Goal: Task Accomplishment & Management: Use online tool/utility

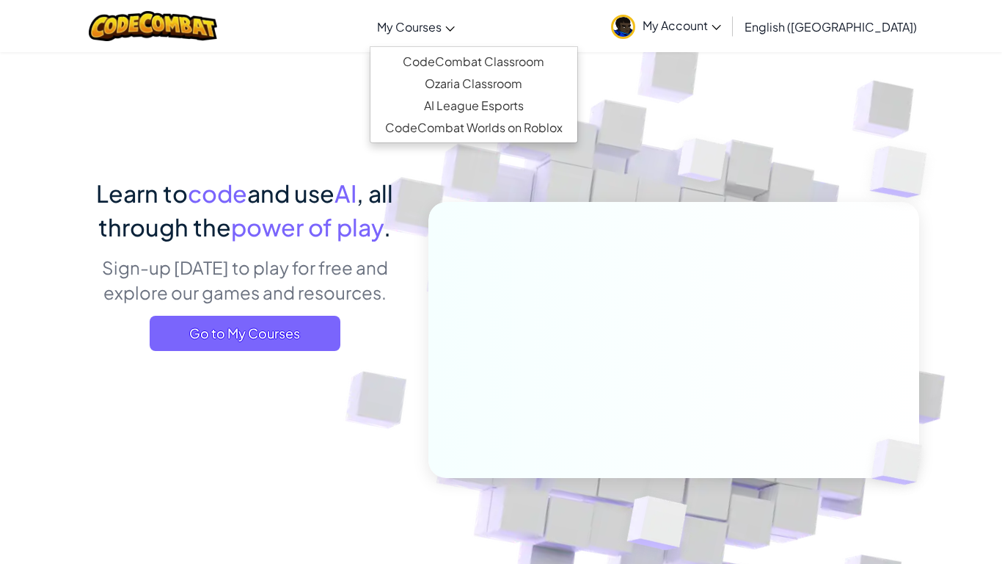
click at [462, 31] on link "My Courses" at bounding box center [416, 27] width 92 height 40
click at [236, 313] on div "Learn to code and use AI , all through the power of play . Sign-up [DATE] to pl…" at bounding box center [245, 269] width 324 height 186
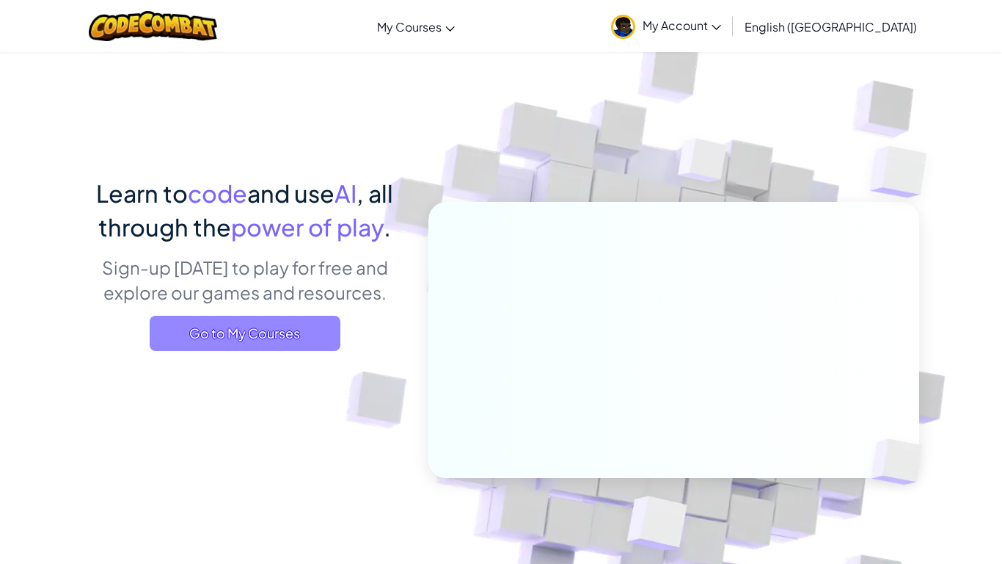
click at [236, 324] on span "Go to My Courses" at bounding box center [245, 333] width 191 height 35
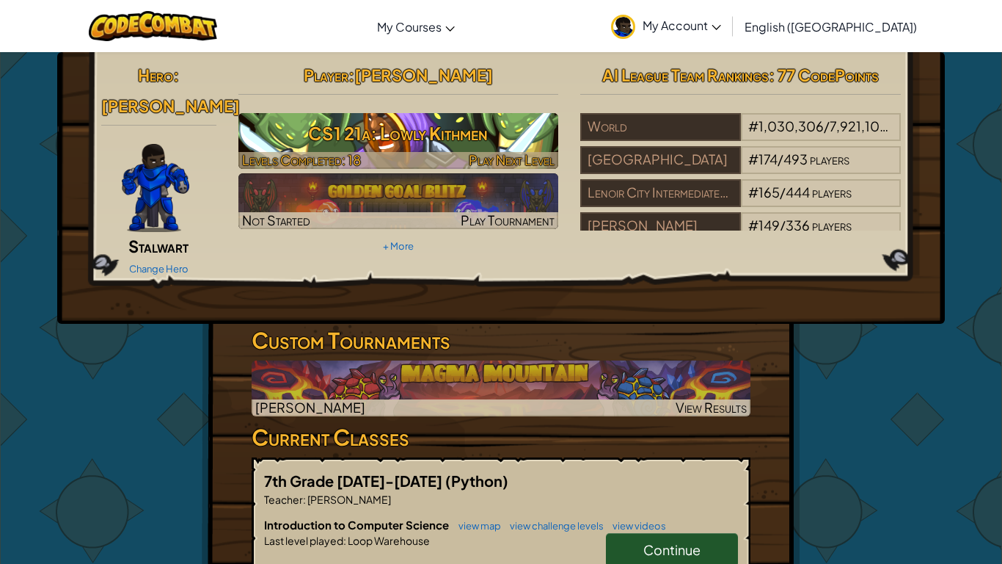
click at [409, 119] on h3 "CS1 21a: Lowly Kithmen" at bounding box center [398, 133] width 321 height 33
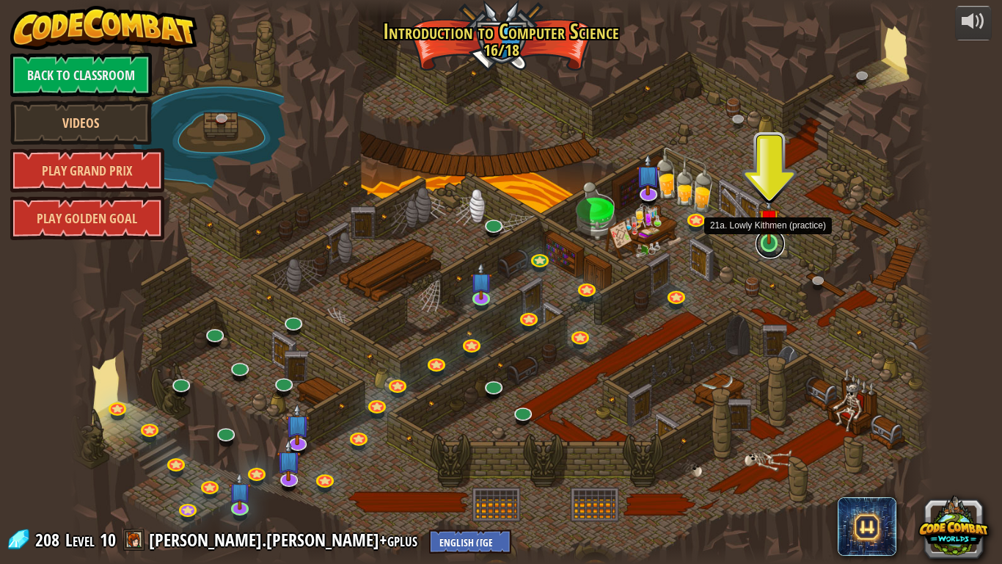
click at [767, 247] on link at bounding box center [770, 243] width 29 height 29
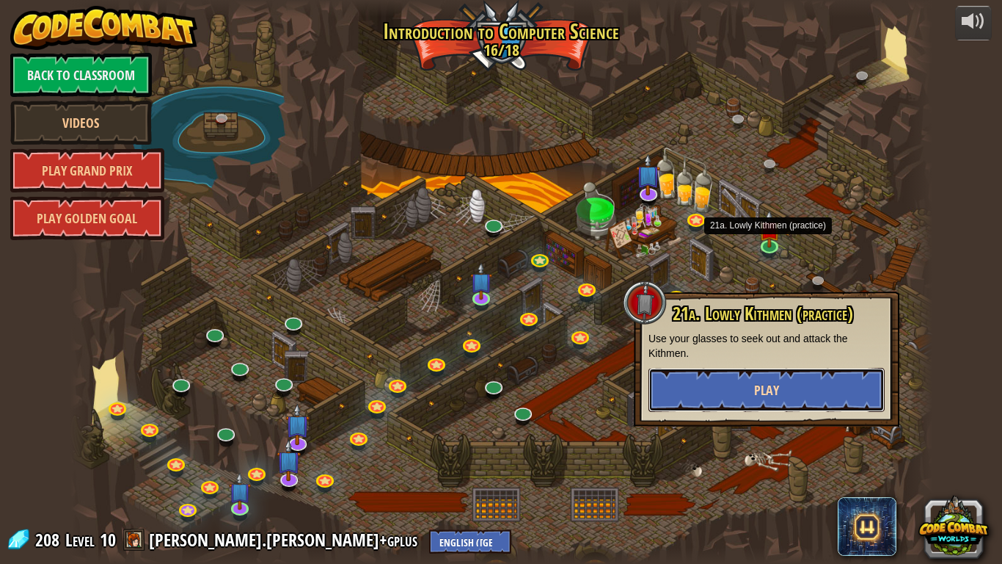
click at [798, 375] on button "Play" at bounding box center [767, 390] width 236 height 44
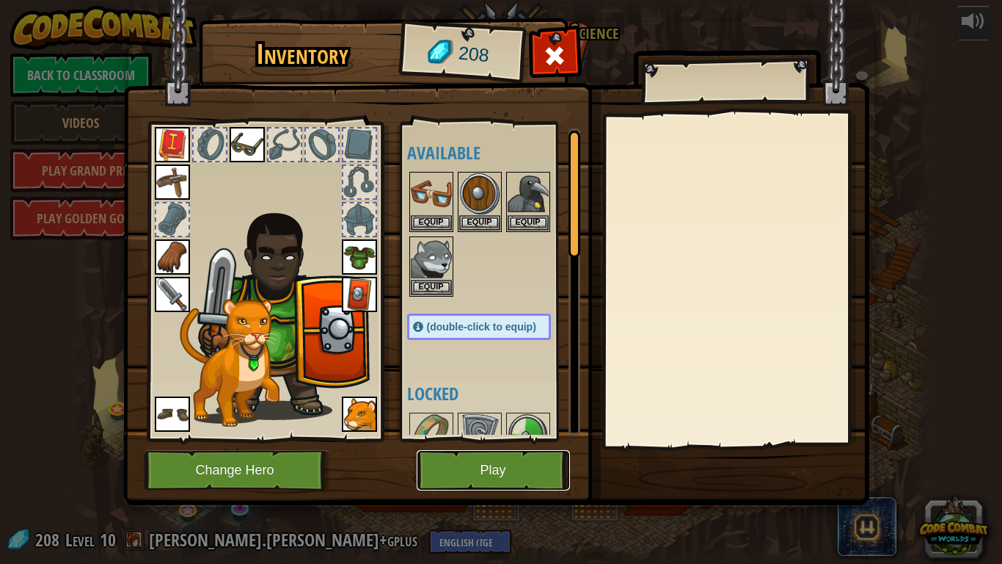
click at [505, 453] on button "Play" at bounding box center [493, 470] width 153 height 40
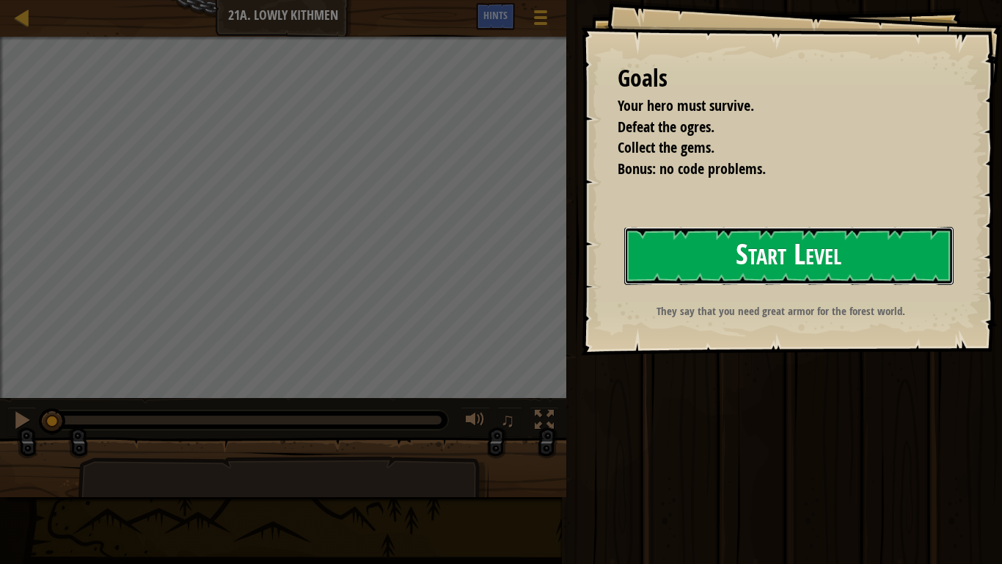
click at [832, 237] on button "Start Level" at bounding box center [788, 256] width 329 height 58
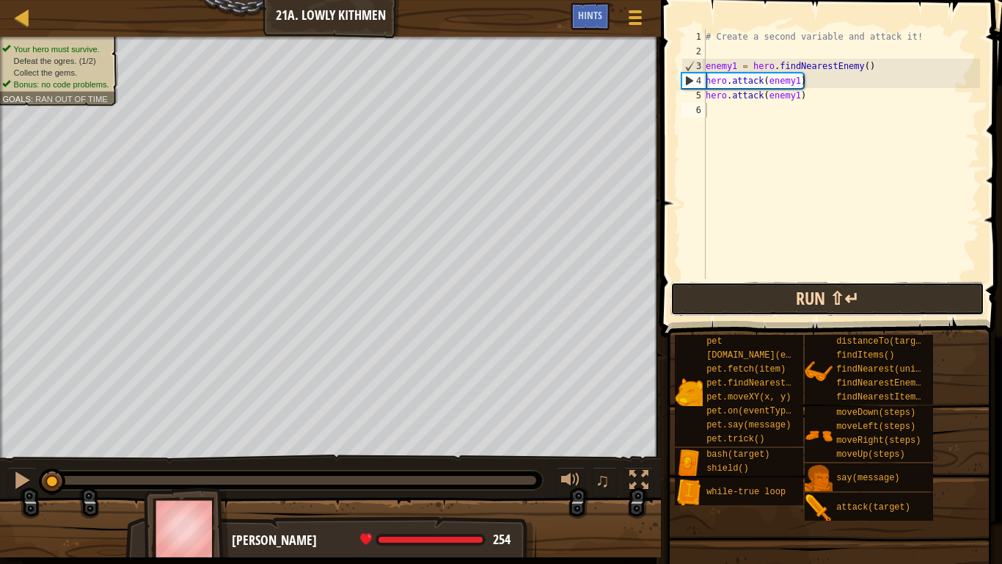
click at [801, 293] on button "Run ⇧↵" at bounding box center [828, 299] width 314 height 34
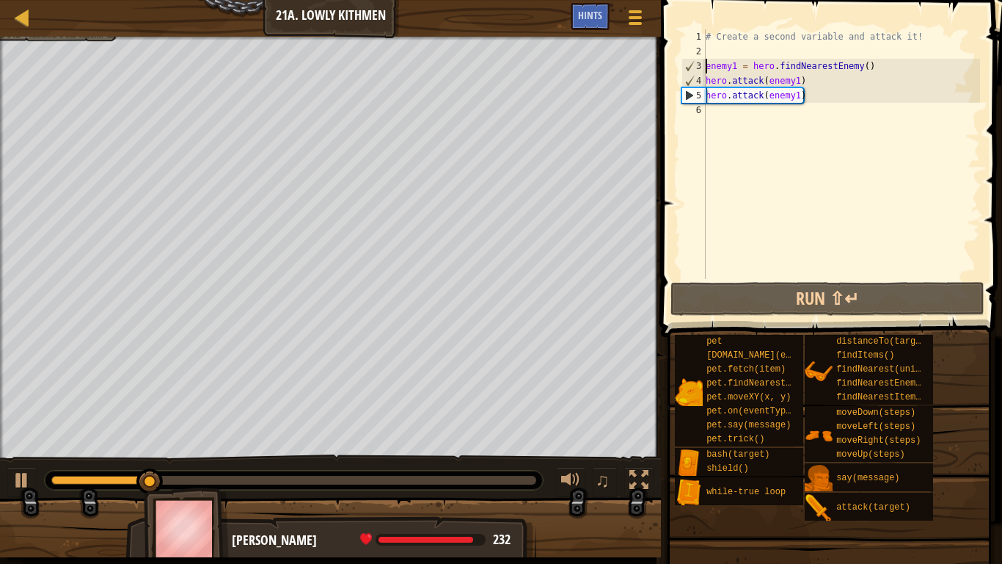
click at [707, 59] on div "# Create a second variable and attack it! enemy1 = hero . findNearestEnemy ( ) …" at bounding box center [841, 168] width 277 height 279
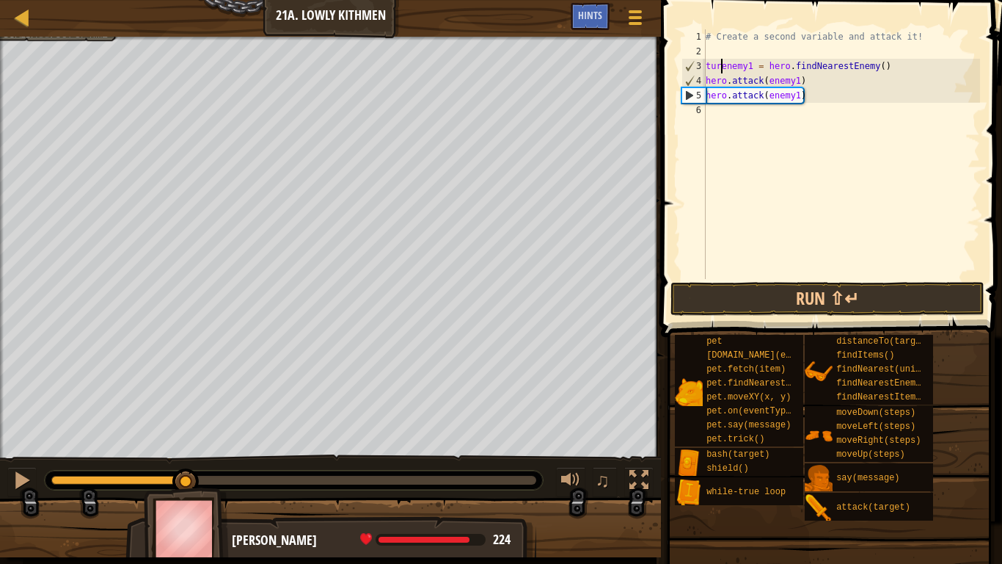
scroll to position [7, 2]
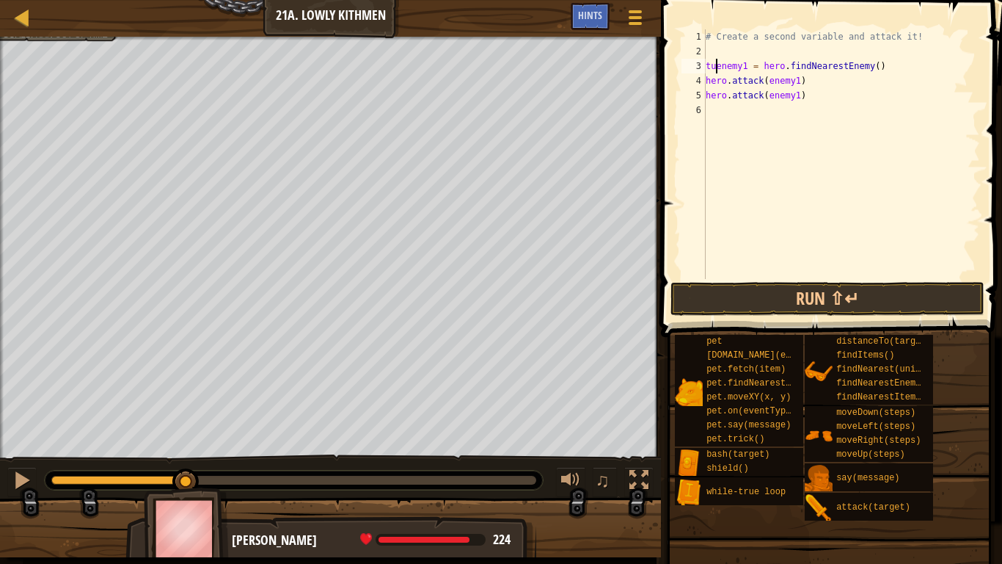
type textarea "enemy1 = hero.findNearestEnemy()"
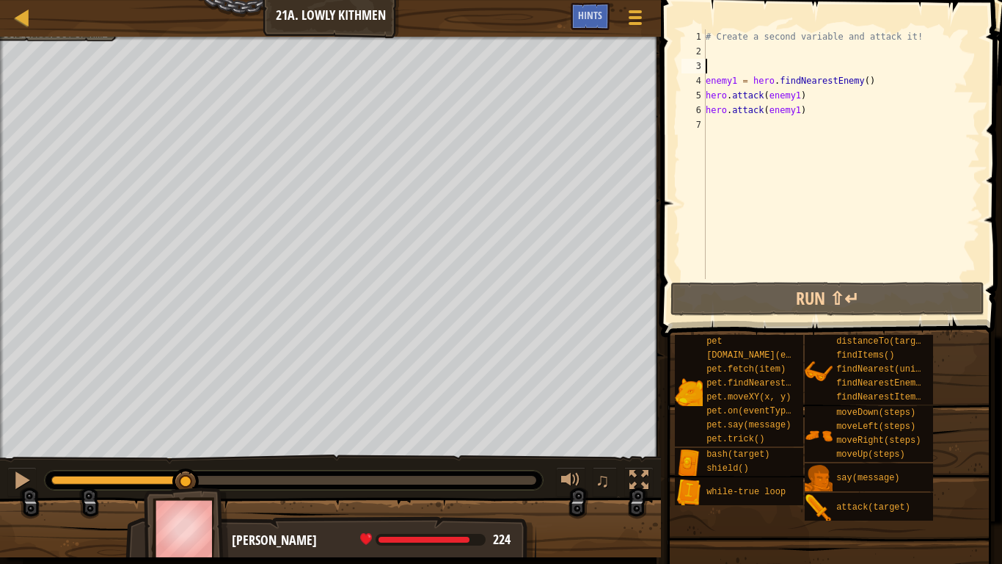
scroll to position [7, 0]
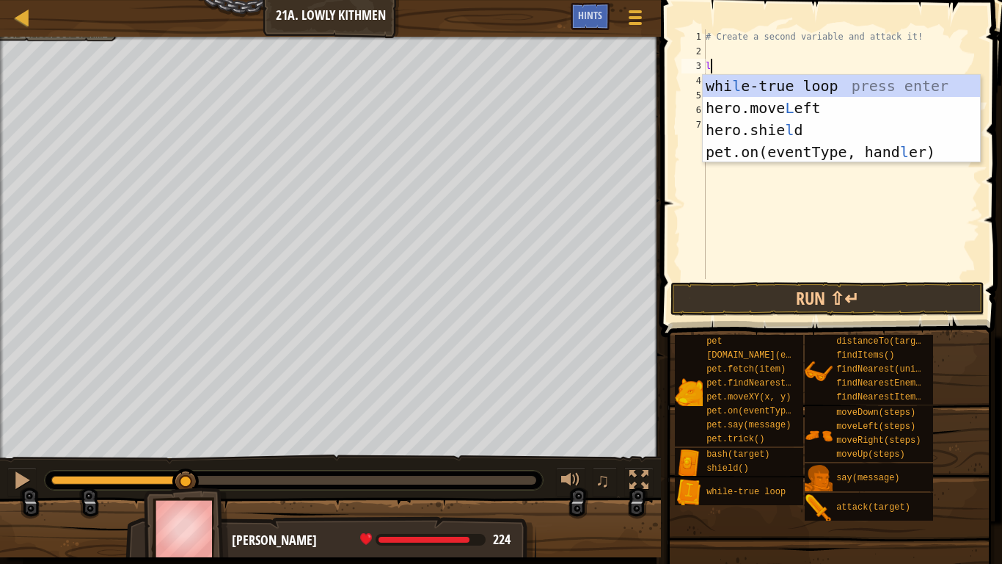
type textarea "loo"
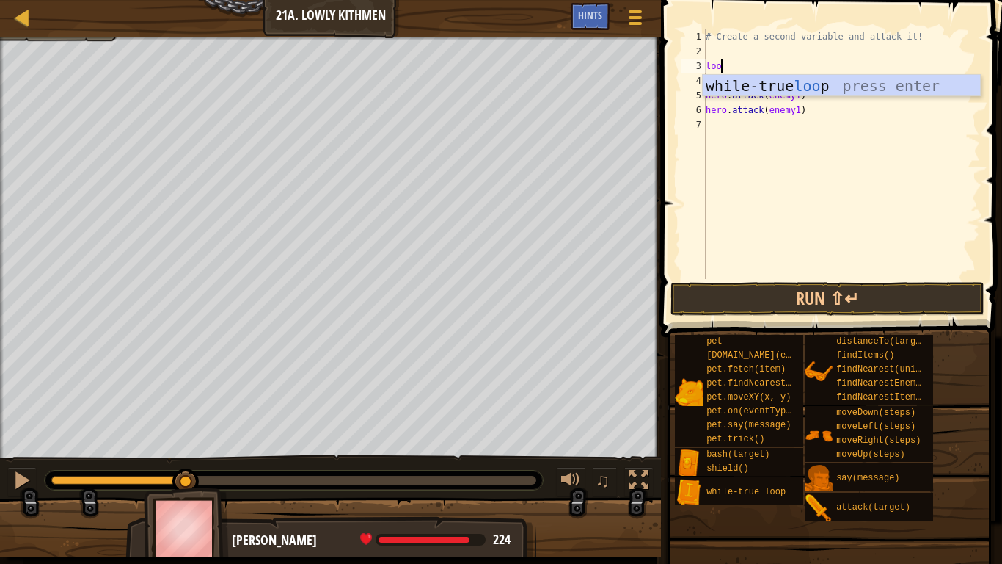
scroll to position [7, 1]
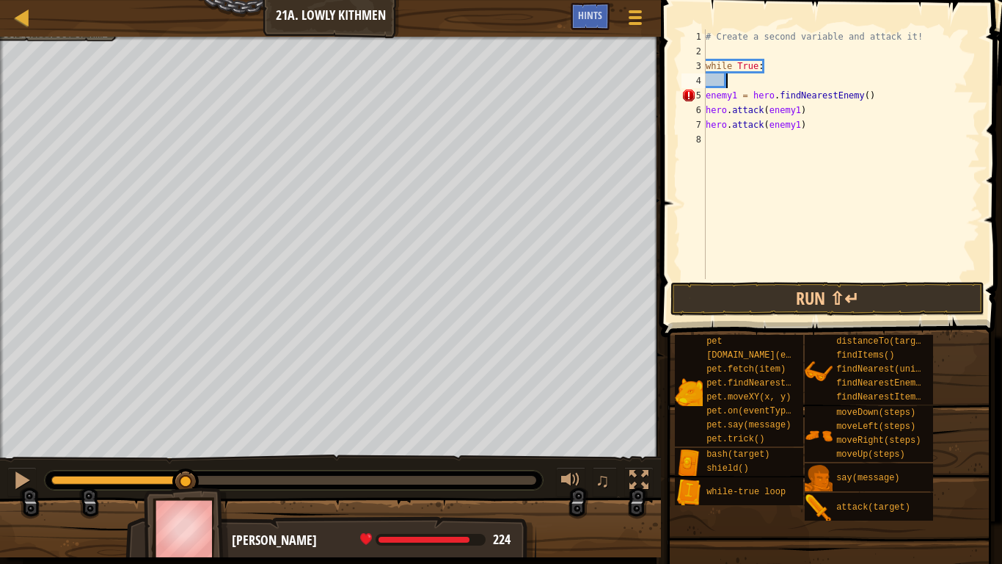
type textarea "enemy1 = hero.findNearestEnemy()"
type textarea "hero.attack(enemy1)"
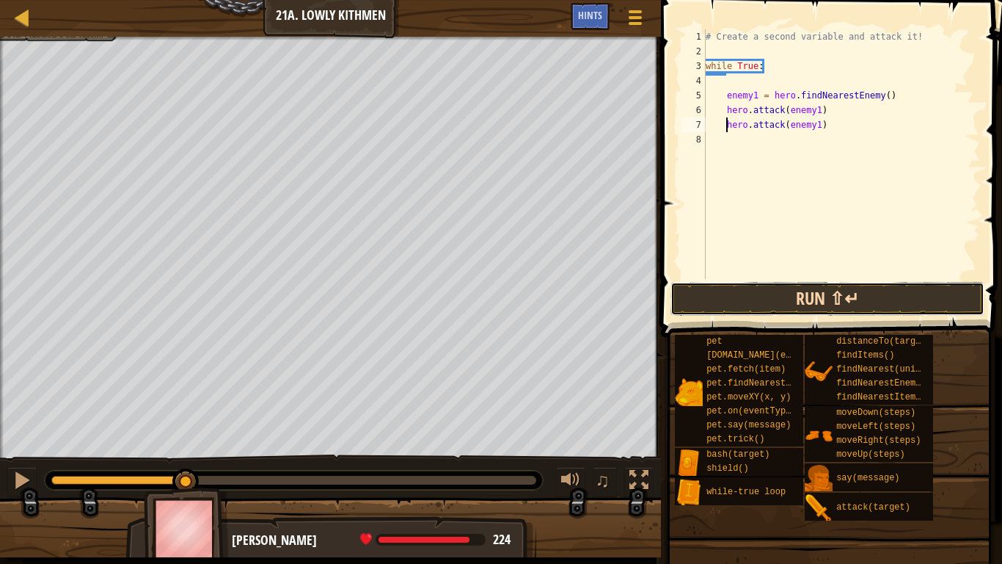
click at [914, 298] on button "Run ⇧↵" at bounding box center [828, 299] width 314 height 34
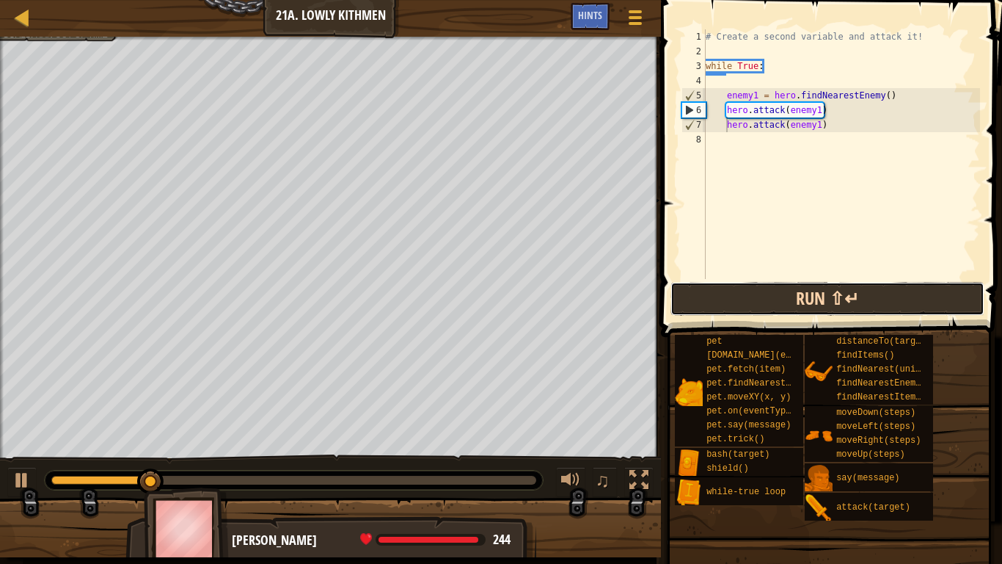
click at [782, 298] on button "Run ⇧↵" at bounding box center [828, 299] width 314 height 34
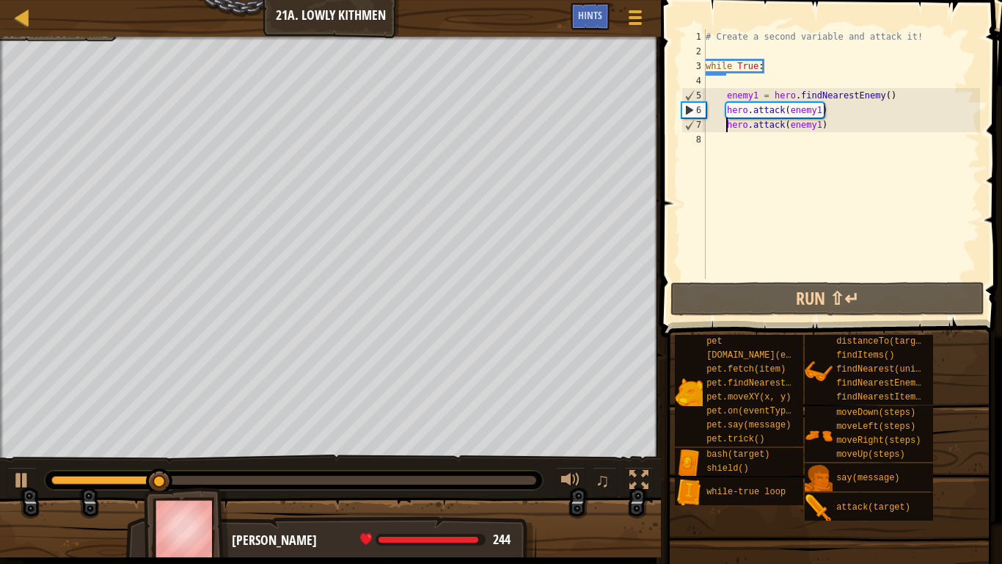
click at [738, 141] on div "# Create a second variable and attack it! while True : enemy1 = hero . findNear…" at bounding box center [841, 168] width 277 height 279
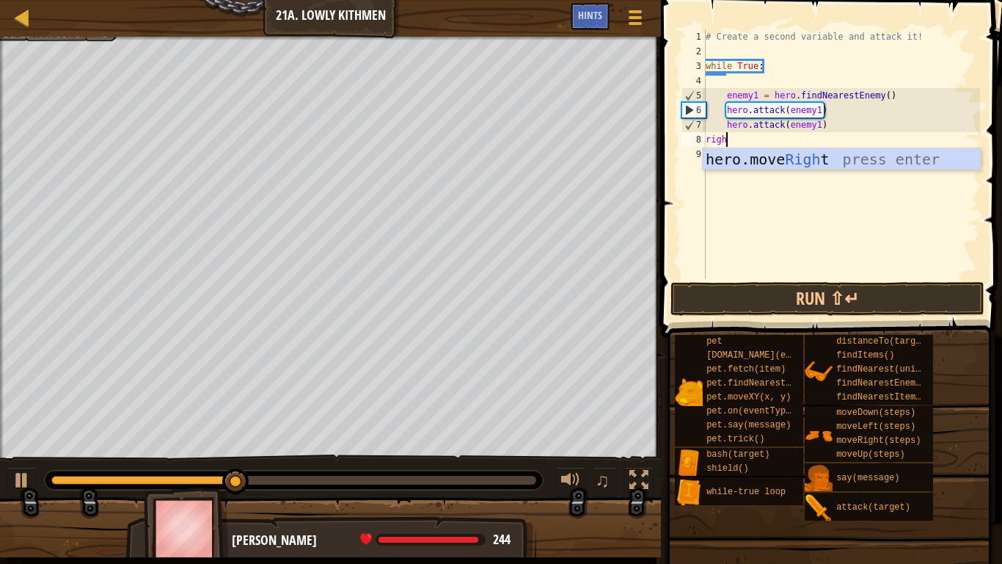
type textarea "right"
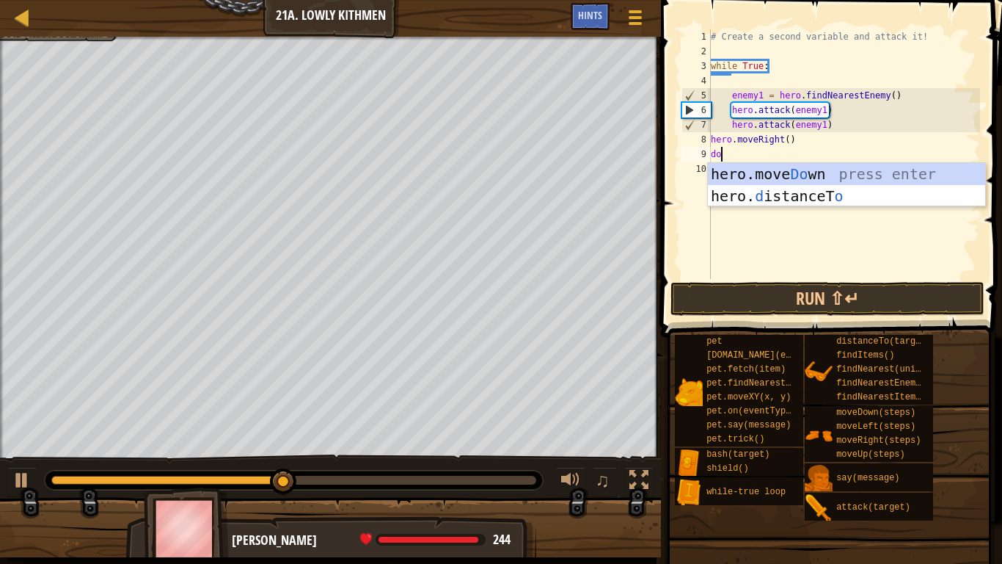
type textarea "down"
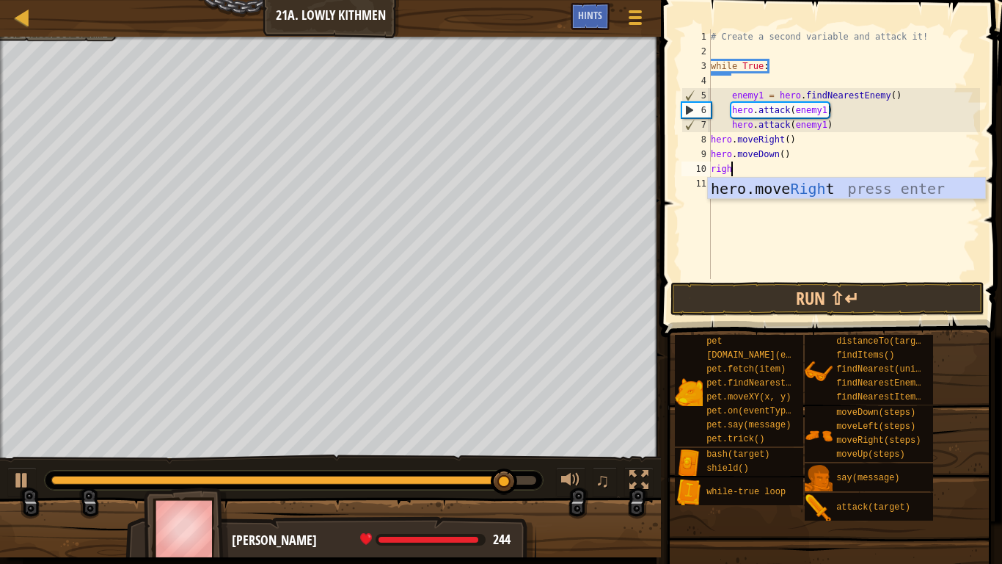
type textarea "right"
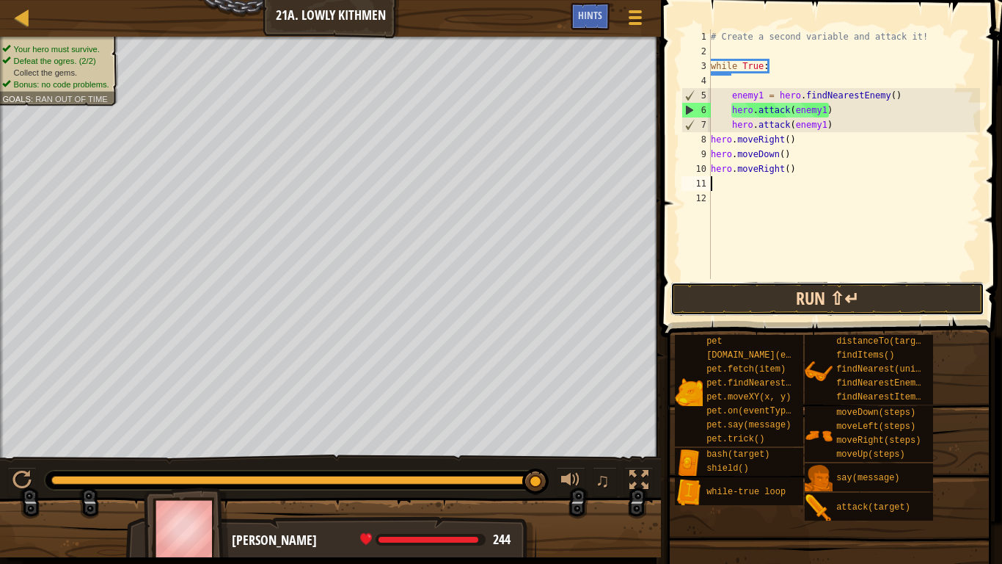
click at [800, 296] on button "Run ⇧↵" at bounding box center [828, 299] width 314 height 34
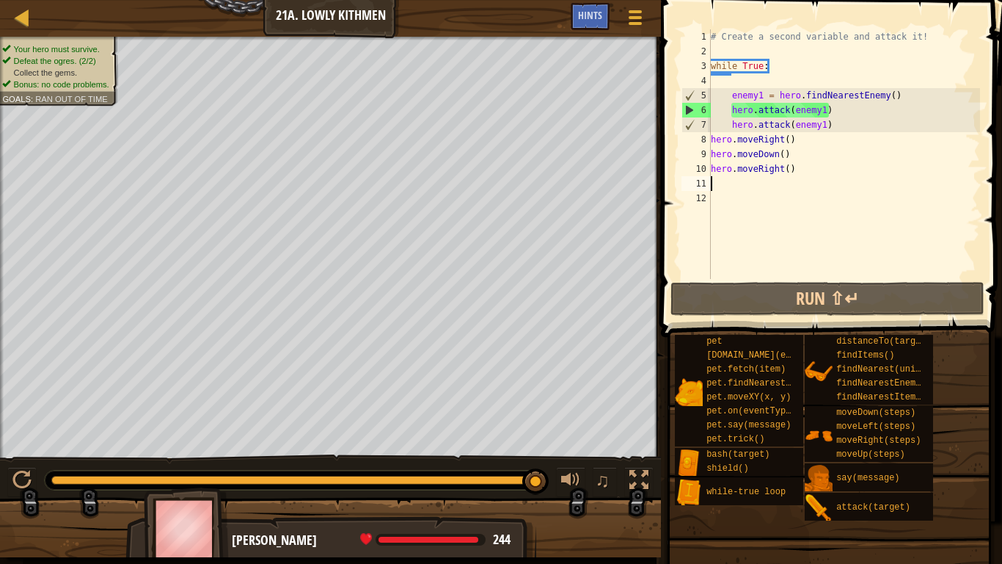
click at [801, 208] on div "# Create a second variable and attack it! while True : enemy1 = hero . findNear…" at bounding box center [844, 168] width 272 height 279
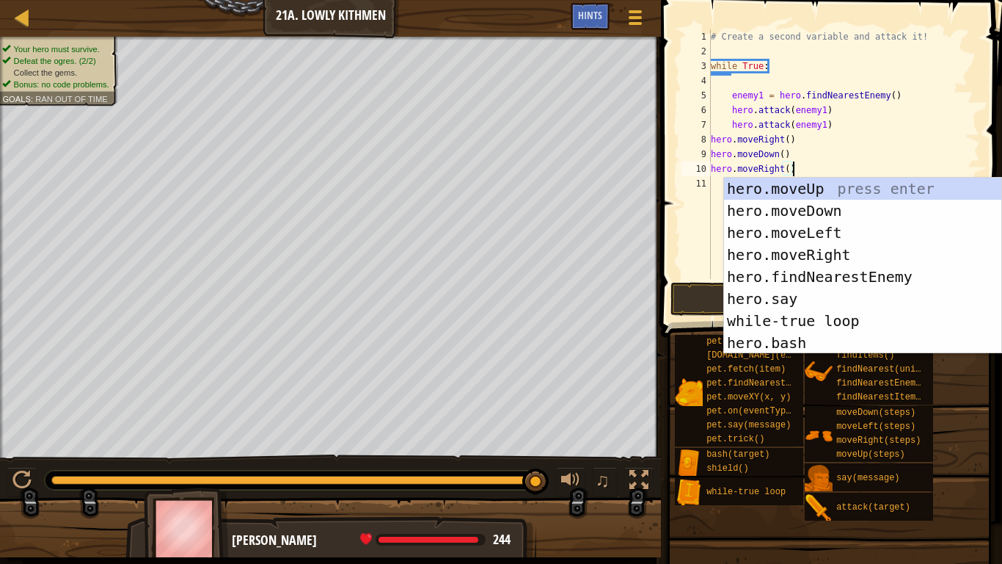
click at [737, 88] on div "# Create a second variable and attack it! while True : enemy1 = hero . findNear…" at bounding box center [844, 168] width 272 height 279
type textarea "enemy1 = hero.findNearestEnemy()"
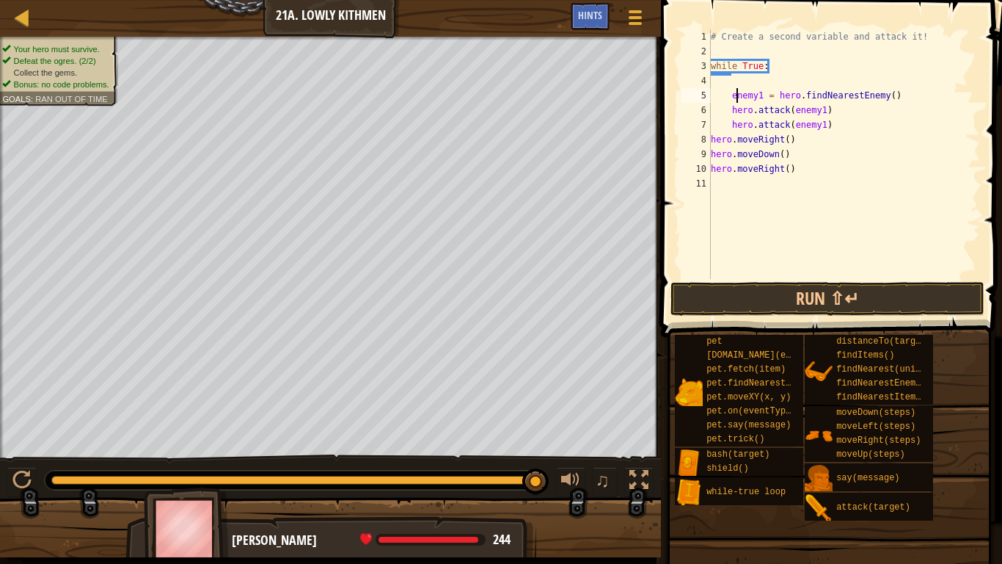
click at [731, 82] on div "# Create a second variable and attack it! while True : enemy1 = hero . findNear…" at bounding box center [844, 168] width 272 height 279
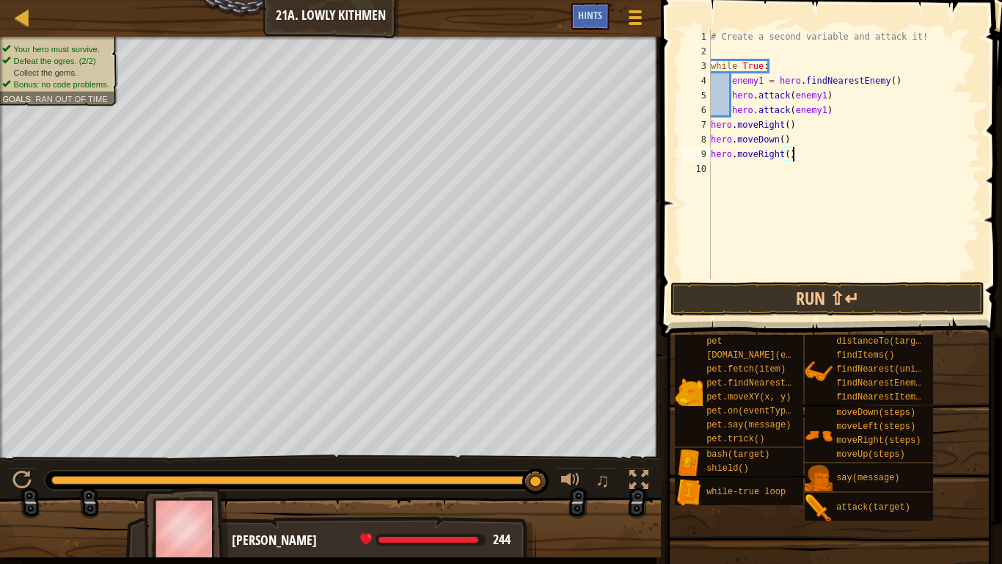
click at [821, 150] on div "# Create a second variable and attack it! while True : enemy1 = hero . findNear…" at bounding box center [844, 168] width 272 height 279
type textarea "hero"
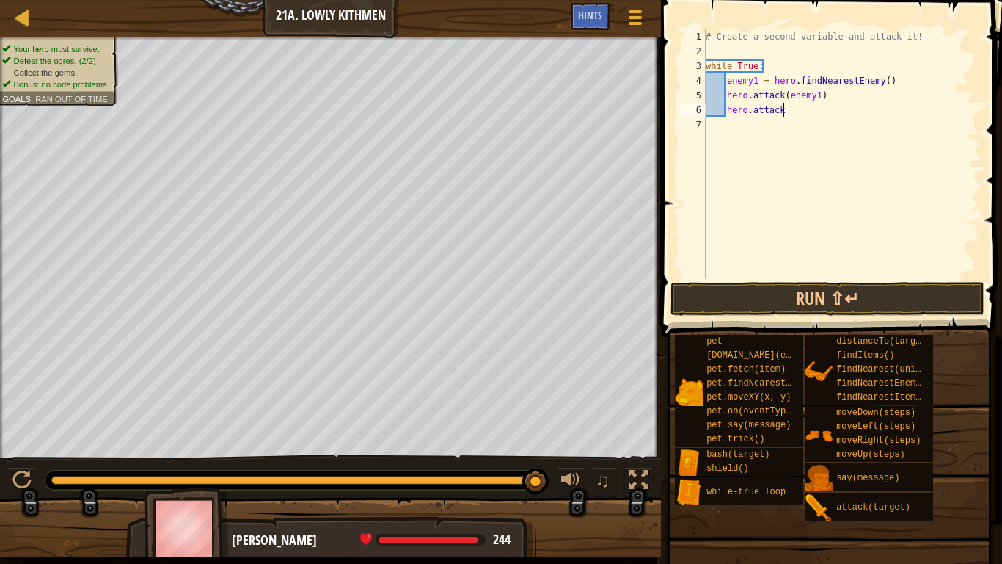
type textarea "hero"
type textarea "enemy1"
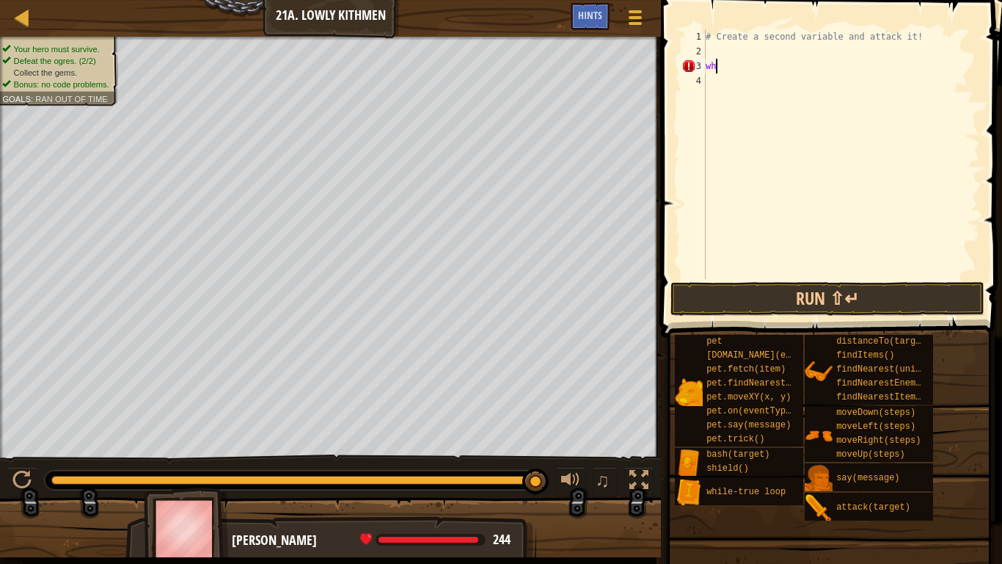
type textarea "w"
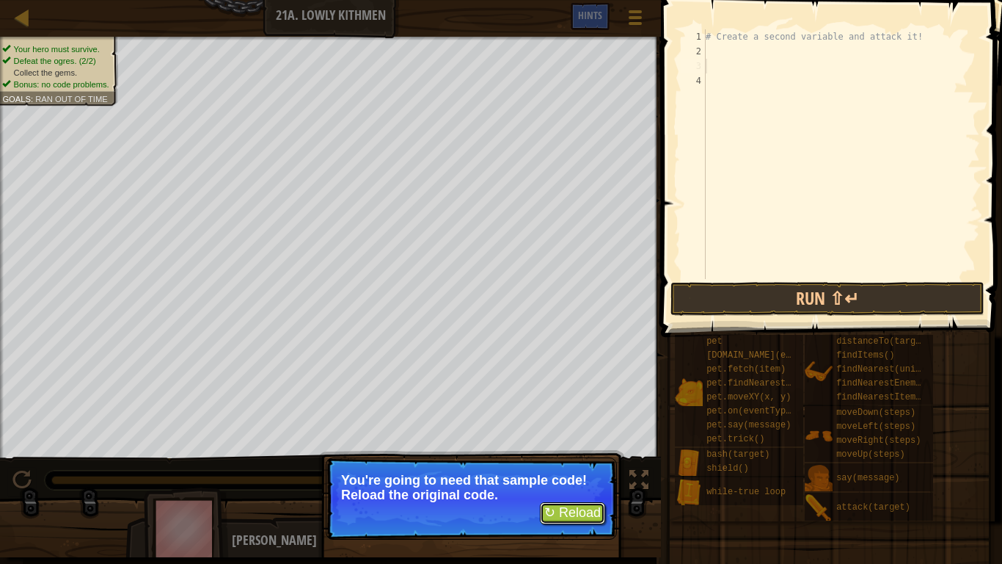
click at [576, 508] on button "↻ Reload" at bounding box center [572, 513] width 65 height 22
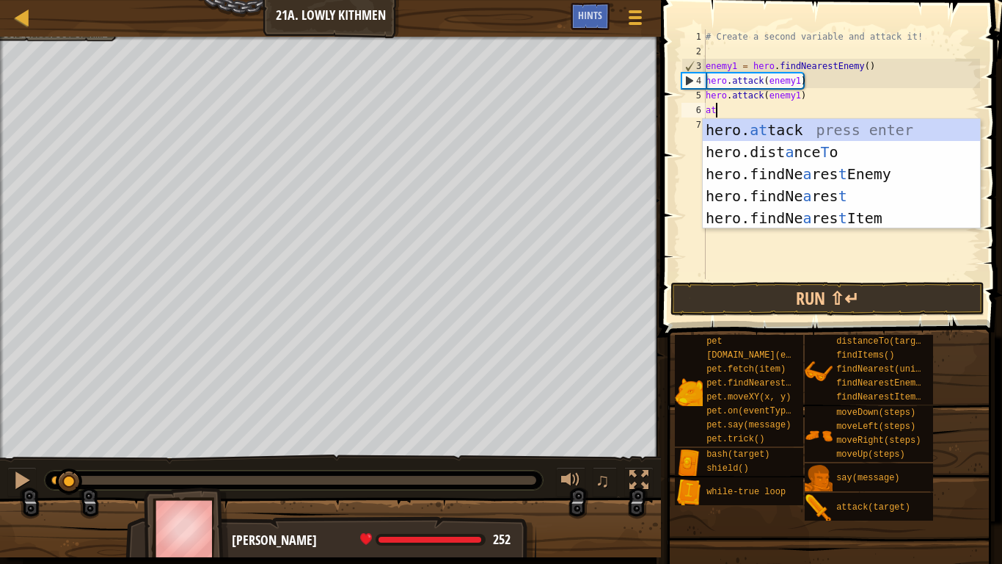
scroll to position [7, 1]
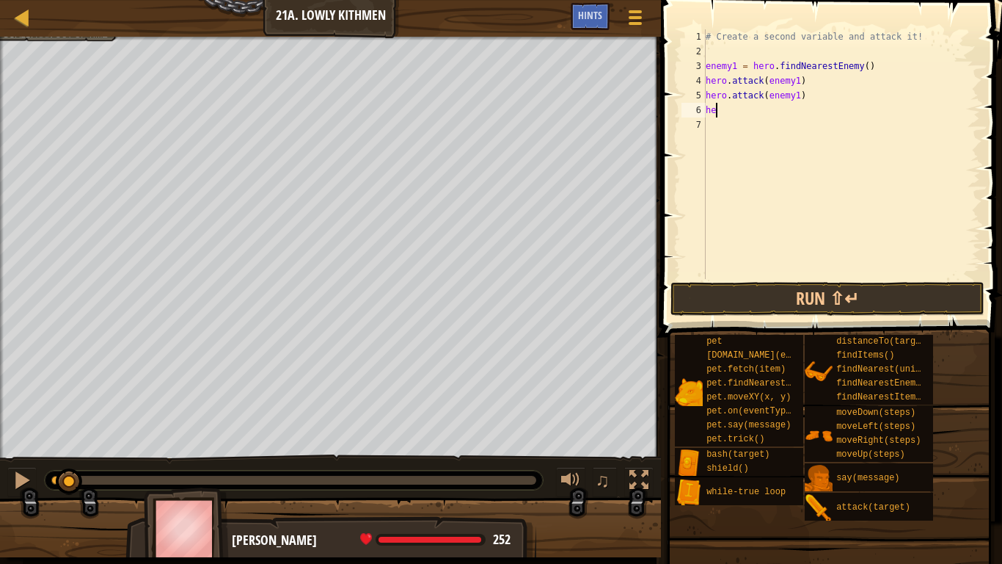
type textarea "h"
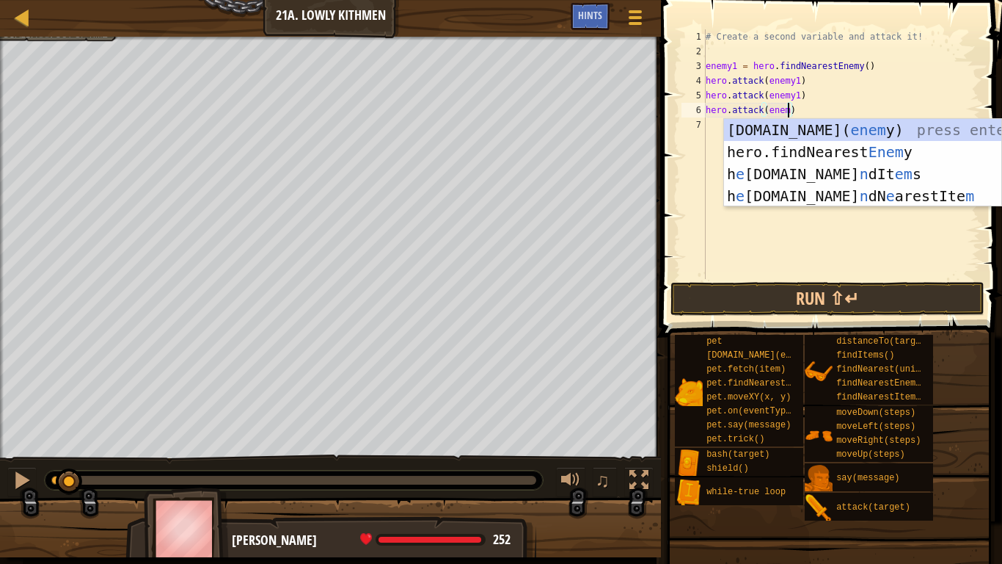
scroll to position [7, 12]
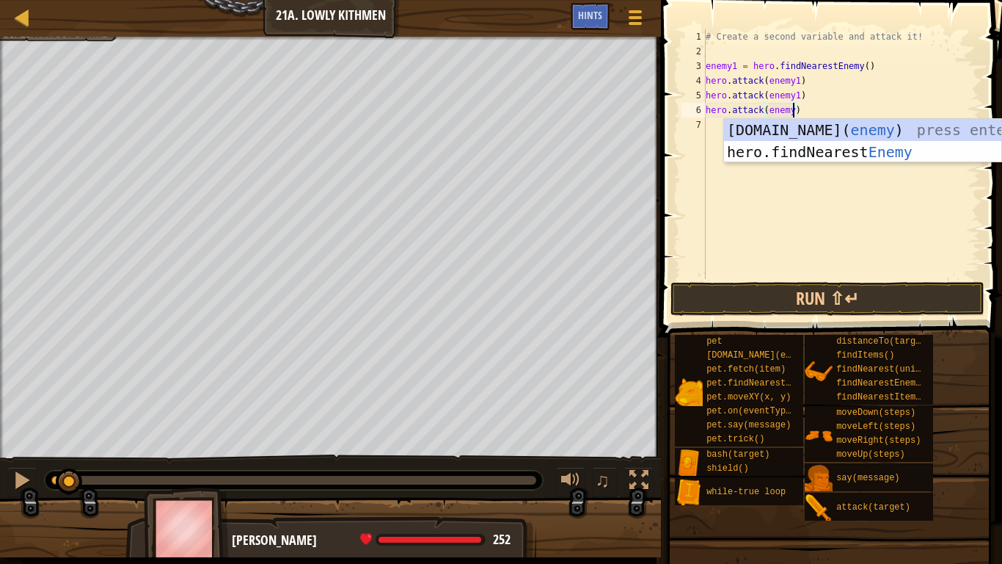
type textarea "hero.attack(enemy1)"
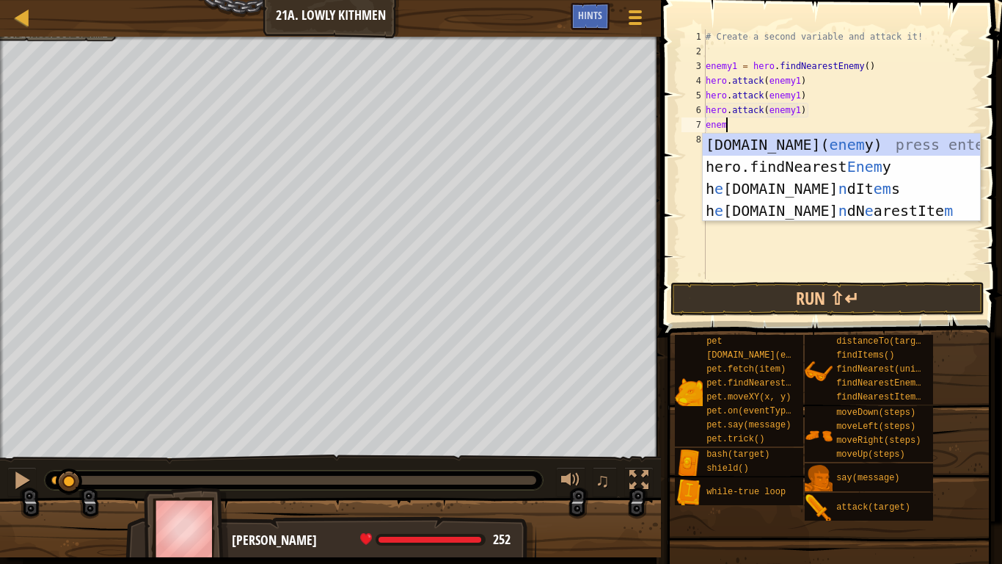
scroll to position [7, 3]
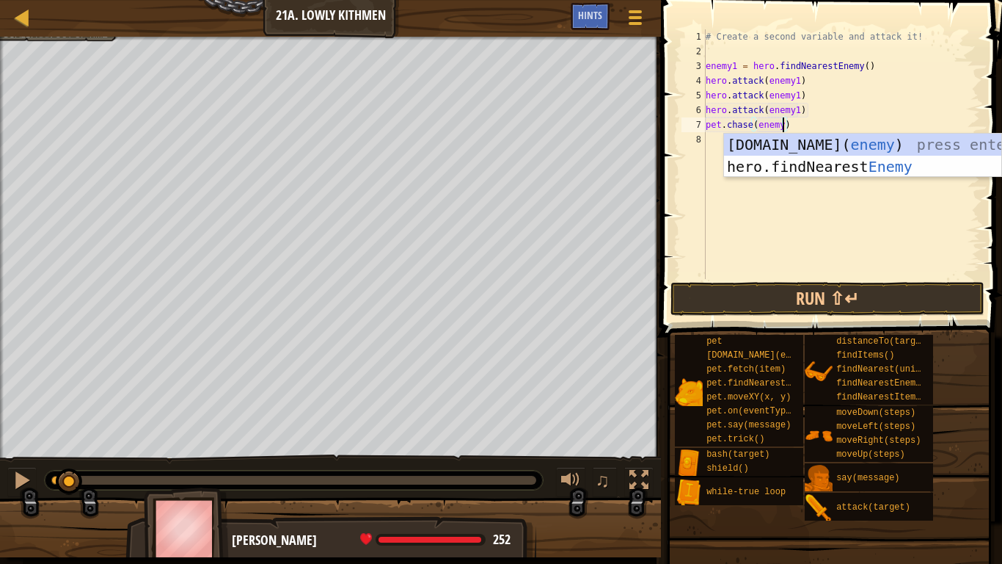
type textarea "[DOMAIN_NAME](enemy1)"
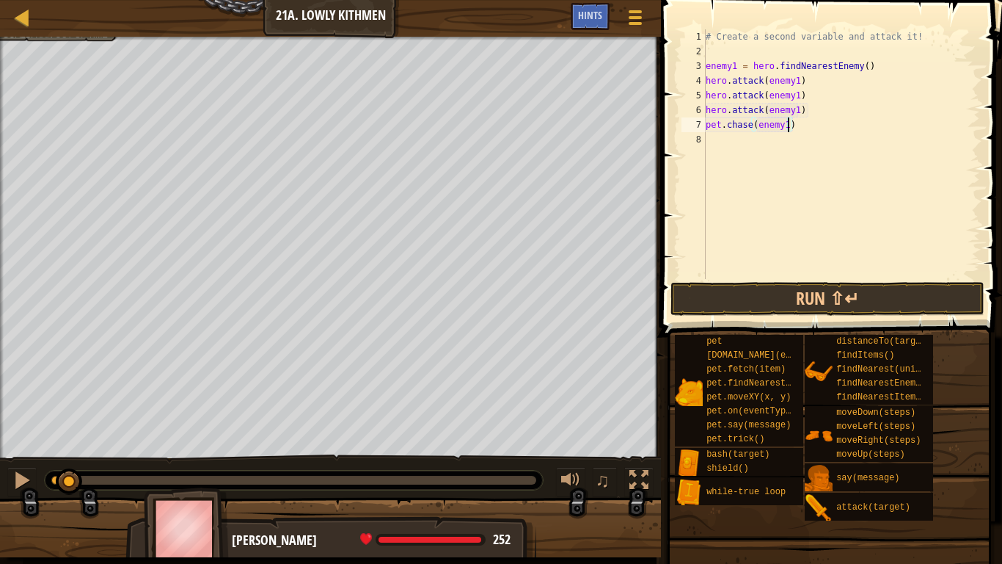
scroll to position [7, 0]
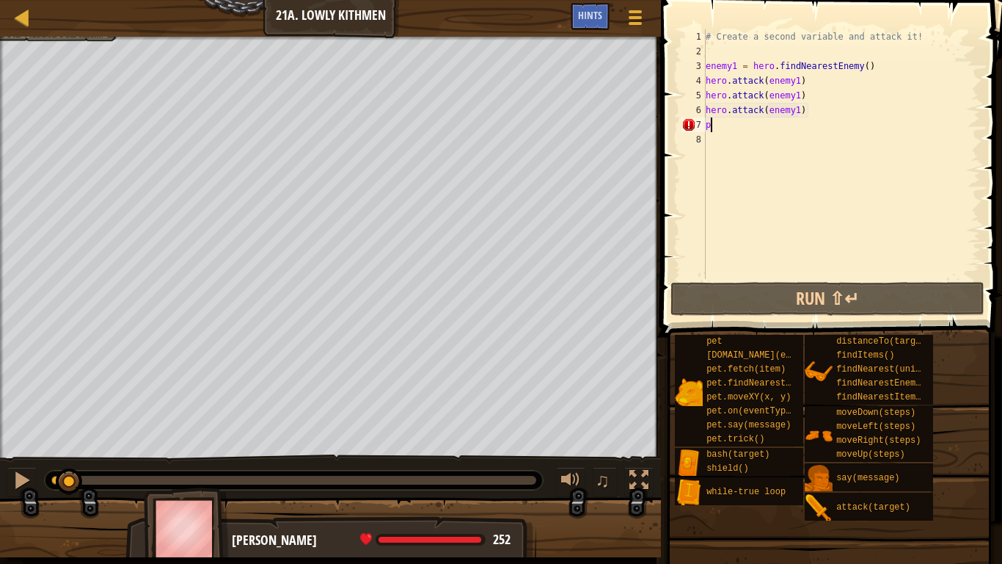
type textarea "p"
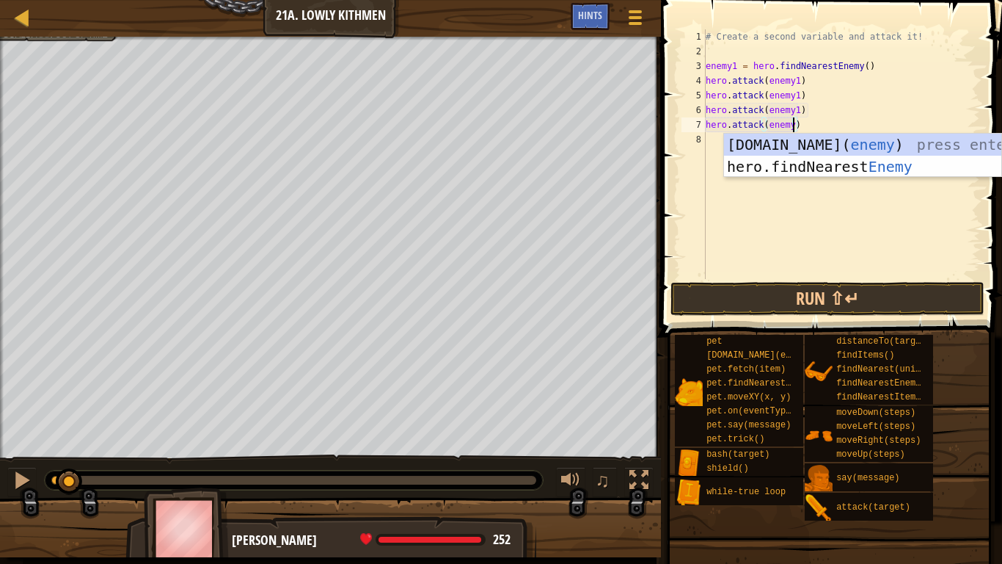
scroll to position [7, 13]
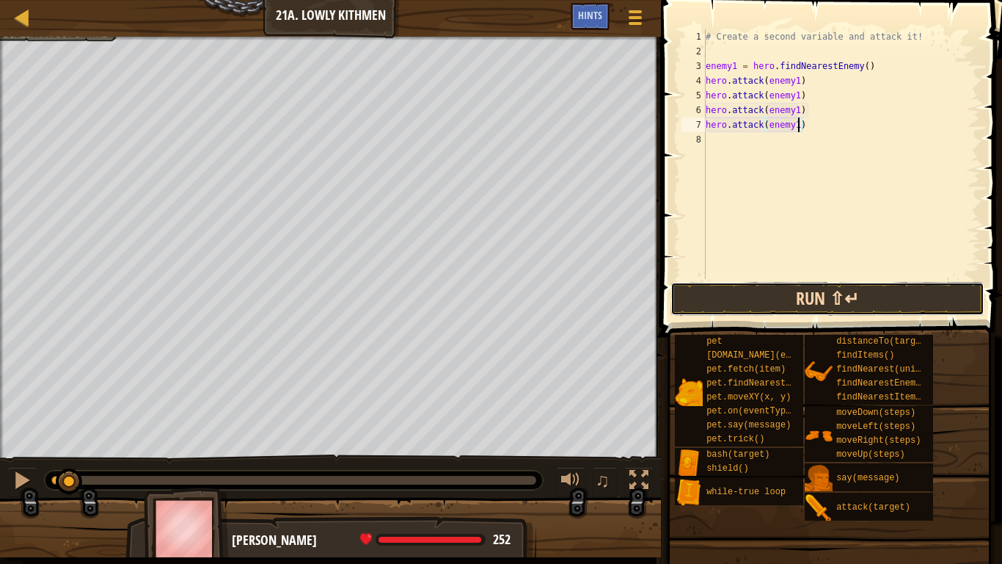
click at [797, 293] on button "Run ⇧↵" at bounding box center [828, 299] width 314 height 34
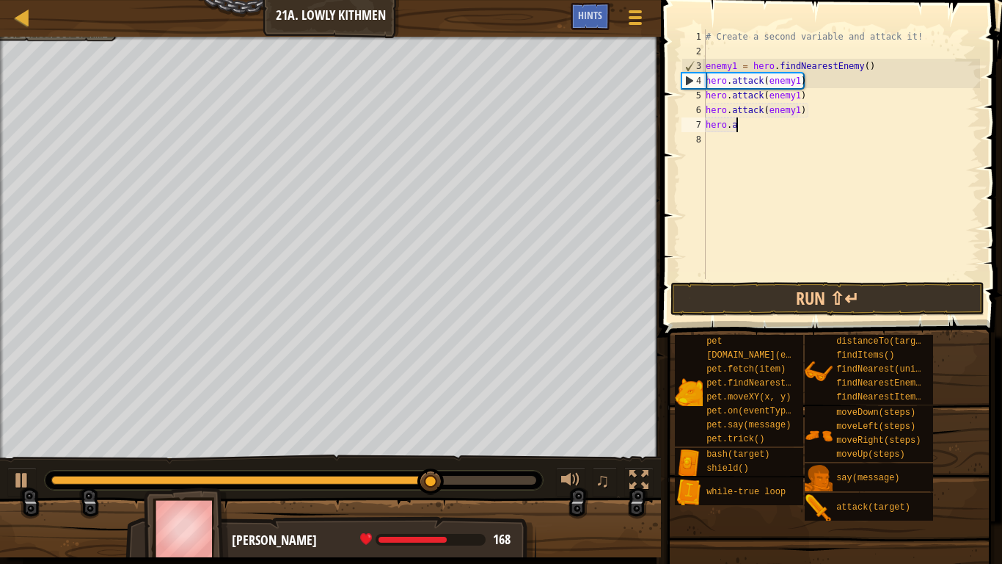
scroll to position [7, 1]
type textarea "h"
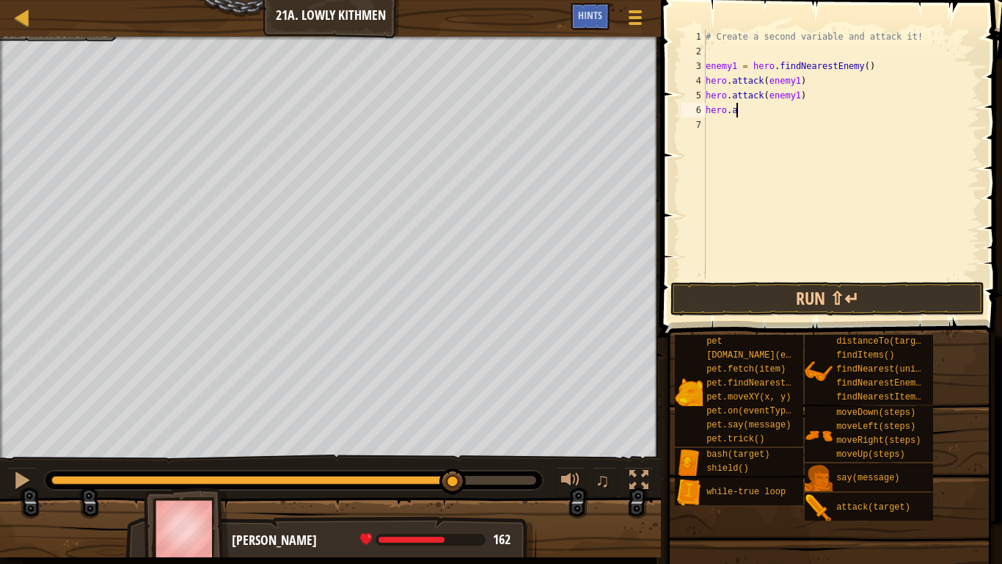
type textarea "h"
type textarea "hero.attack(enemy1)"
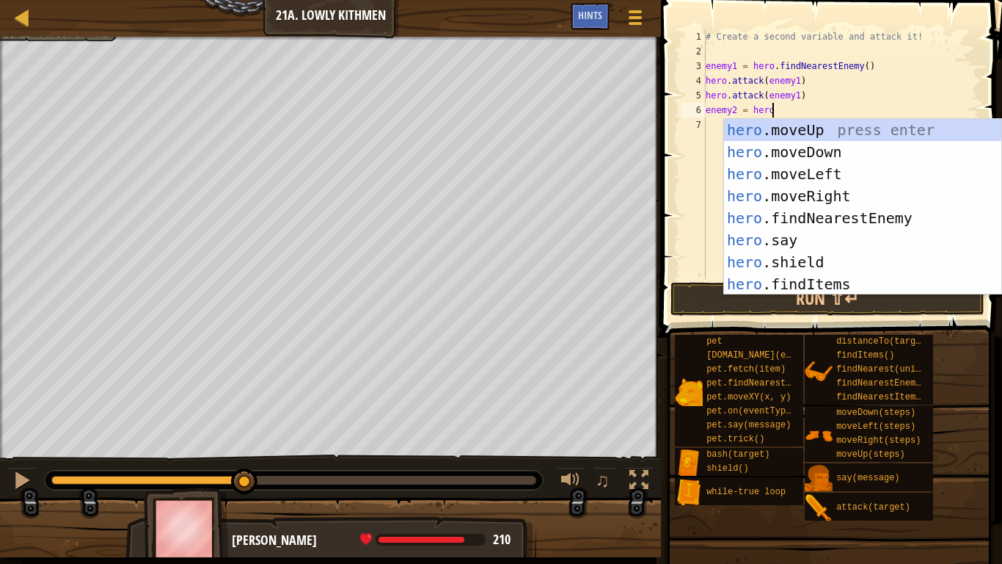
scroll to position [7, 9]
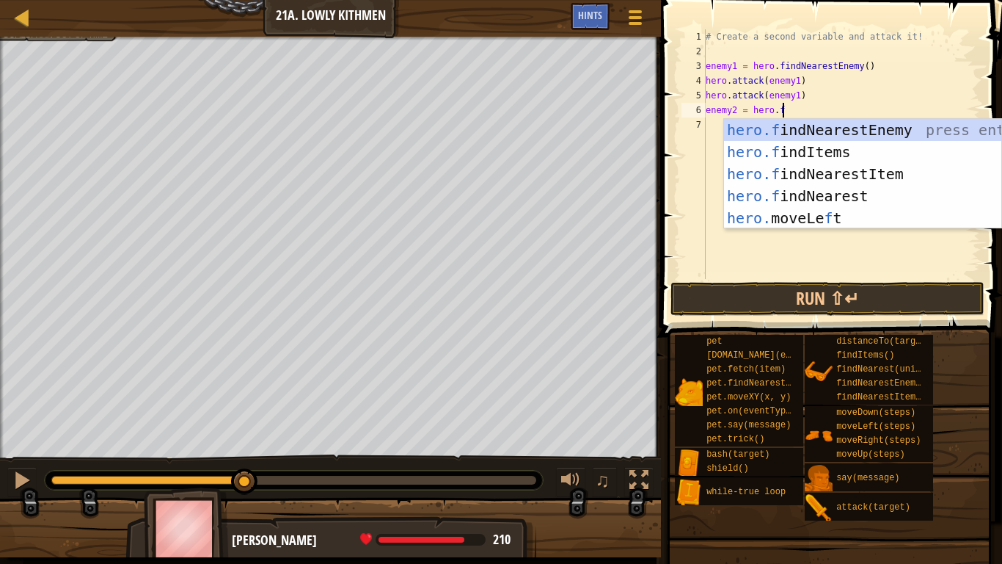
type textarea "enemy2 = hero.fin"
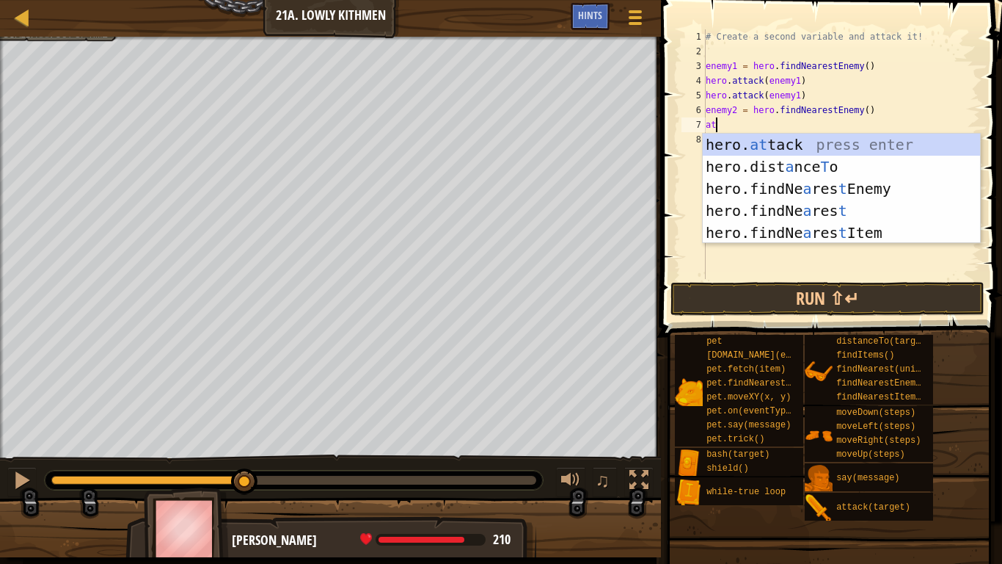
scroll to position [7, 1]
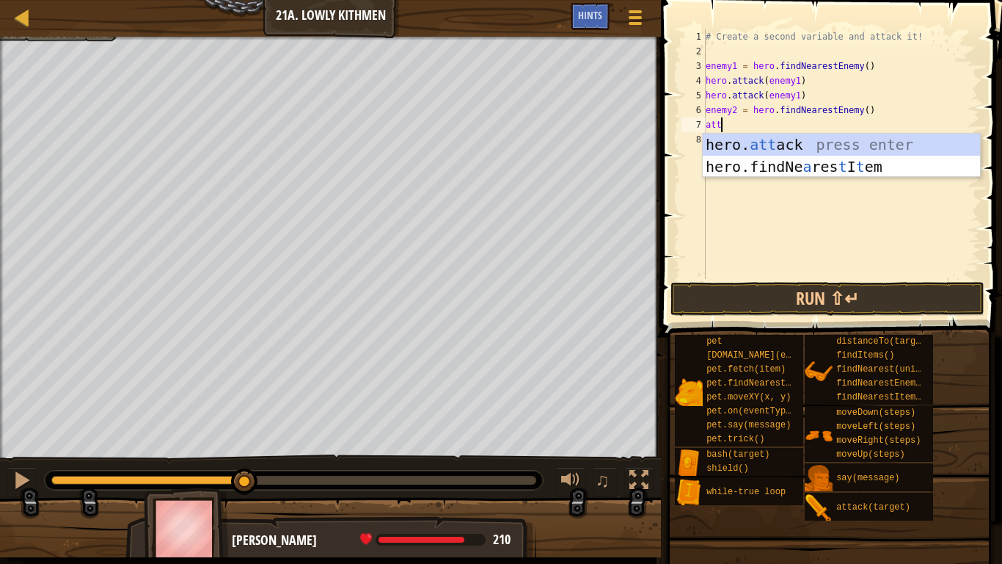
type textarea "hero.attack(enemy)"
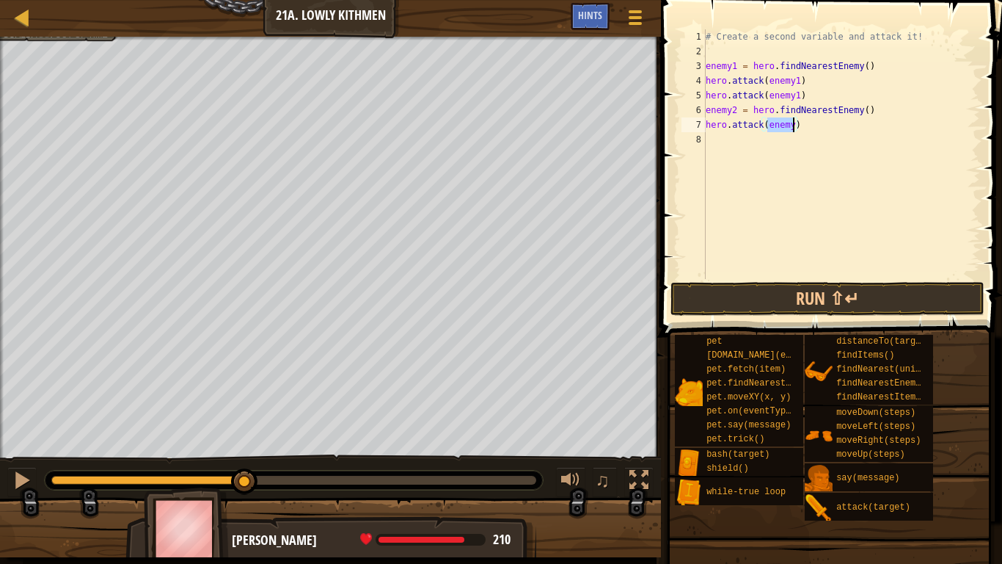
paste textarea
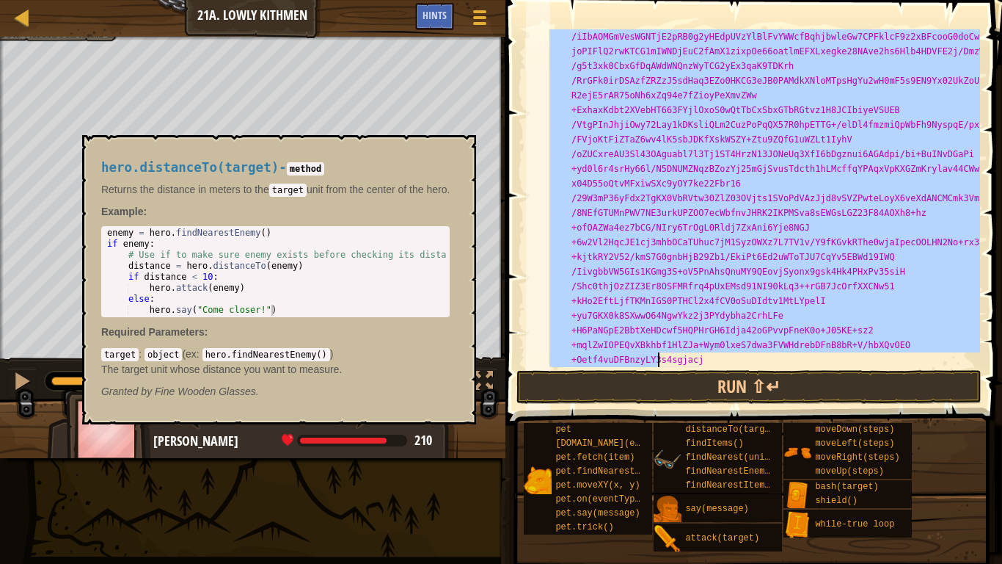
scroll to position [1189, 0]
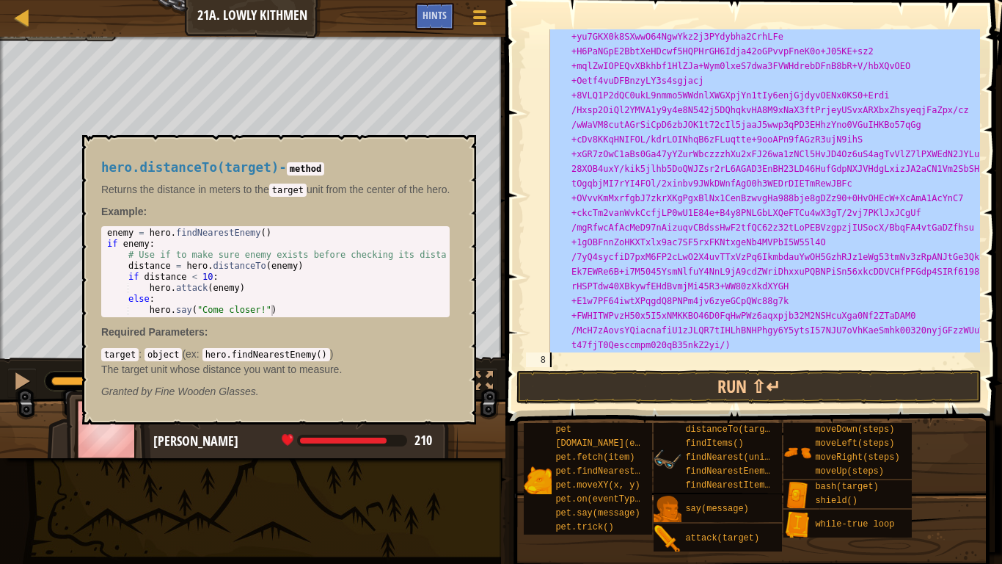
drag, startPoint x: 613, startPoint y: 123, endPoint x: 656, endPoint y: 462, distance: 341.7
click at [656, 462] on div "Hints Videos 7 8 hero . attack ( < img src = "data:image/png;base64 ,iVBORw0KGg…" at bounding box center [751, 278] width 501 height 556
type textarea "hero.attack("
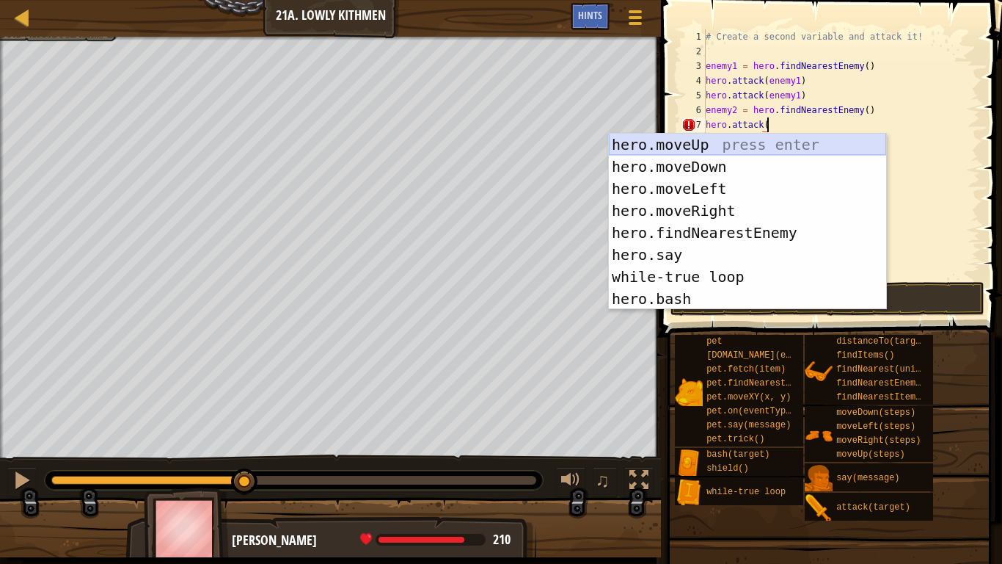
click at [856, 151] on div "hero.moveUp press enter hero.moveDown press enter hero.moveLeft press enter her…" at bounding box center [747, 244] width 277 height 220
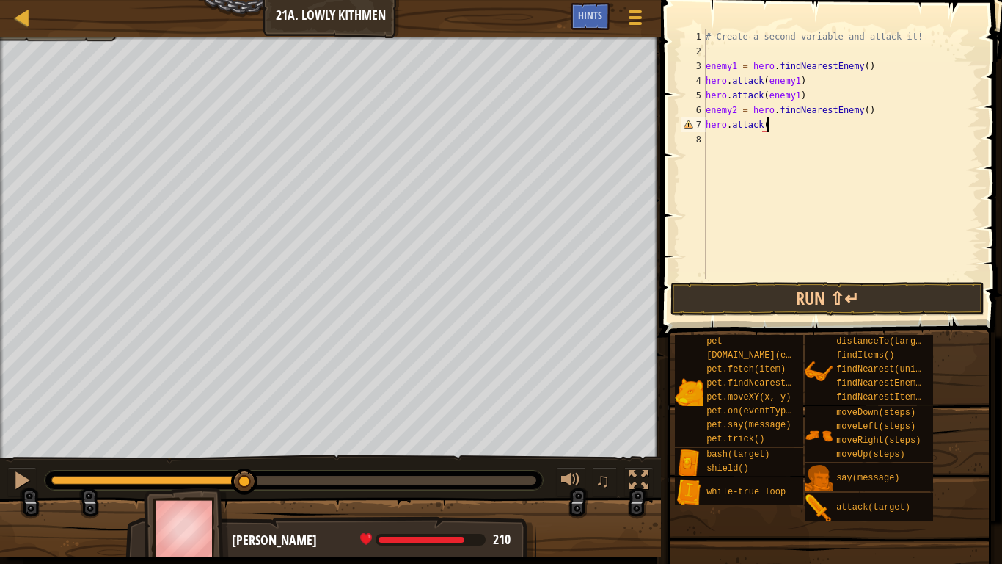
scroll to position [7, 9]
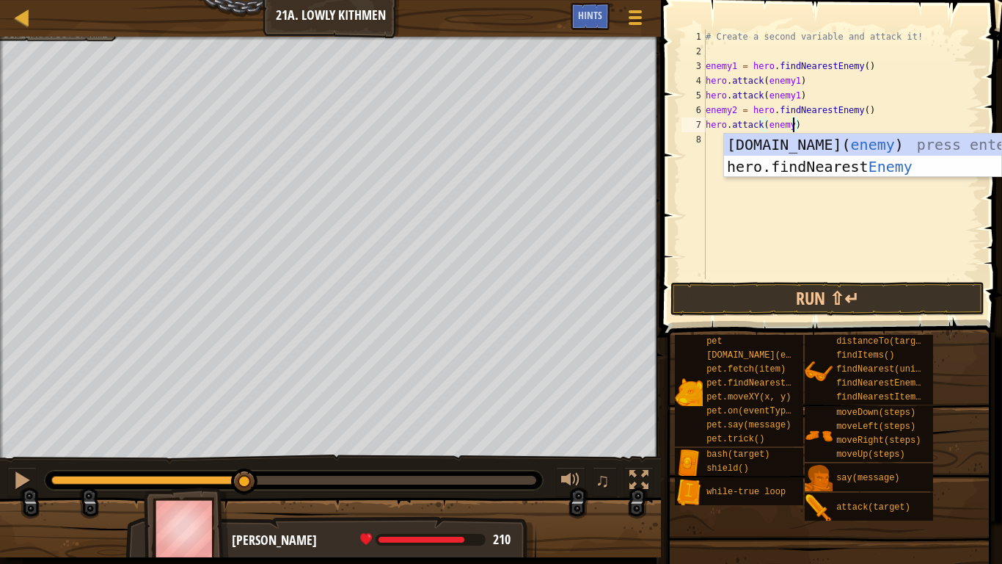
type textarea "hero.attack(enemy2)"
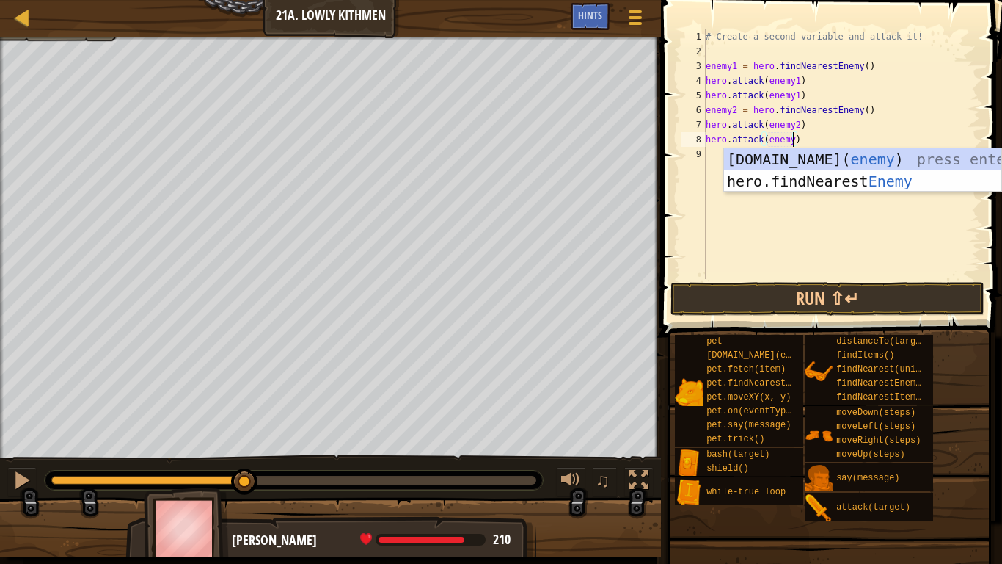
scroll to position [7, 13]
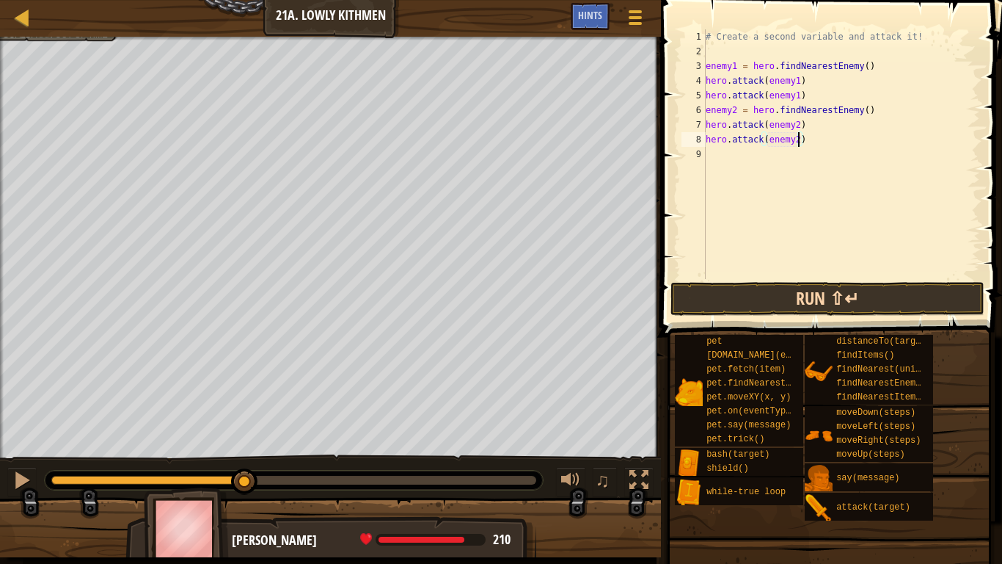
type textarea "hero.attack(enemy2)"
click at [816, 298] on button "Run ⇧↵" at bounding box center [828, 299] width 314 height 34
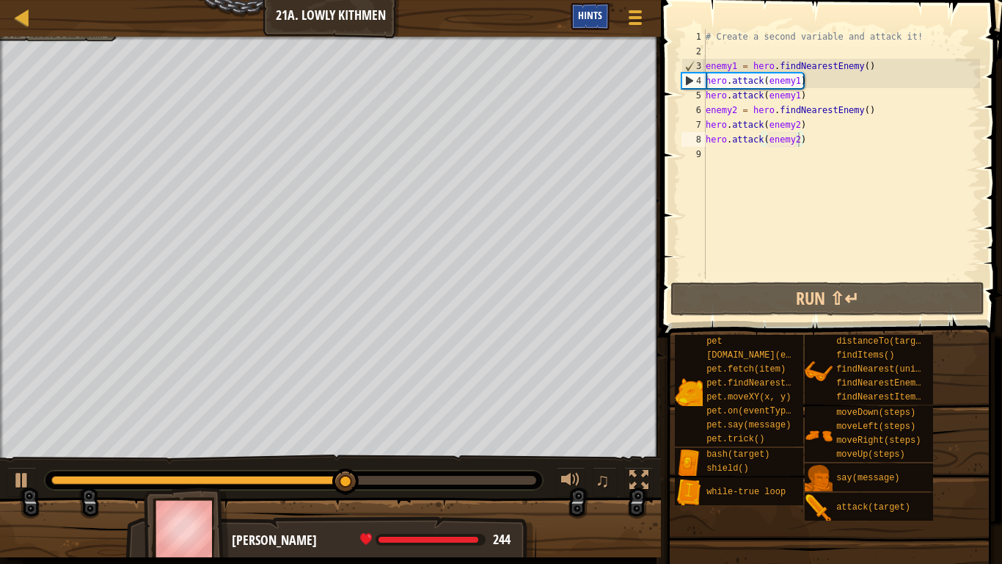
click at [573, 13] on div "Hints" at bounding box center [590, 16] width 39 height 27
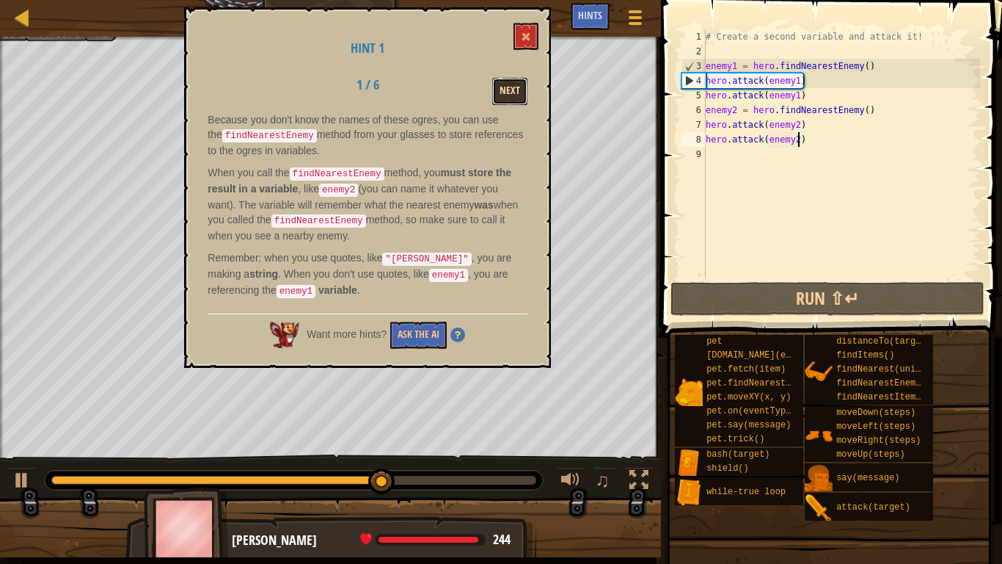
click at [498, 93] on button "Next" at bounding box center [509, 91] width 35 height 27
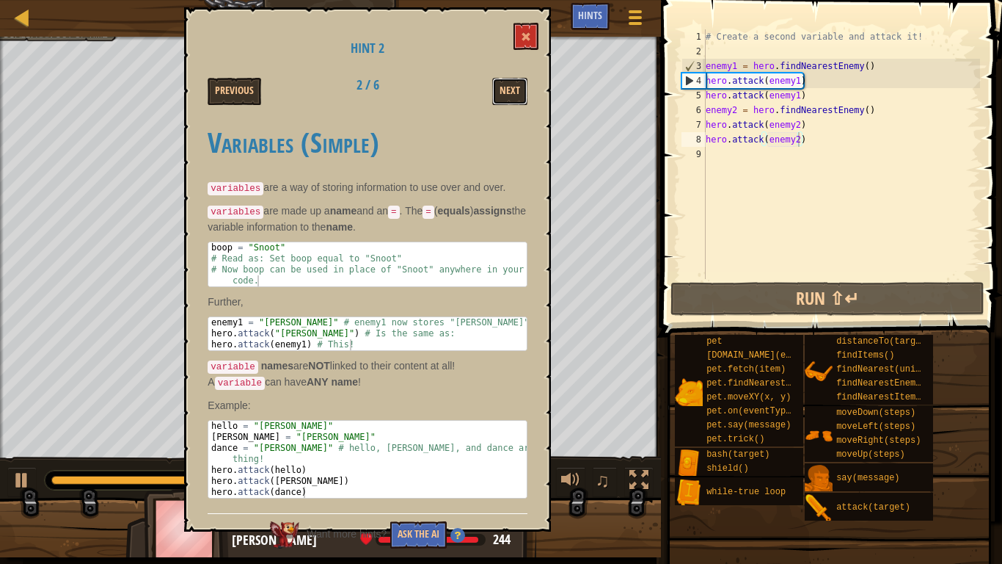
click at [498, 93] on button "Next" at bounding box center [509, 91] width 35 height 27
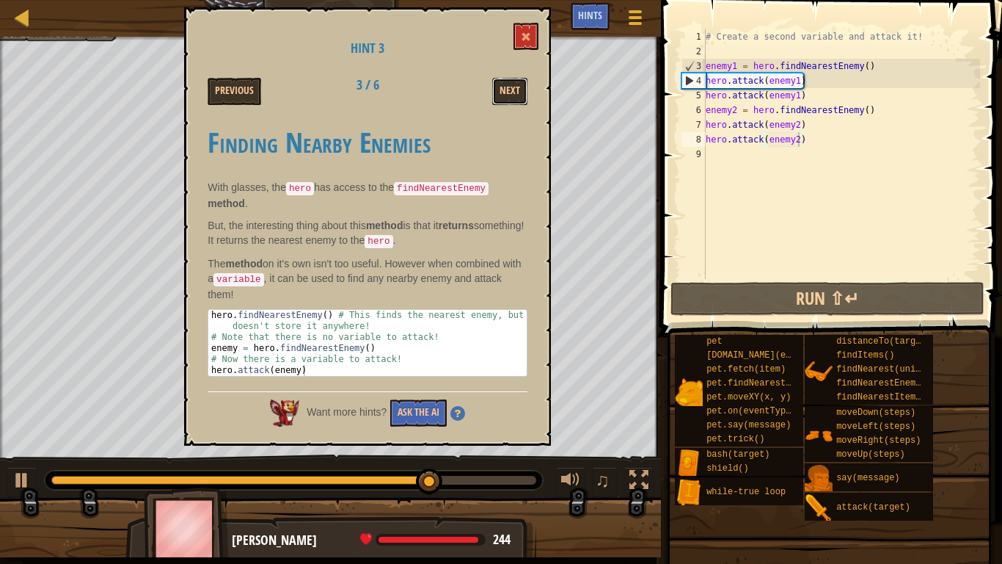
click at [498, 93] on button "Next" at bounding box center [509, 91] width 35 height 27
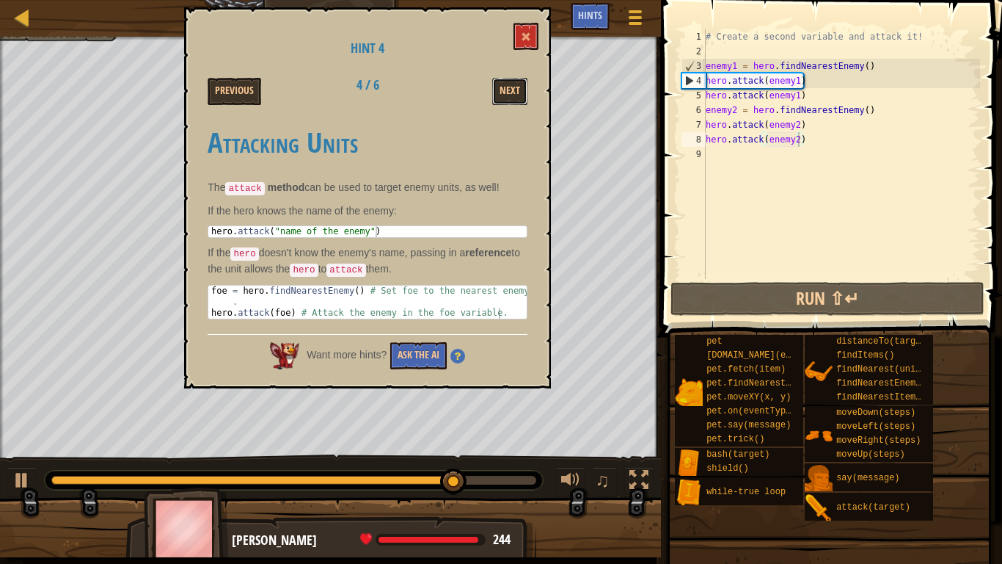
click at [498, 93] on button "Next" at bounding box center [509, 91] width 35 height 27
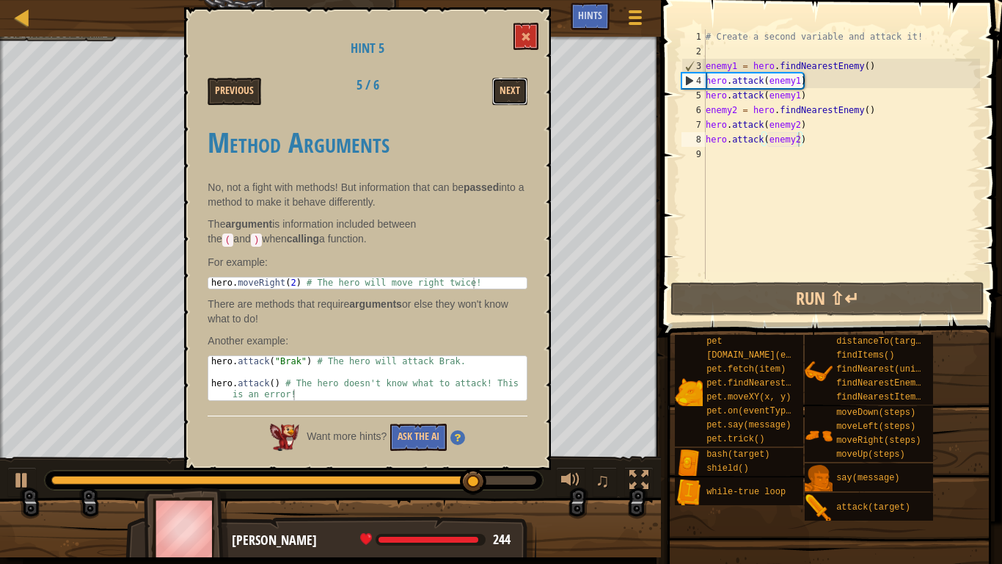
click at [498, 93] on button "Next" at bounding box center [509, 91] width 35 height 27
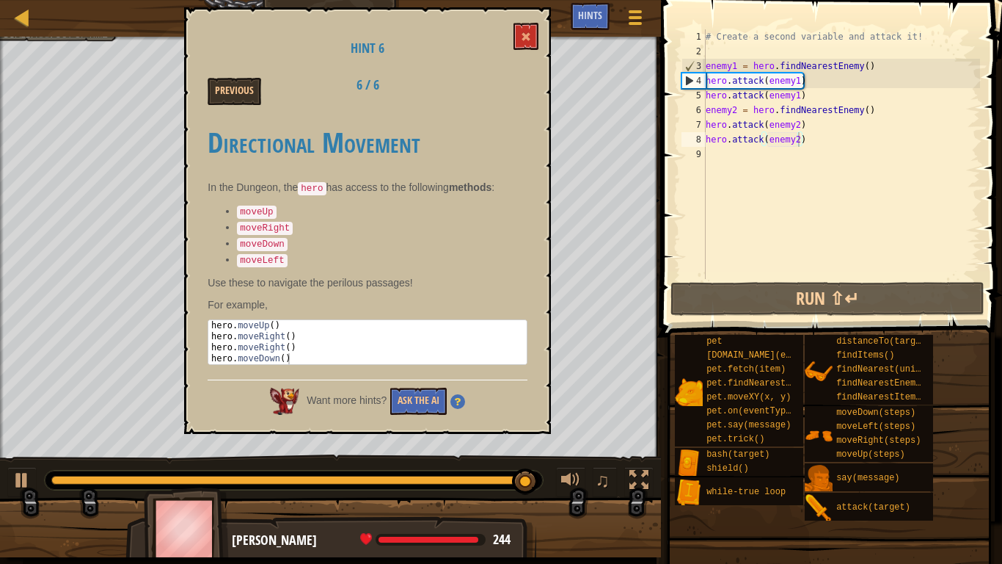
click at [754, 152] on div "# Create a second variable and attack it! enemy1 = hero . findNearestEnemy ( ) …" at bounding box center [841, 168] width 277 height 279
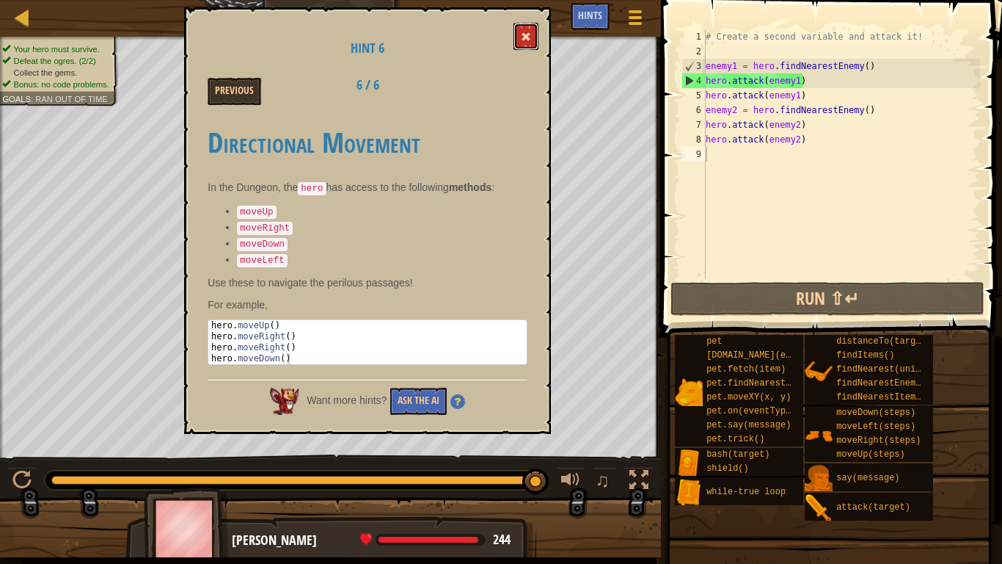
click at [528, 23] on button at bounding box center [526, 36] width 25 height 27
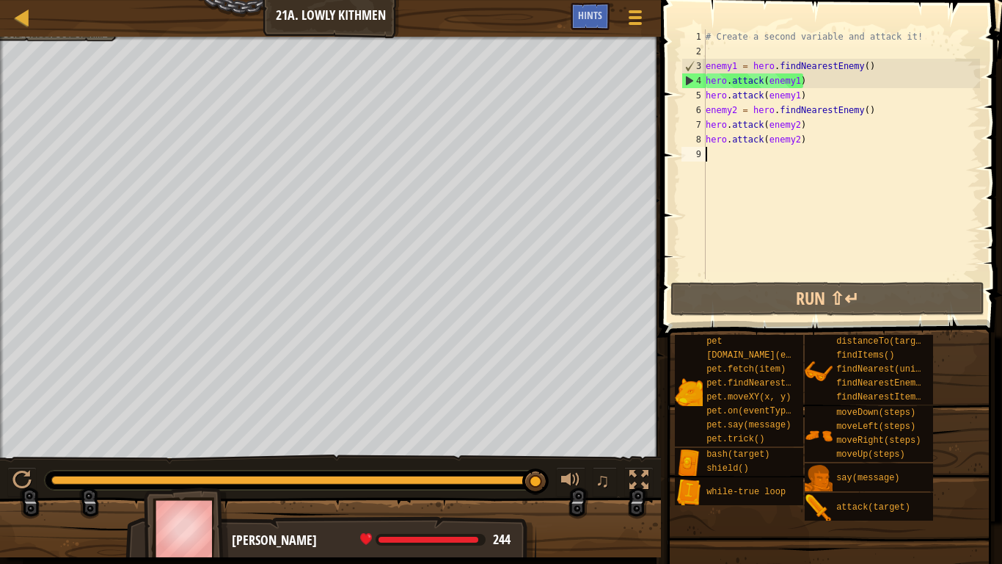
click at [721, 160] on div "# Create a second variable and attack it! enemy1 = hero . findNearestEnemy ( ) …" at bounding box center [841, 168] width 277 height 279
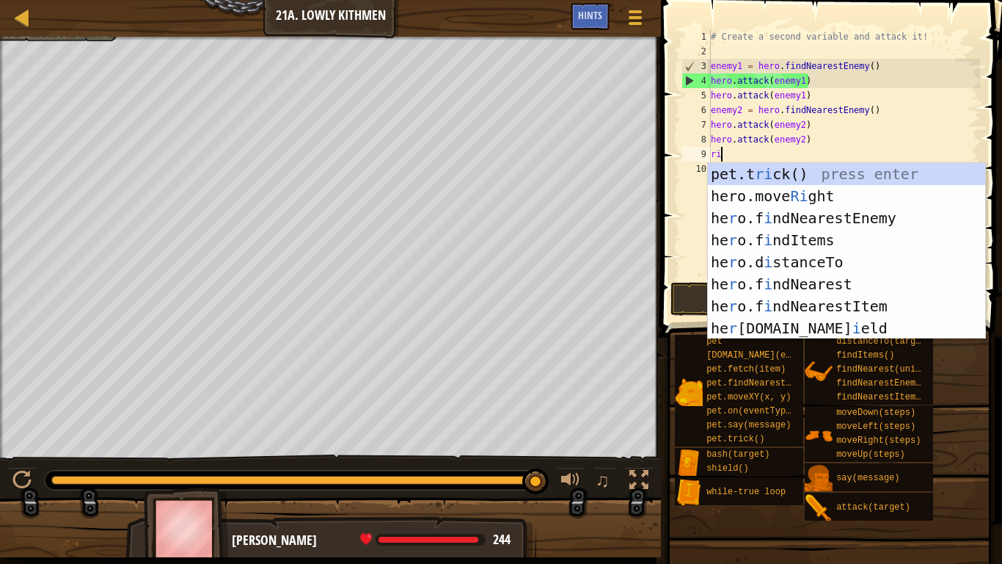
type textarea "righ"
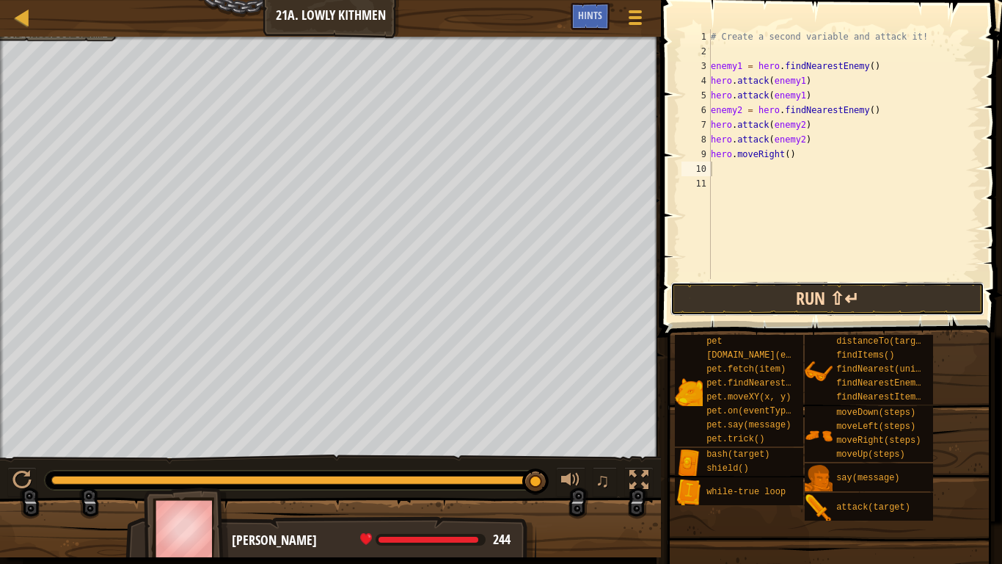
click at [726, 304] on button "Run ⇧↵" at bounding box center [828, 299] width 314 height 34
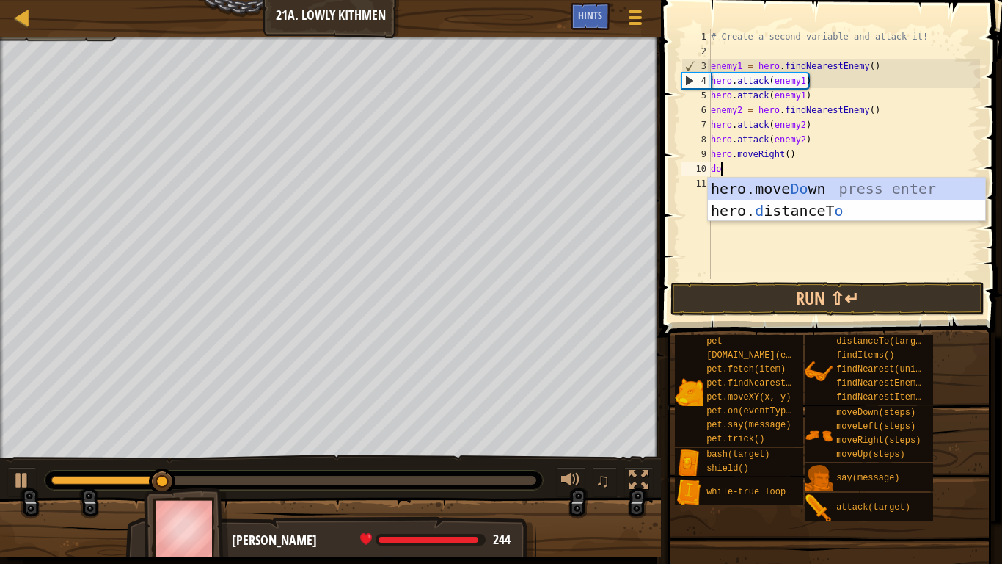
type textarea "down"
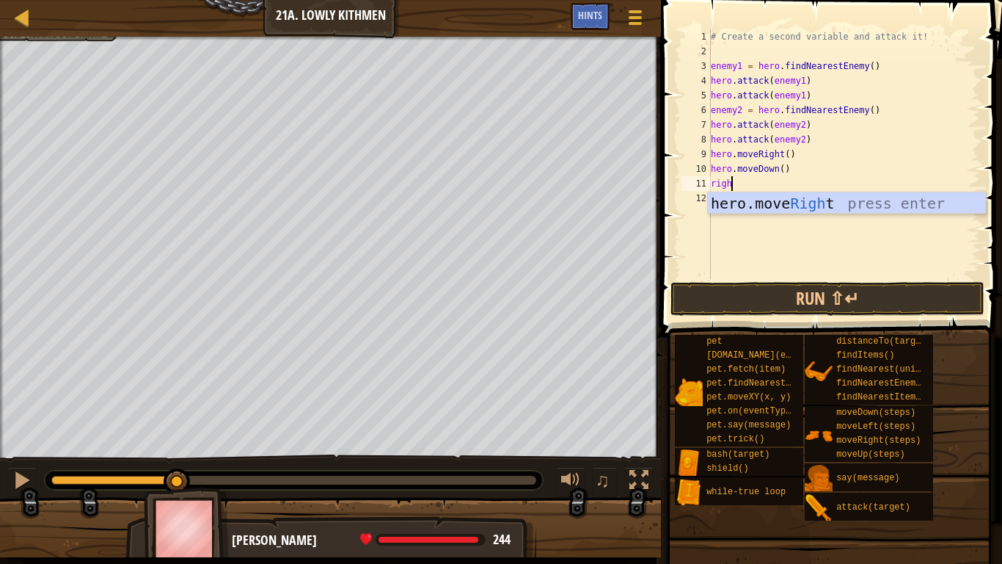
type textarea "right"
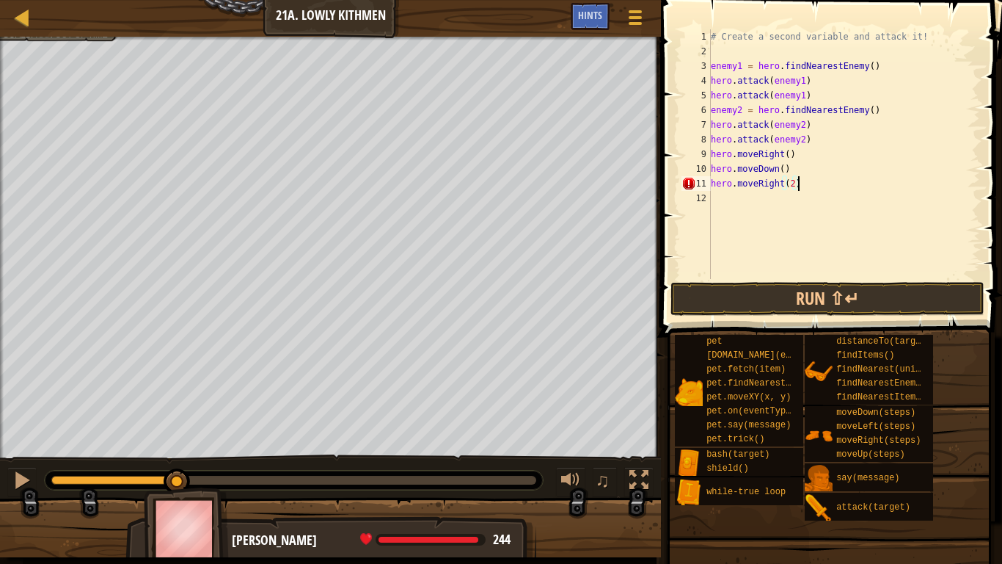
scroll to position [7, 12]
type textarea "hero.moveRight(2)"
click at [902, 289] on button "Run ⇧↵" at bounding box center [828, 299] width 314 height 34
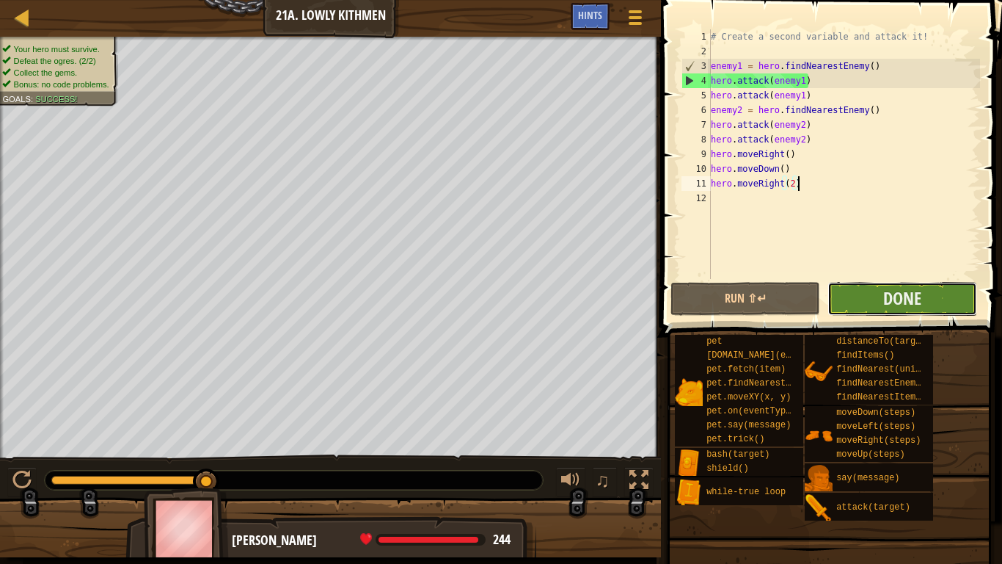
click at [911, 283] on button "Done" at bounding box center [903, 299] width 150 height 34
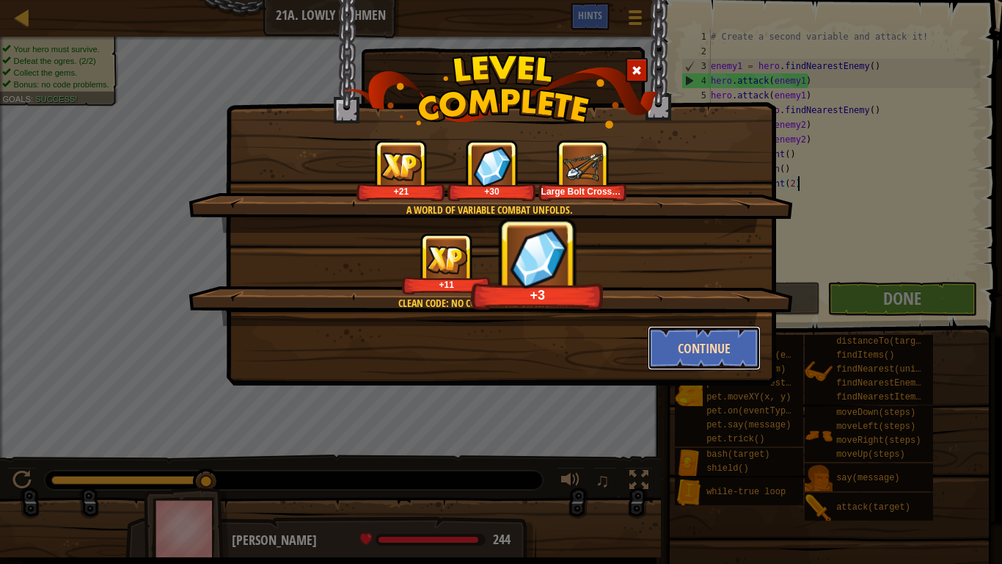
click at [673, 338] on button "Continue" at bounding box center [705, 348] width 114 height 44
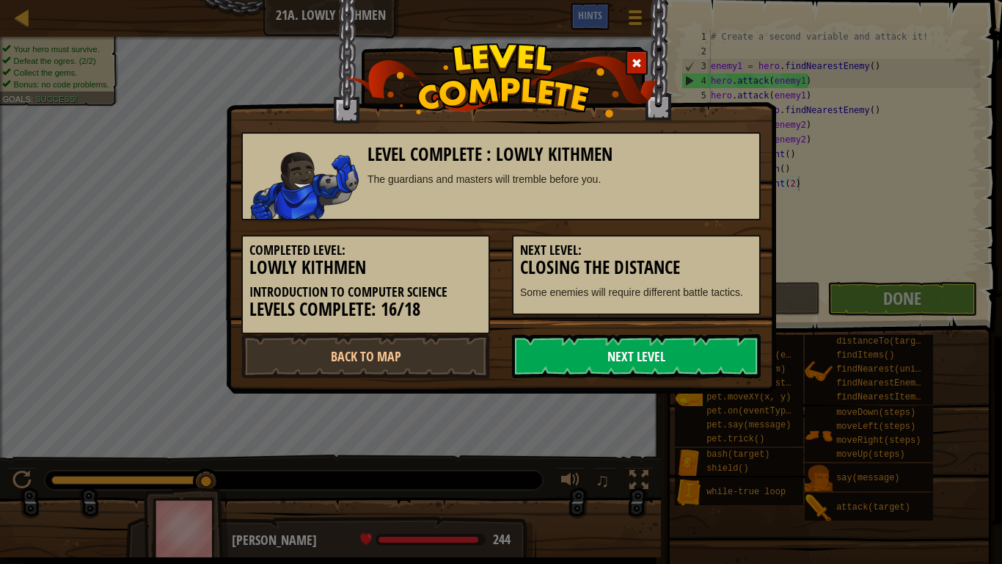
click at [675, 348] on link "Next Level" at bounding box center [636, 356] width 249 height 44
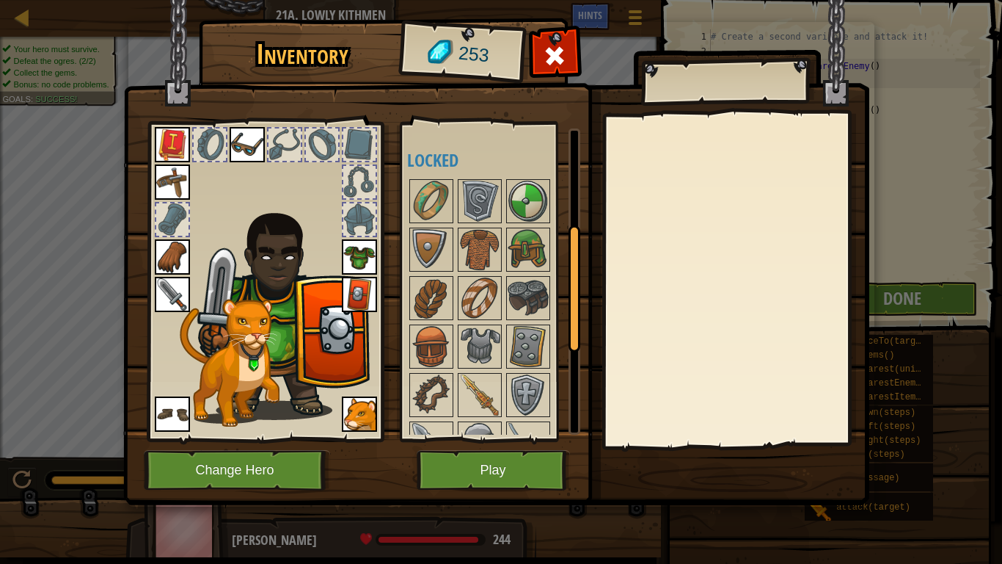
scroll to position [237, 0]
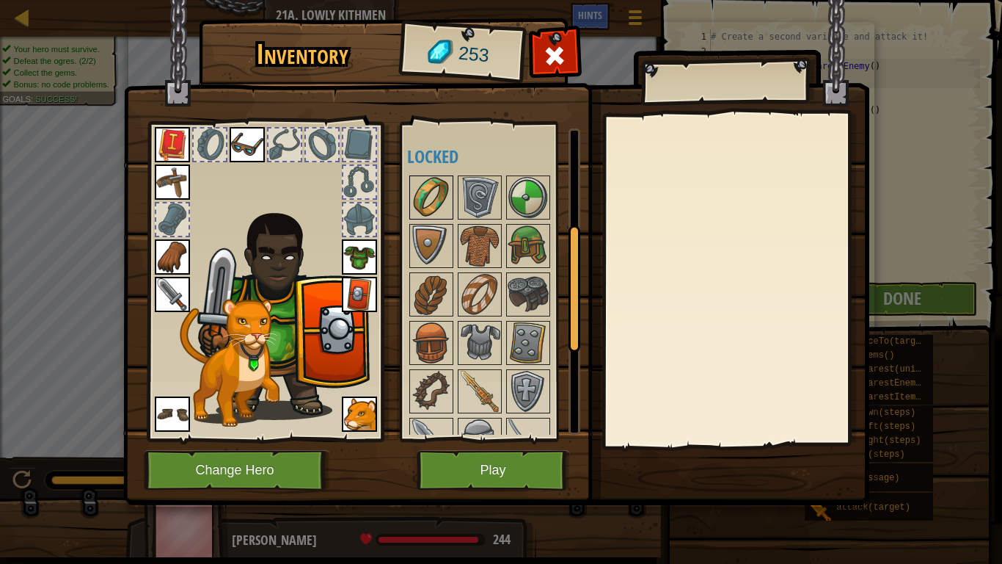
click at [440, 178] on img at bounding box center [431, 197] width 41 height 41
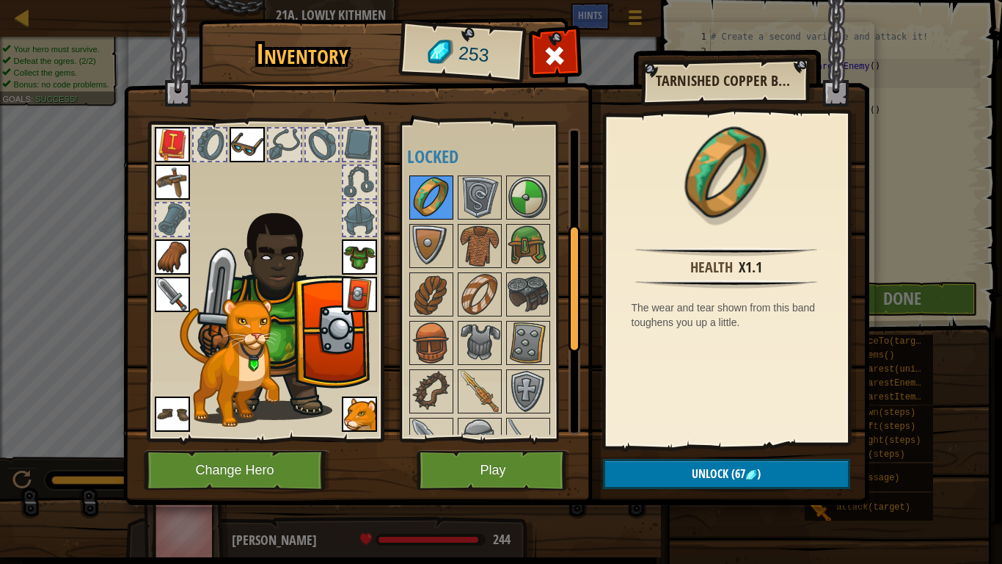
click at [450, 180] on img at bounding box center [431, 197] width 41 height 41
click at [459, 185] on img at bounding box center [479, 197] width 41 height 41
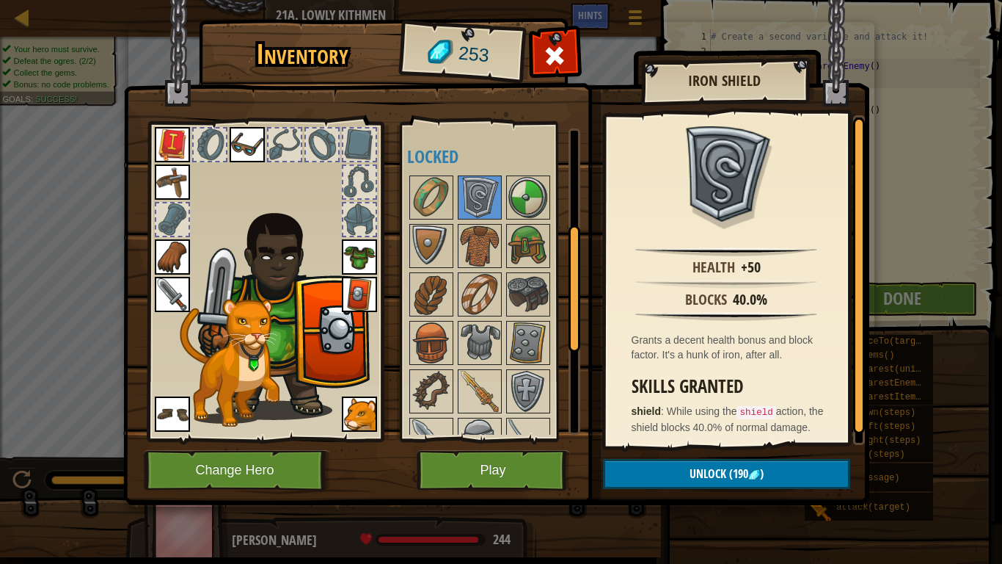
click at [553, 173] on div at bounding box center [493, 415] width 173 height 484
click at [533, 178] on img at bounding box center [528, 197] width 41 height 41
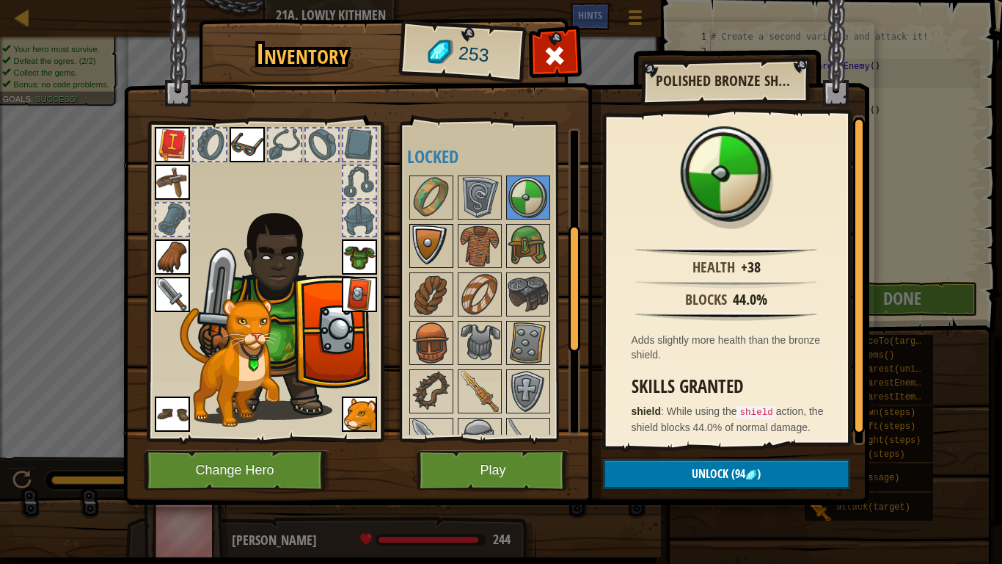
click at [436, 258] on img at bounding box center [431, 245] width 41 height 41
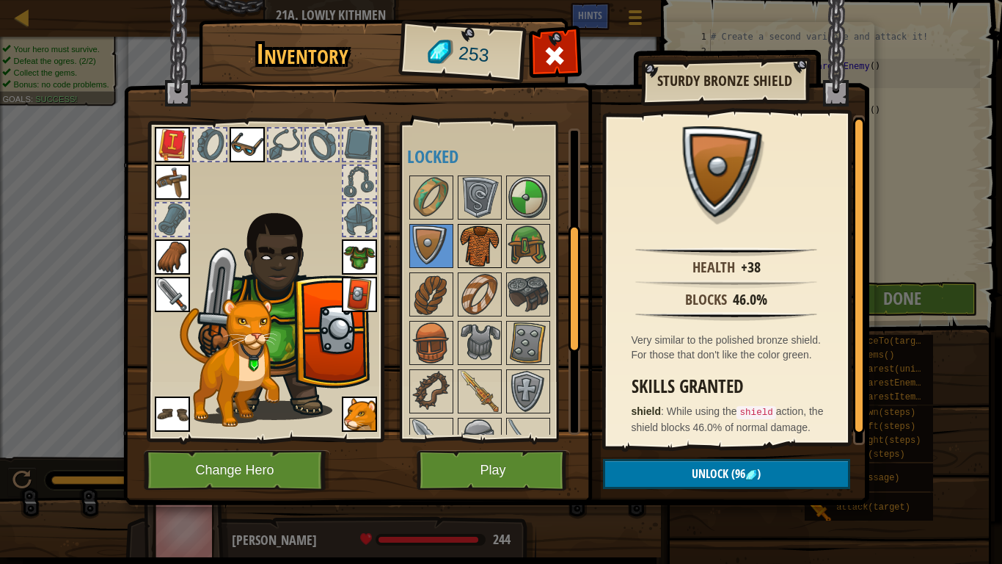
click at [481, 260] on img at bounding box center [479, 245] width 41 height 41
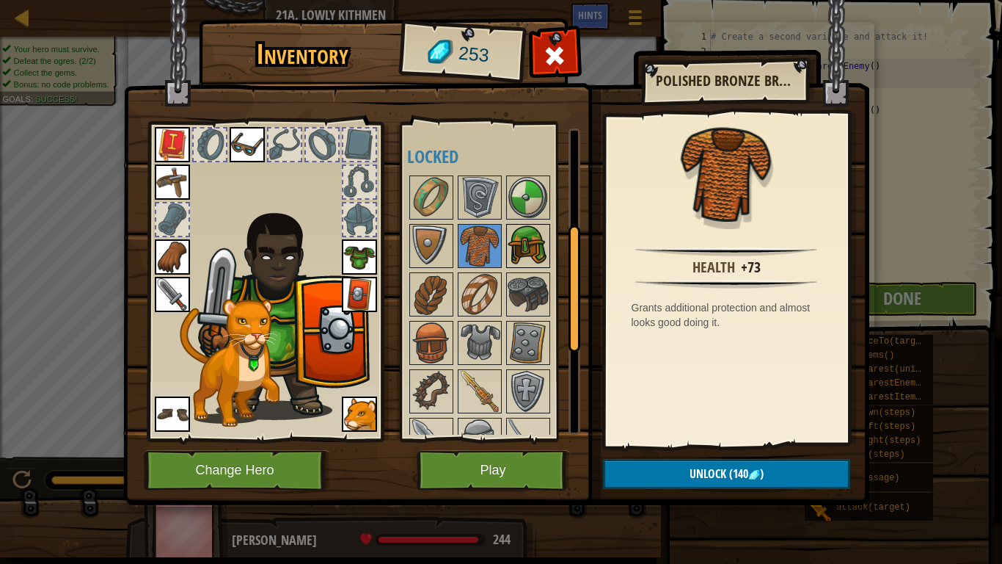
click at [544, 247] on img at bounding box center [528, 245] width 41 height 41
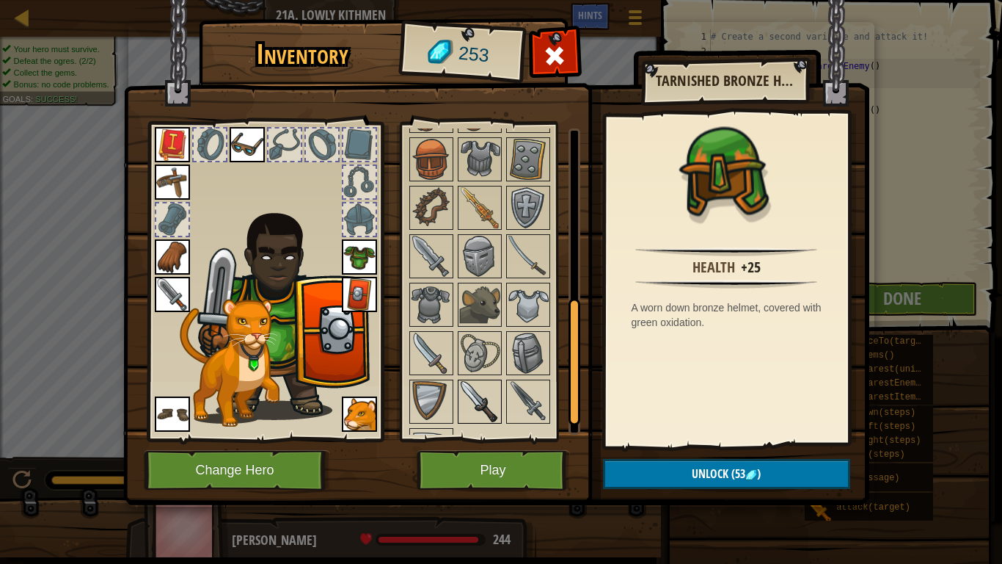
scroll to position [460, 0]
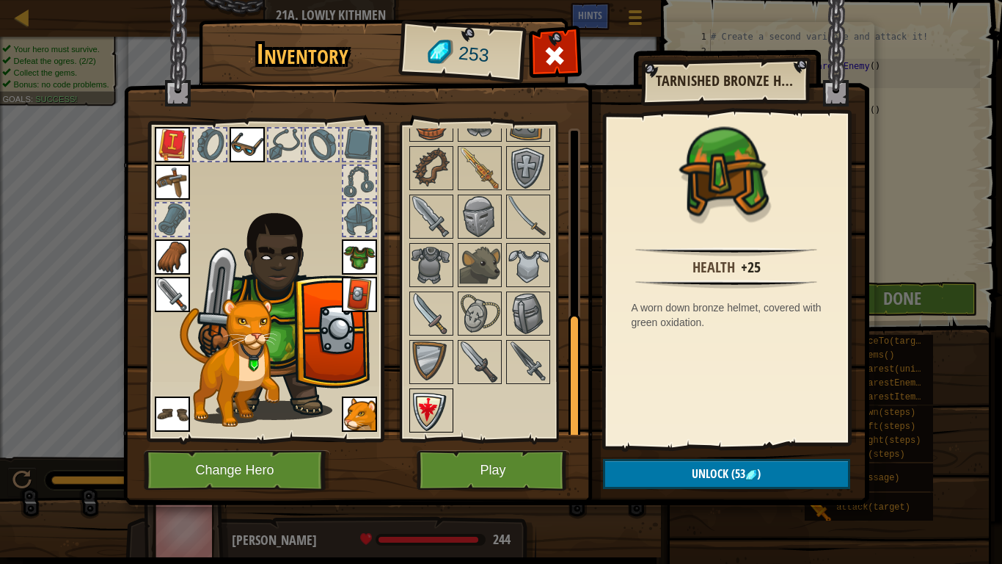
click at [435, 407] on img at bounding box center [431, 410] width 41 height 41
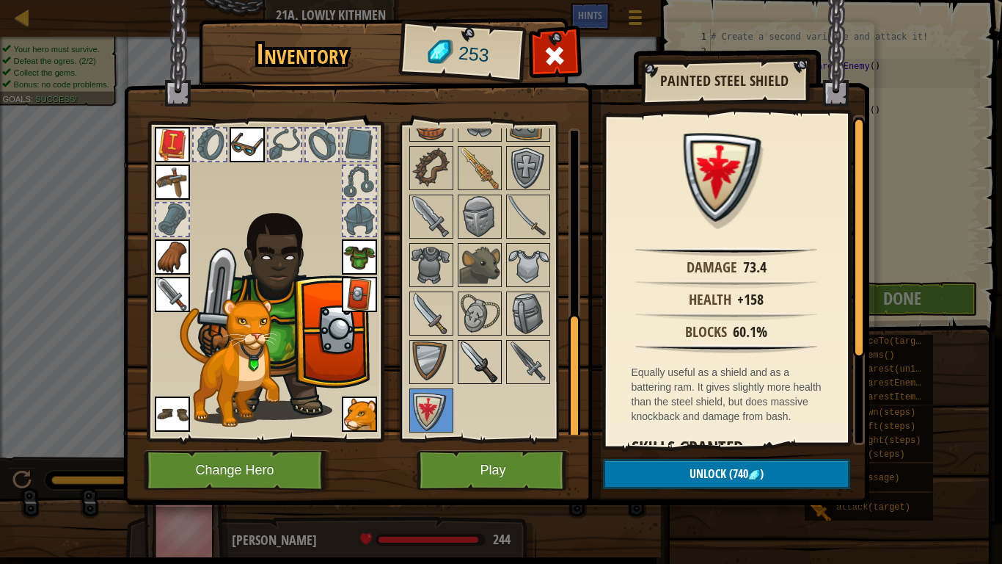
click at [459, 369] on img at bounding box center [479, 361] width 41 height 41
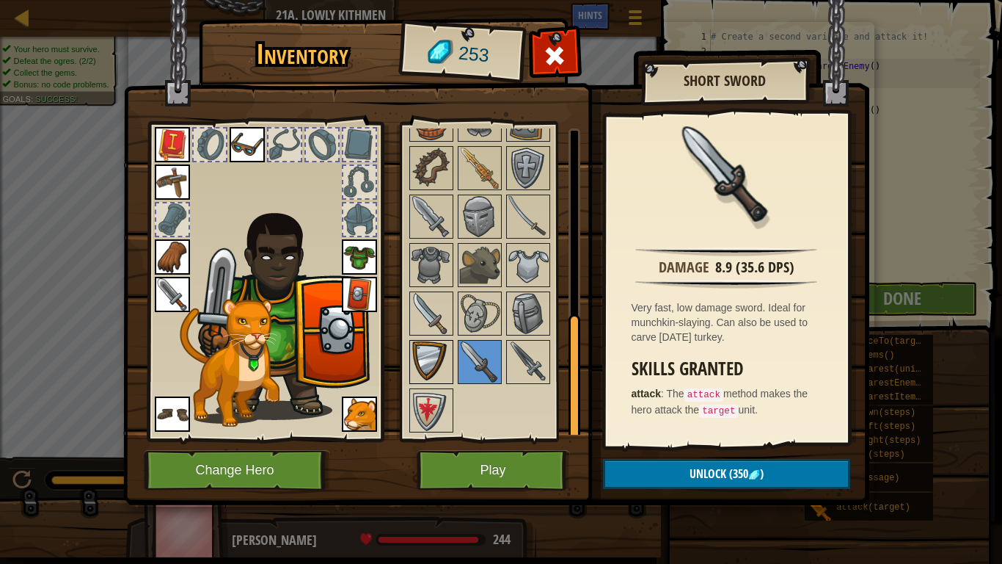
click at [448, 362] on img at bounding box center [431, 361] width 41 height 41
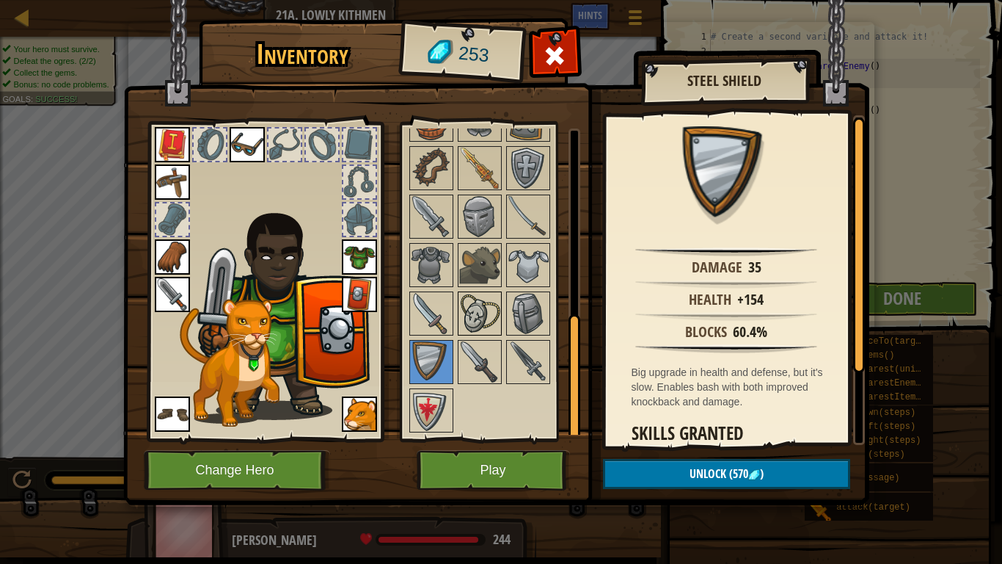
click at [485, 324] on img at bounding box center [479, 313] width 41 height 41
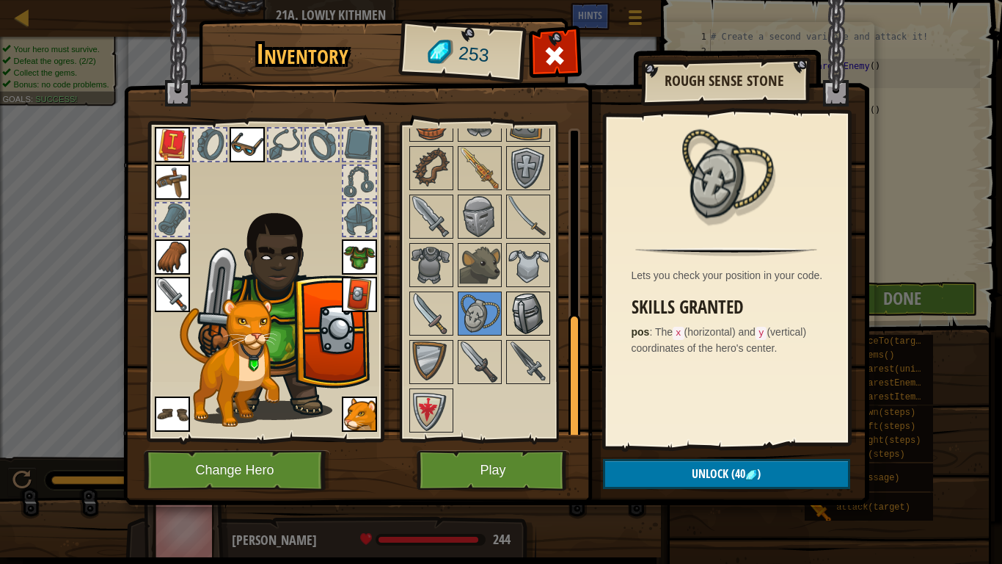
click at [525, 318] on img at bounding box center [528, 313] width 41 height 41
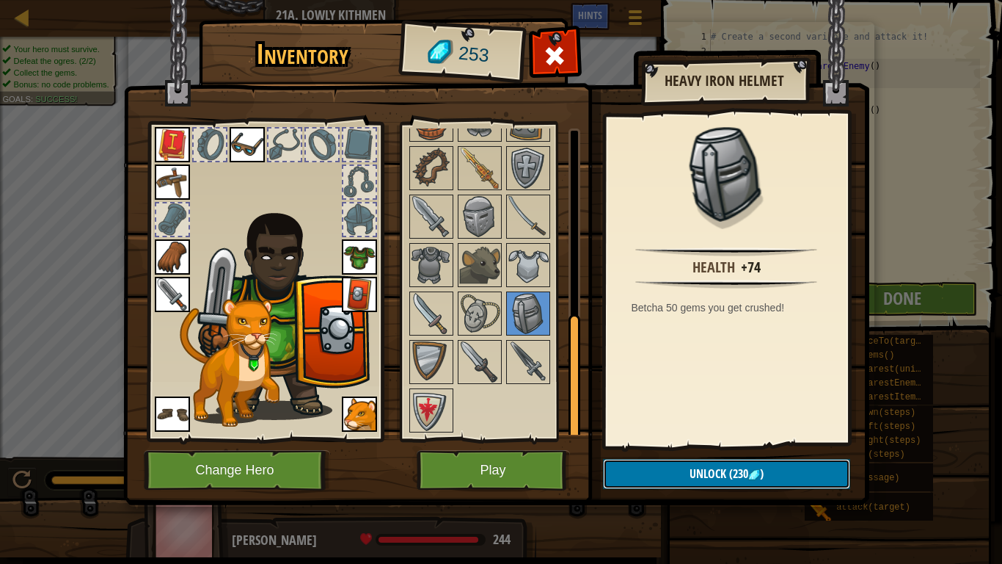
click at [677, 475] on button "Unlock (230 )" at bounding box center [726, 474] width 247 height 30
click at [662, 470] on button "Confirm" at bounding box center [726, 474] width 247 height 30
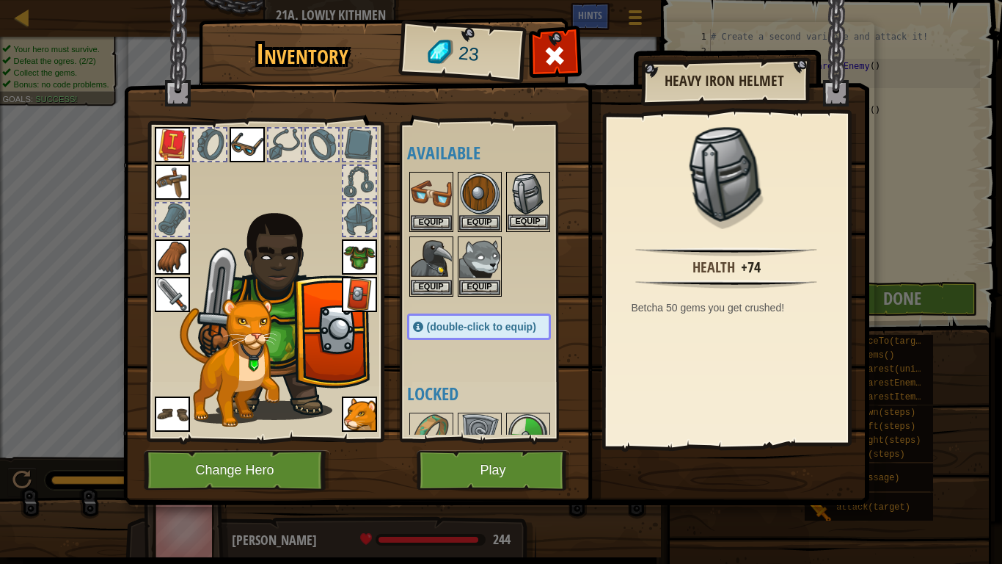
click at [513, 194] on img at bounding box center [528, 193] width 41 height 41
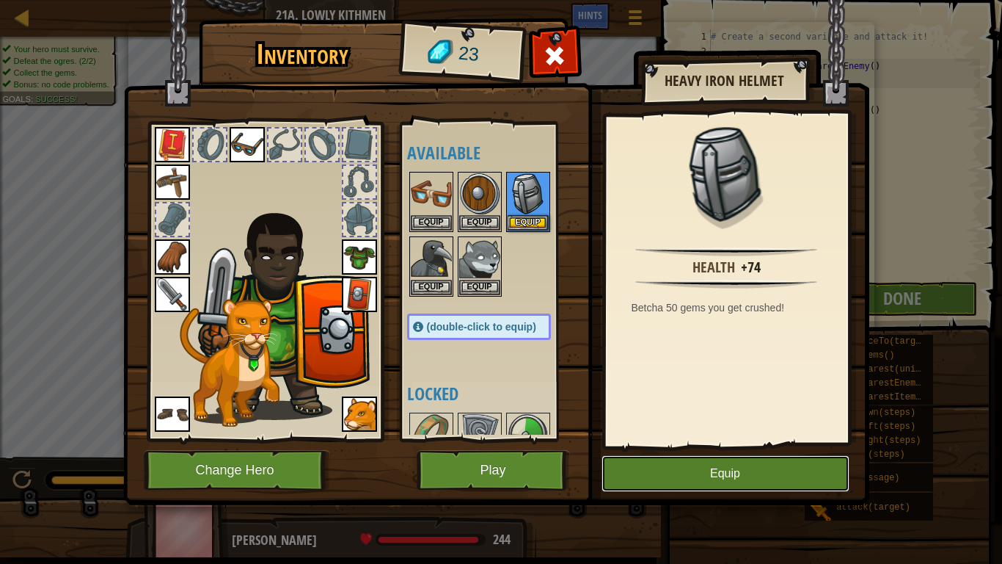
click at [700, 471] on button "Equip" at bounding box center [726, 473] width 248 height 37
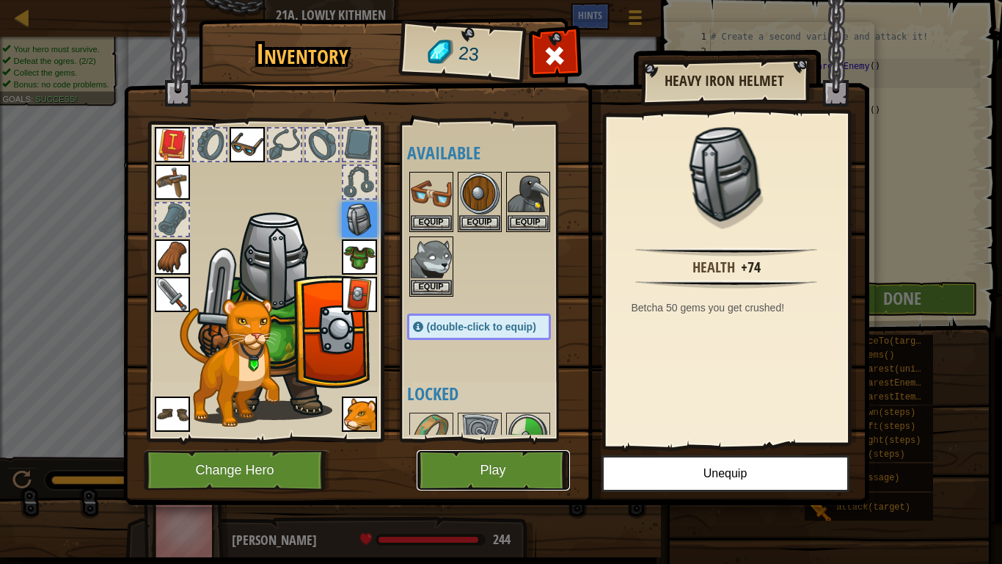
click at [470, 467] on button "Play" at bounding box center [493, 470] width 153 height 40
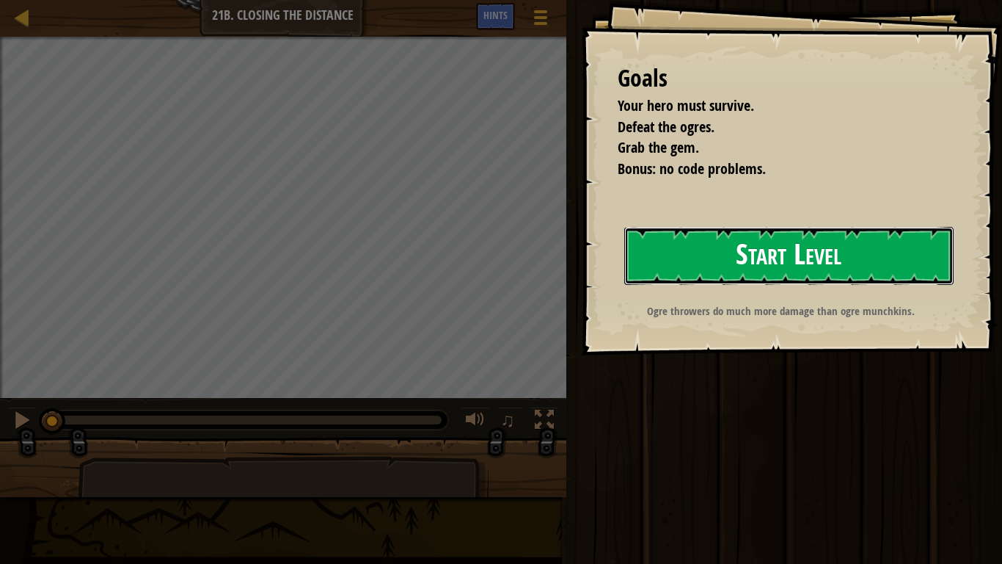
click at [776, 271] on button "Start Level" at bounding box center [788, 256] width 329 height 58
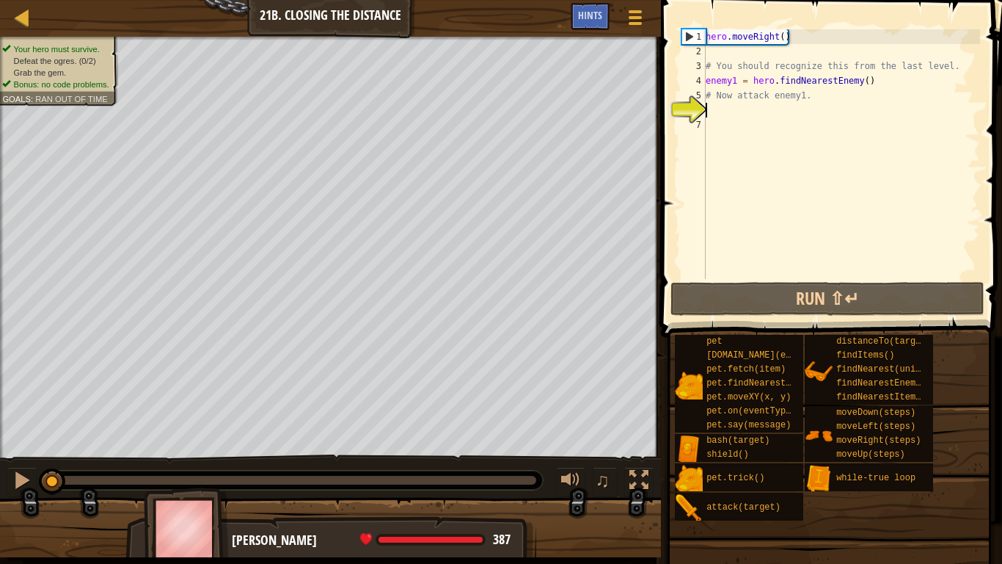
click at [804, 30] on div "hero . moveRight ( ) # You should recognize this from the last level. enemy1 = …" at bounding box center [841, 168] width 277 height 279
click at [893, 97] on div "hero . moveRight ( ) # You should recognize this from the last level. enemy1 = …" at bounding box center [841, 168] width 277 height 279
type textarea "# Now attack enemy1."
click at [834, 118] on div "hero . moveRight ( ) # You should recognize this from the last level. enemy1 = …" at bounding box center [841, 168] width 277 height 279
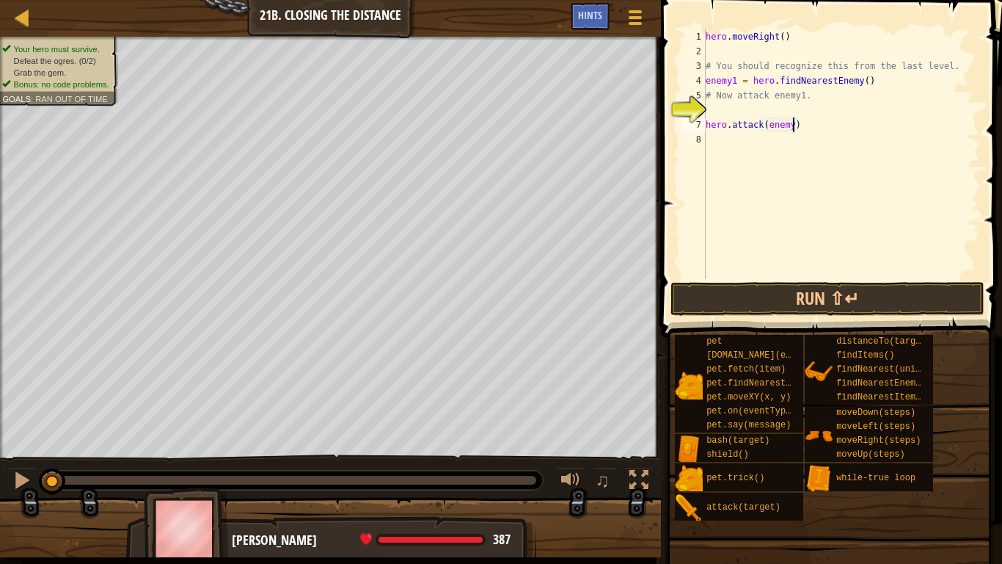
scroll to position [7, 13]
click at [709, 120] on div "hero . moveRight ( ) # You should recognize this from the last level. enemy1 = …" at bounding box center [841, 168] width 277 height 279
click at [708, 121] on div "hero . moveRight ( ) # You should recognize this from the last level. enemy1 = …" at bounding box center [841, 168] width 277 height 279
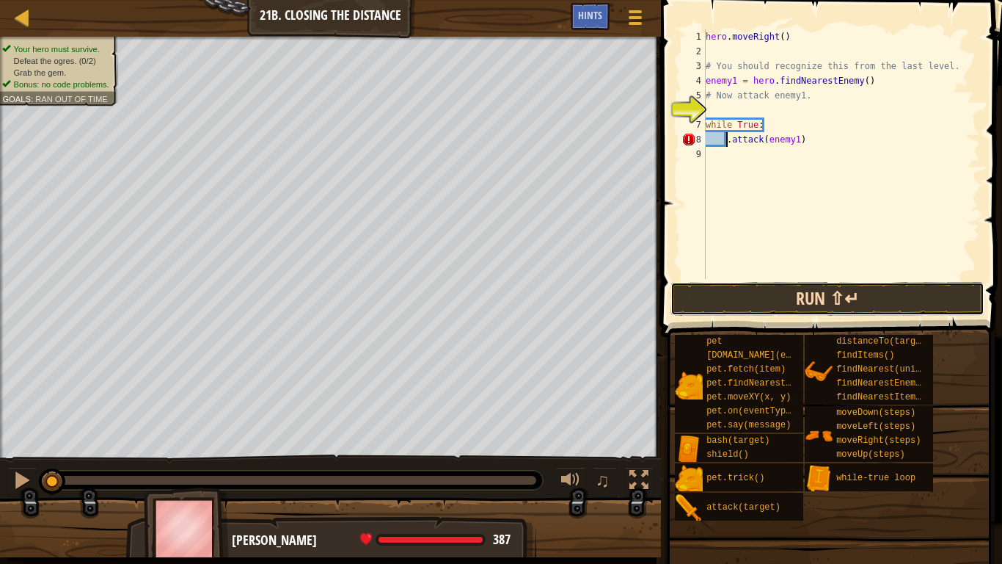
click at [736, 291] on button "Run ⇧↵" at bounding box center [828, 299] width 314 height 34
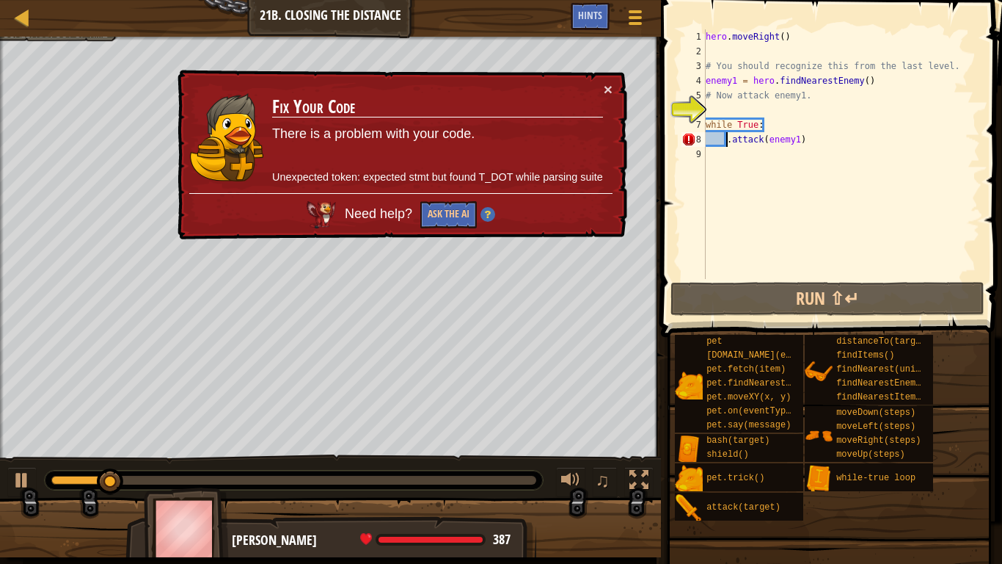
click at [726, 135] on div "hero . moveRight ( ) # You should recognize this from the last level. enemy1 = …" at bounding box center [841, 168] width 277 height 279
click at [732, 138] on div "hero . moveRight ( ) # You should recognize this from the last level. enemy1 = …" at bounding box center [841, 168] width 277 height 279
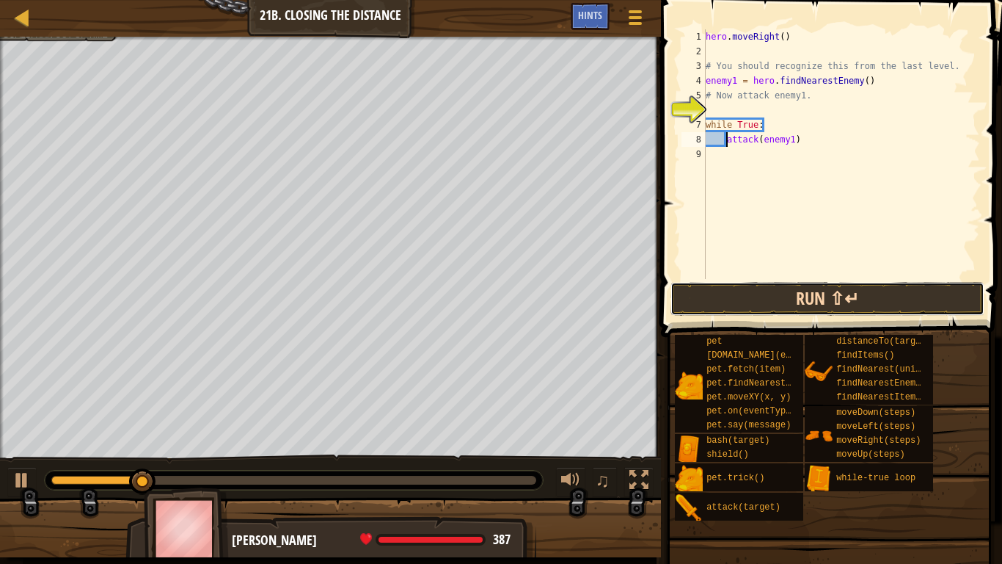
click at [726, 304] on button "Run ⇧↵" at bounding box center [828, 299] width 314 height 34
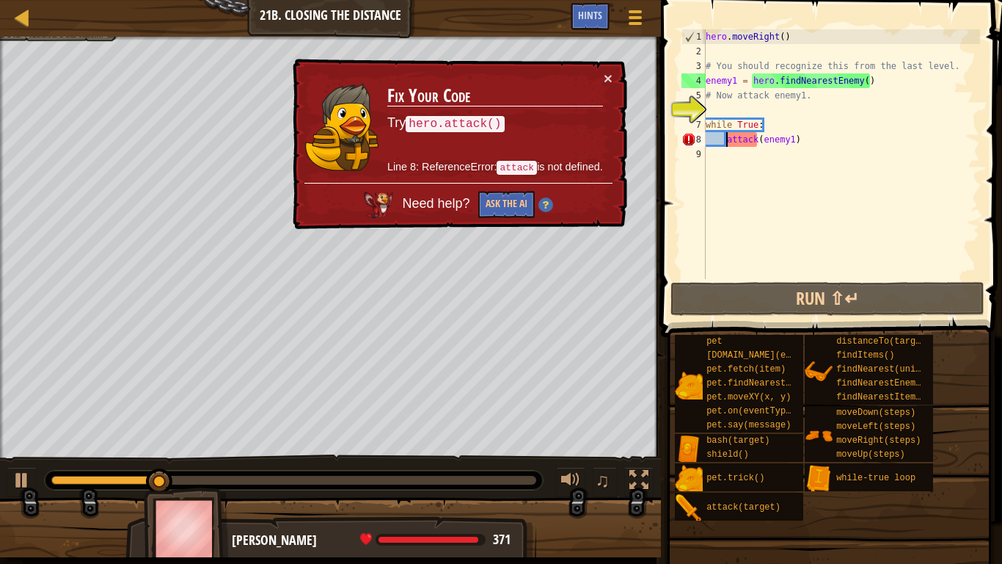
click at [801, 143] on div "hero . moveRight ( ) # You should recognize this from the last level. enemy1 = …" at bounding box center [841, 168] width 277 height 279
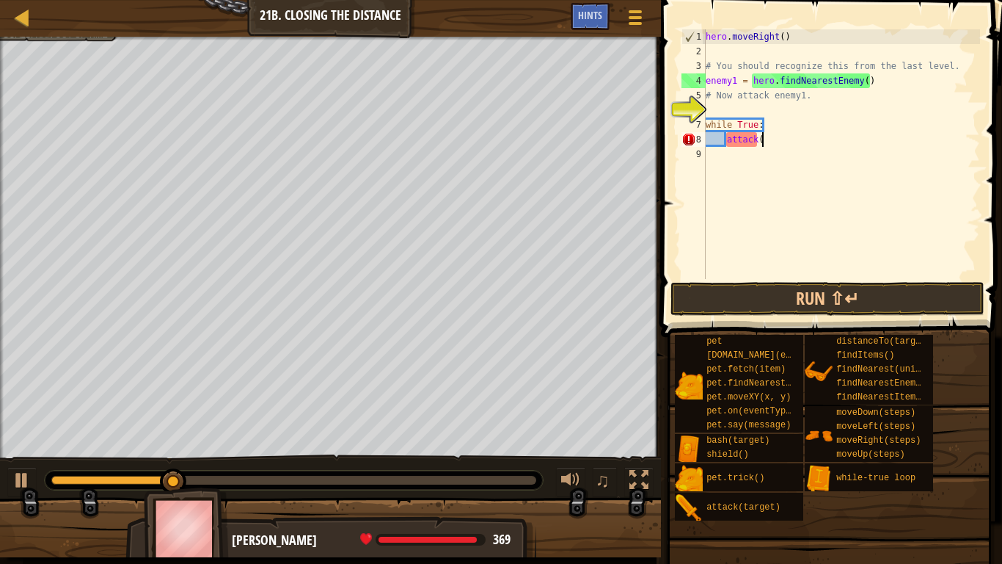
type textarea "attack"
type textarea "while True:"
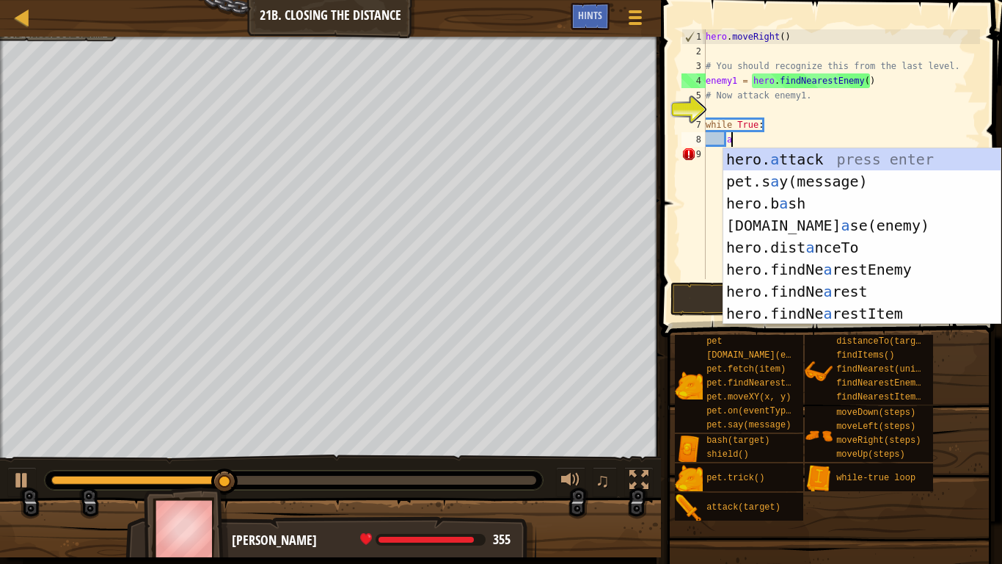
scroll to position [7, 4]
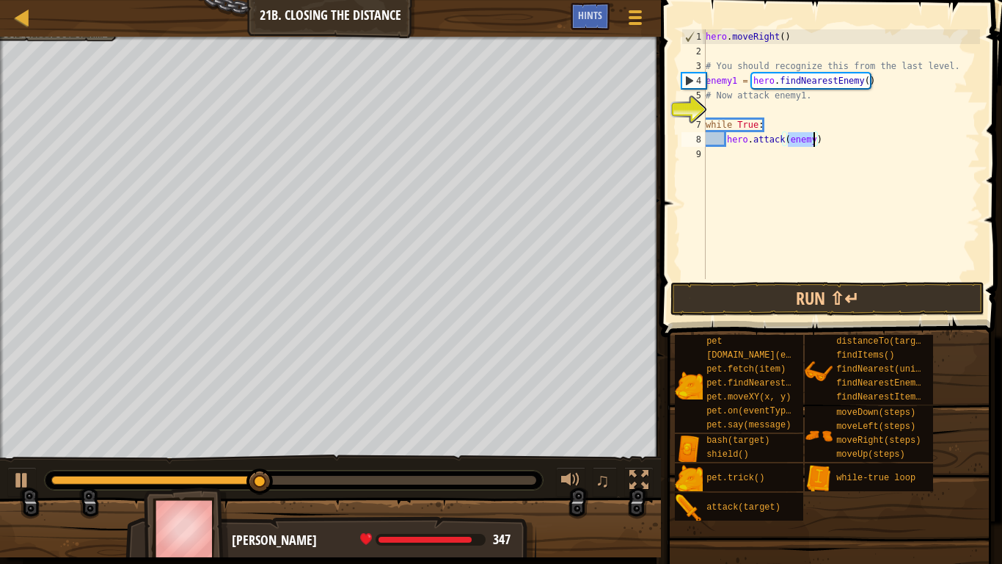
paste textarea "1"
type textarea "hero.attack(enemy1)"
click at [762, 305] on button "Run ⇧↵" at bounding box center [828, 299] width 314 height 34
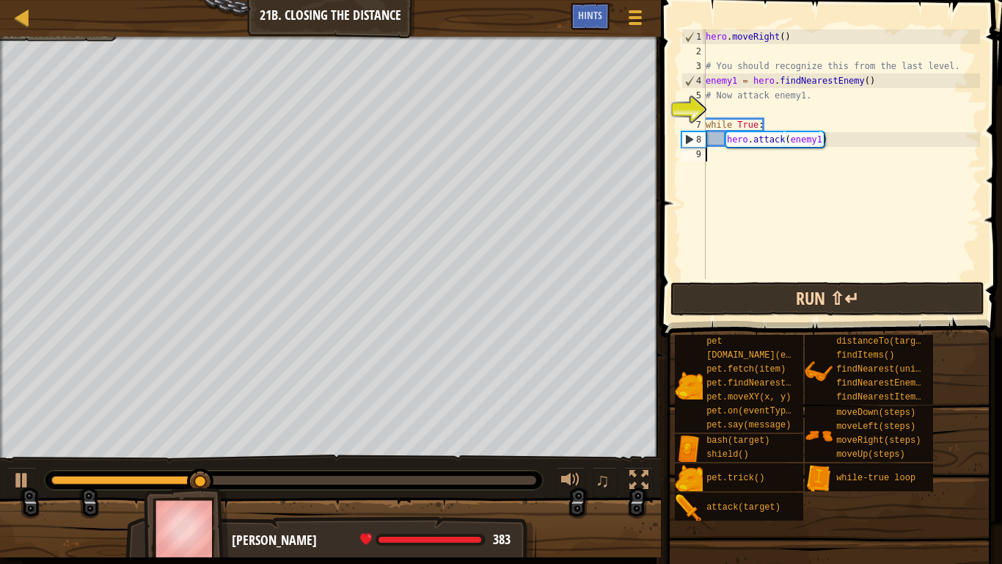
scroll to position [7, 0]
type textarea "hero.attack(enemy1)"
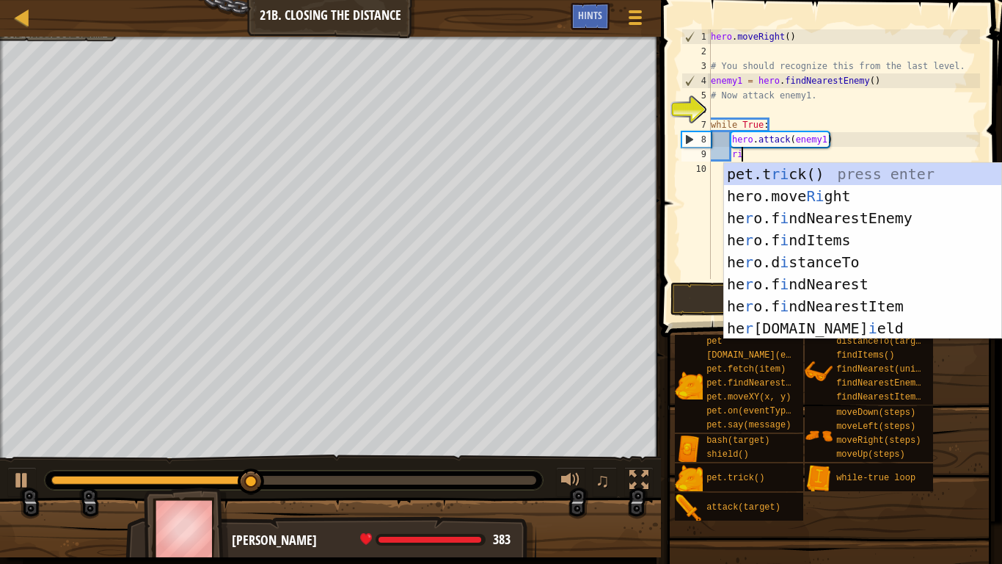
type textarea "righ"
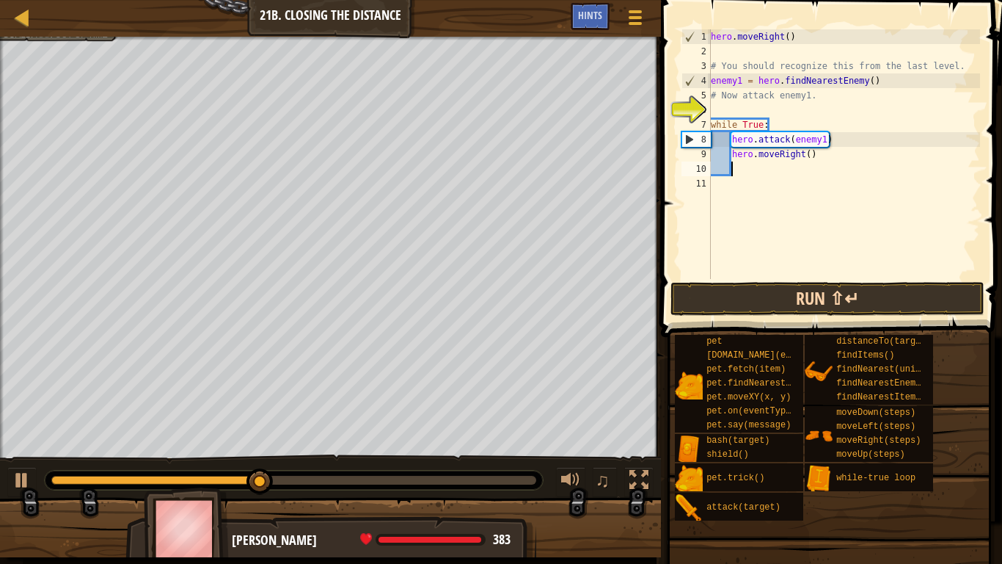
scroll to position [7, 2]
click at [734, 297] on button "Run ⇧↵" at bounding box center [828, 299] width 314 height 34
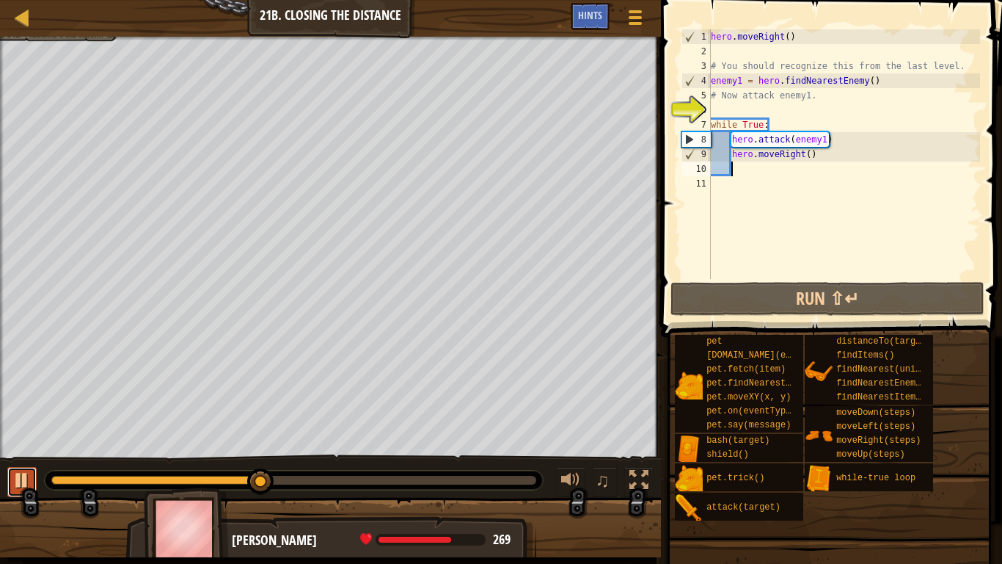
click at [23, 484] on div at bounding box center [21, 479] width 19 height 19
click at [55, 475] on div at bounding box center [158, 479] width 214 height 9
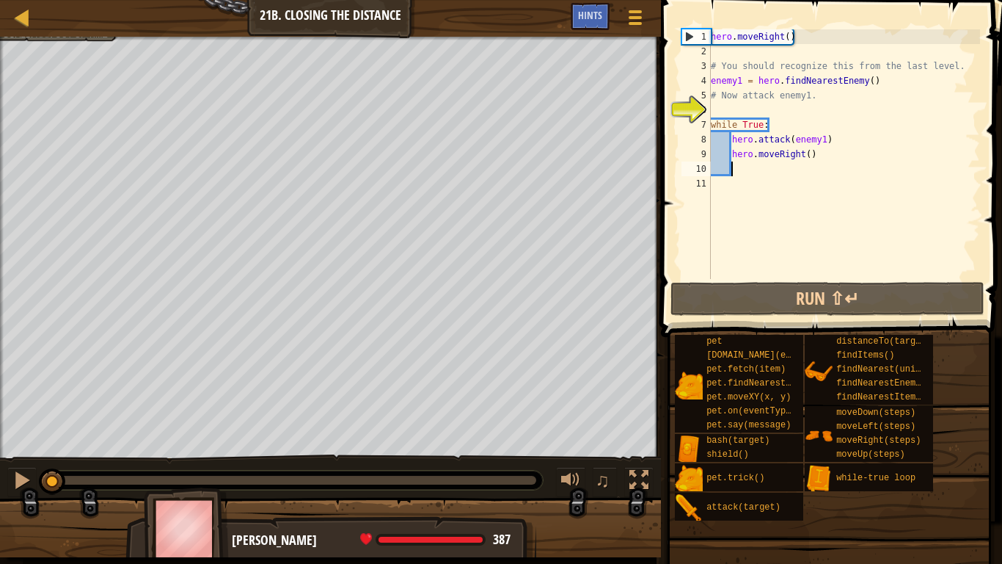
click at [802, 157] on div "hero . moveRight ( ) # You should recognize this from the last level. enemy1 = …" at bounding box center [844, 168] width 272 height 279
click at [826, 159] on div "hero . moveRight ( ) # You should recognize this from the last level. enemy1 = …" at bounding box center [844, 168] width 272 height 279
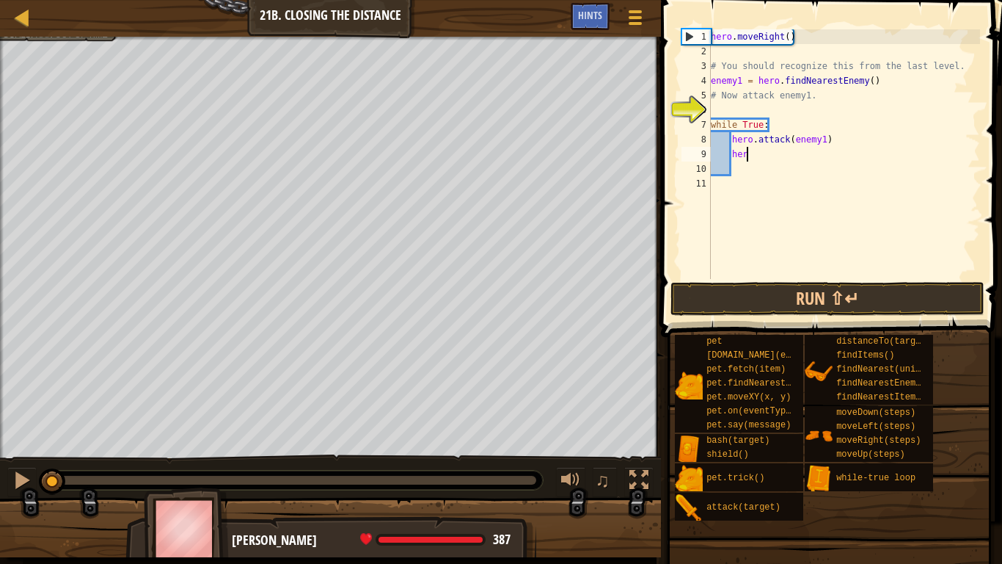
type textarea "h"
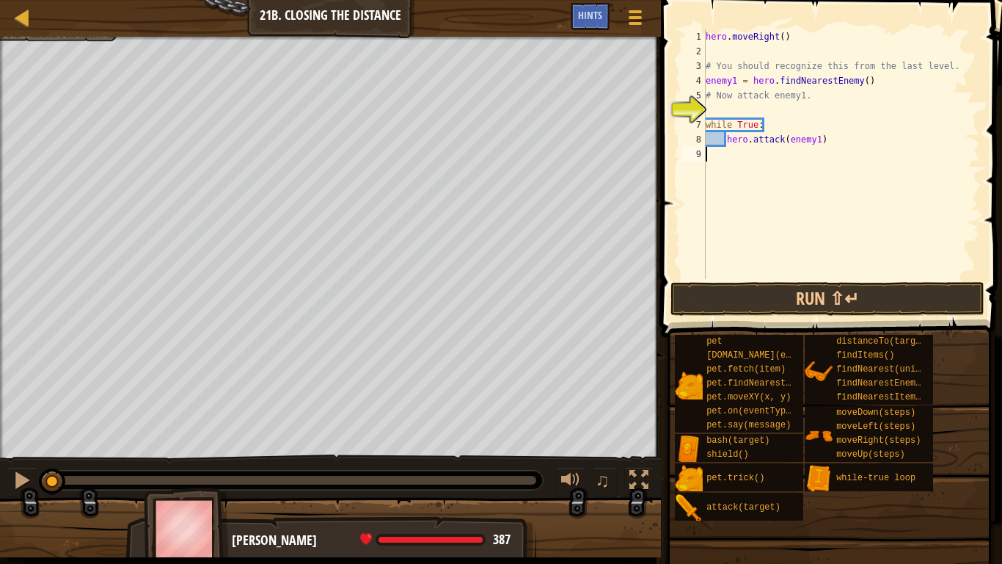
type textarea "hero.attack(enemy1)"
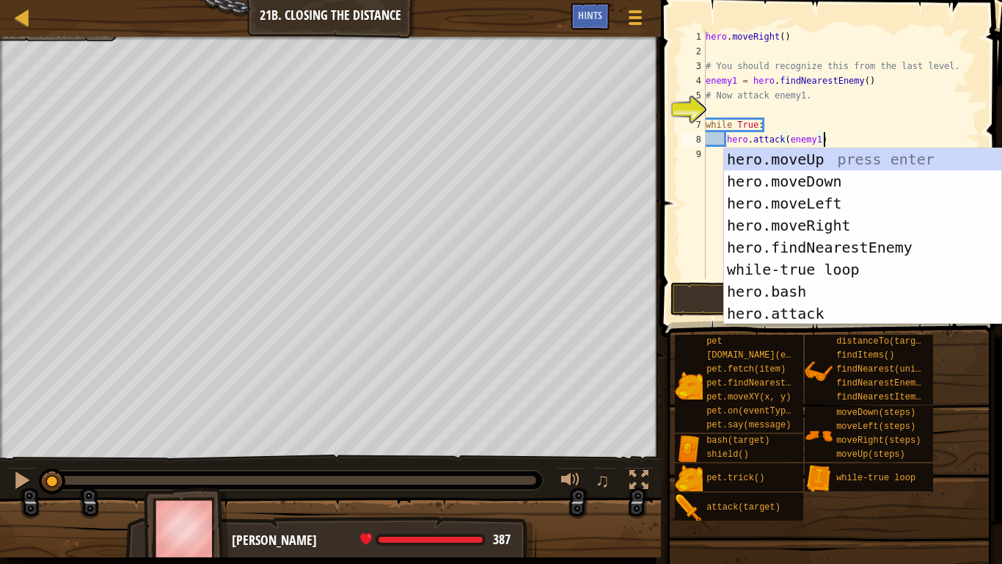
click at [1002, 65] on span at bounding box center [833, 147] width 353 height 380
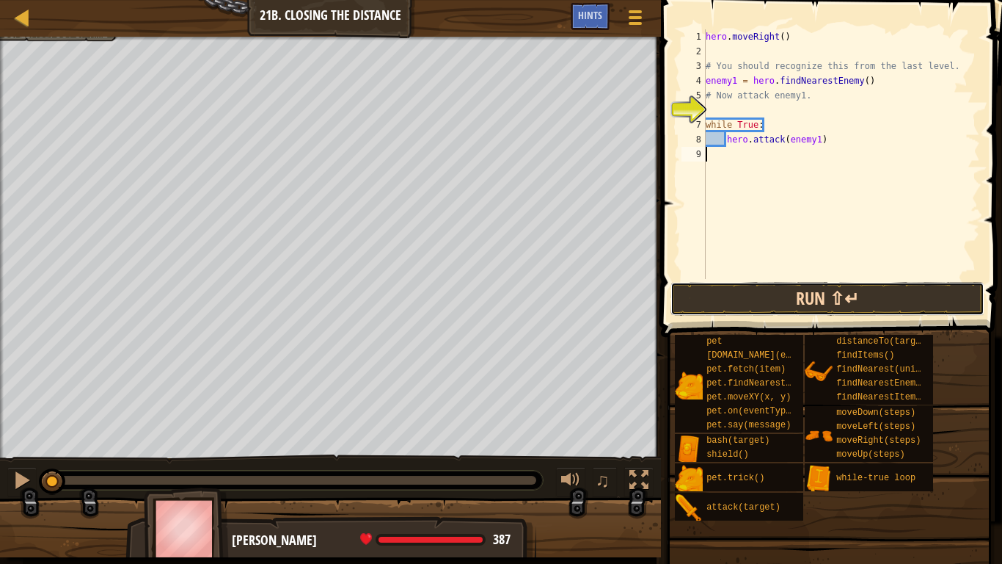
click at [900, 306] on button "Run ⇧↵" at bounding box center [828, 299] width 314 height 34
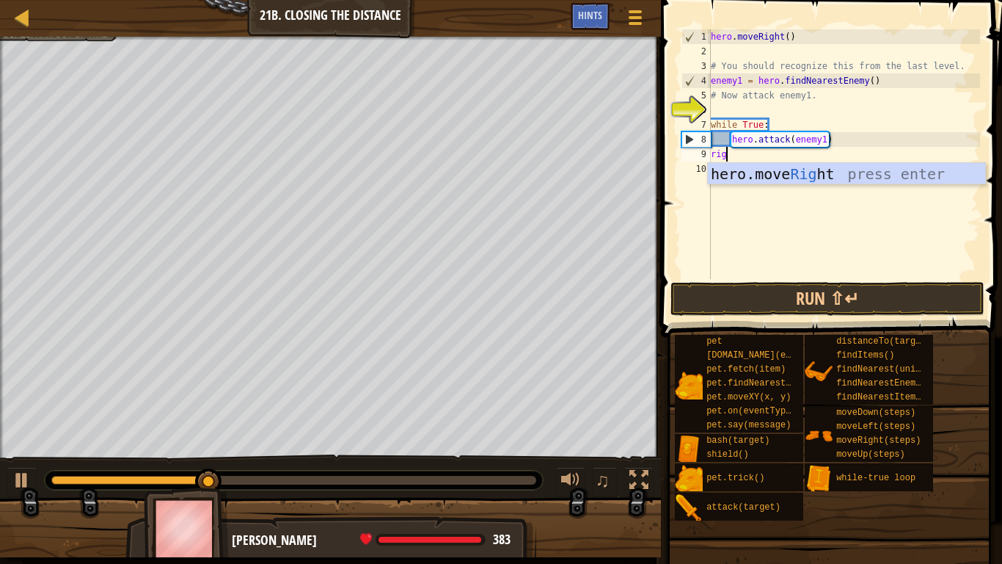
type textarea "rigt"
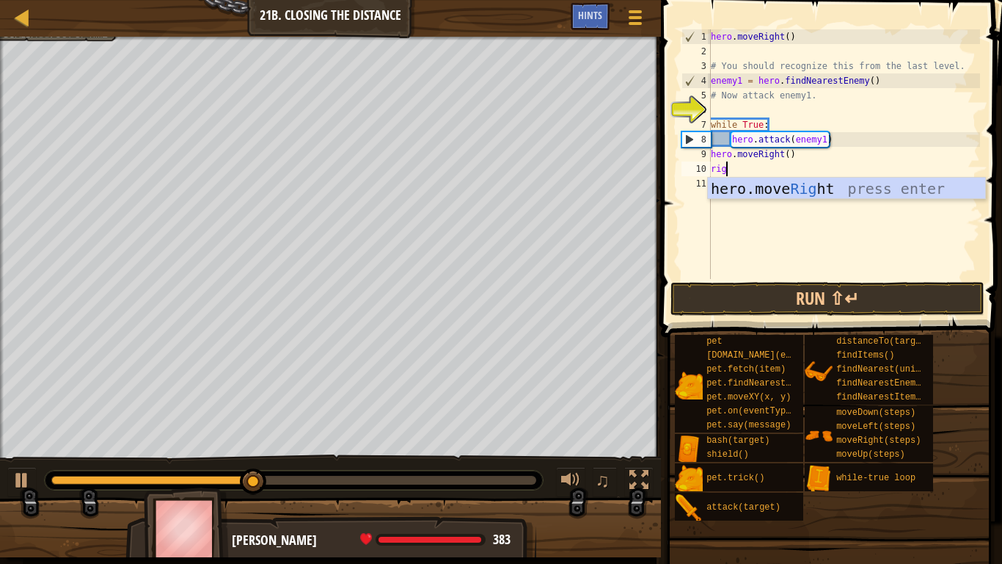
type textarea "right"
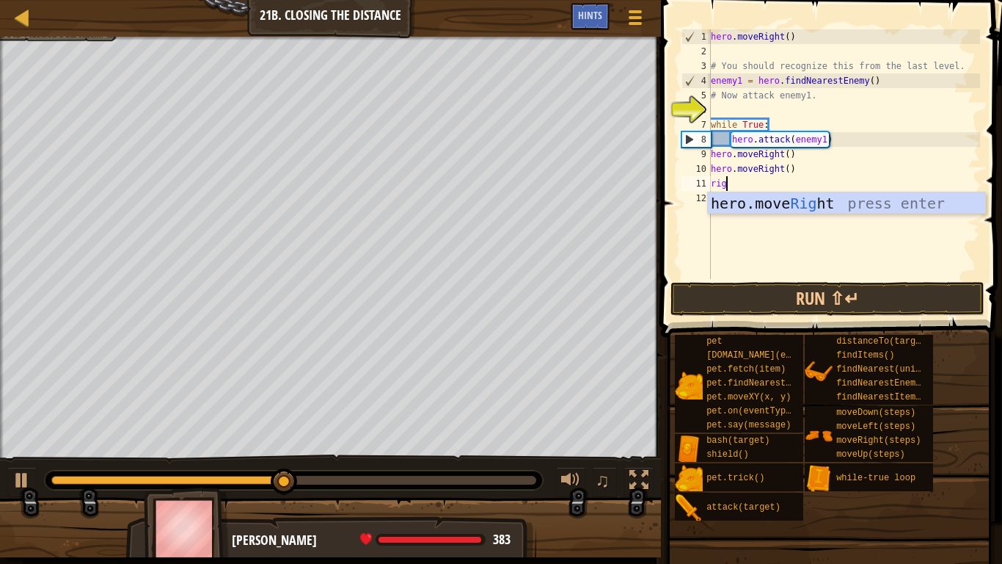
type textarea "right"
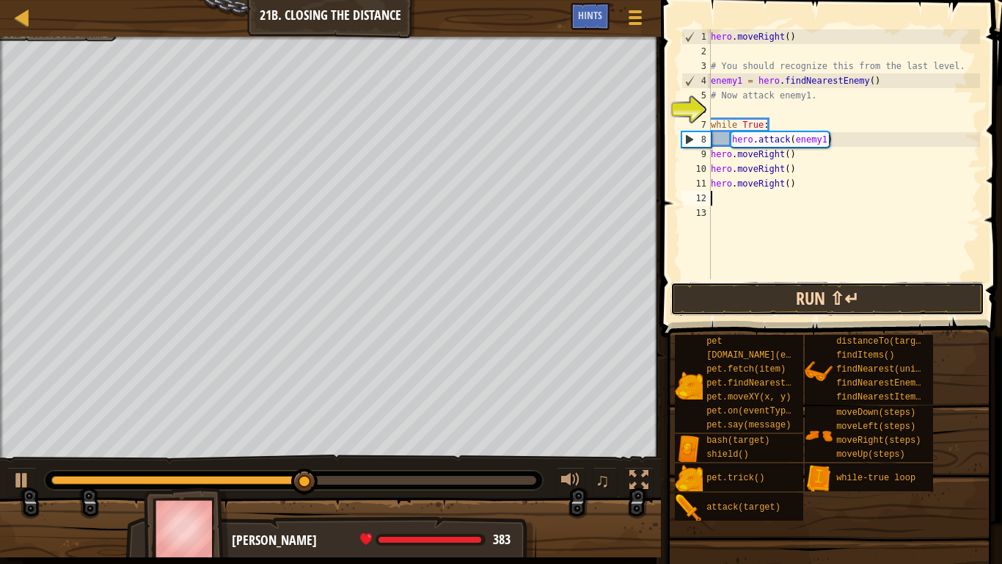
click at [806, 299] on button "Run ⇧↵" at bounding box center [828, 299] width 314 height 34
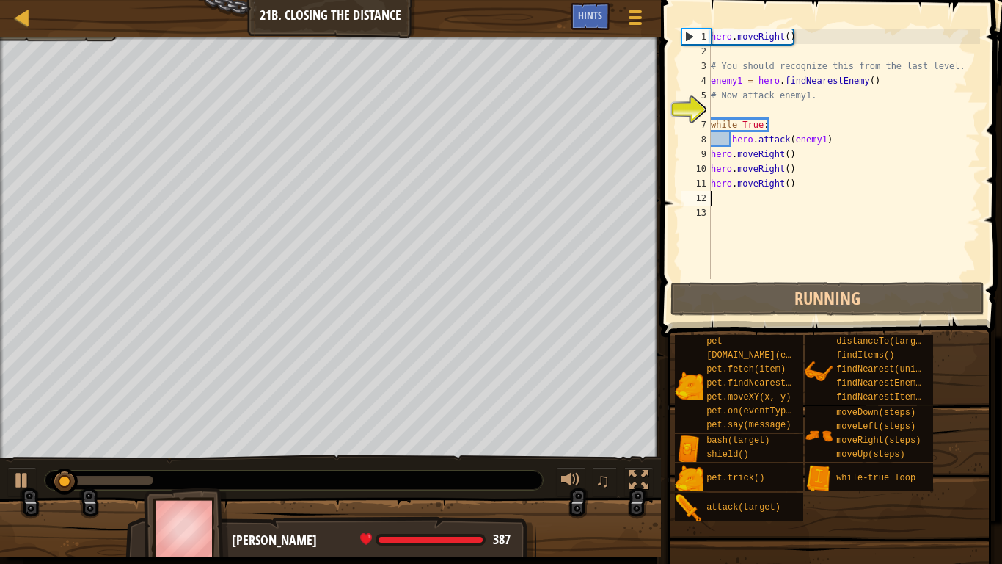
click at [807, 185] on div "hero . moveRight ( ) # You should recognize this from the last level. enemy1 = …" at bounding box center [844, 168] width 272 height 279
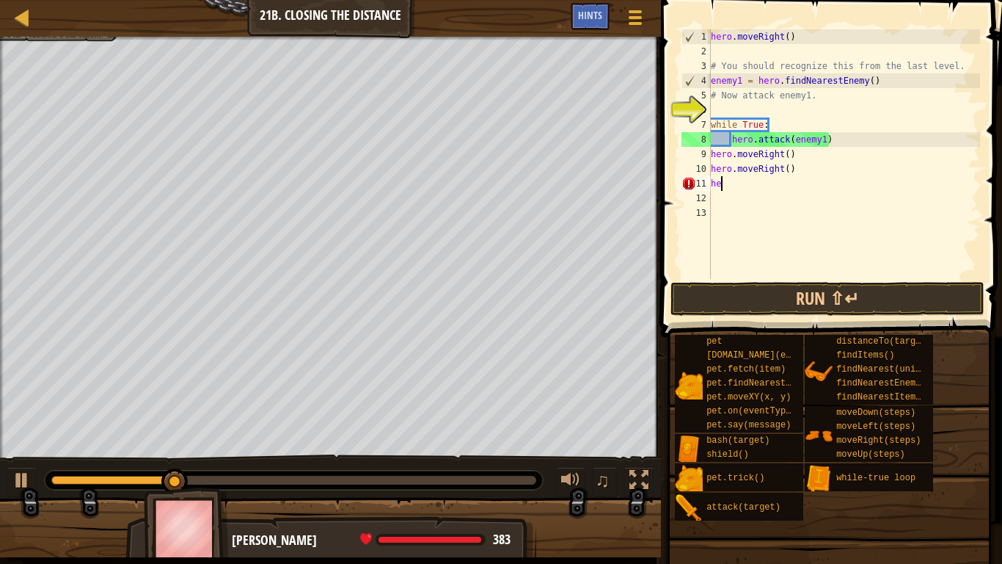
type textarea "h"
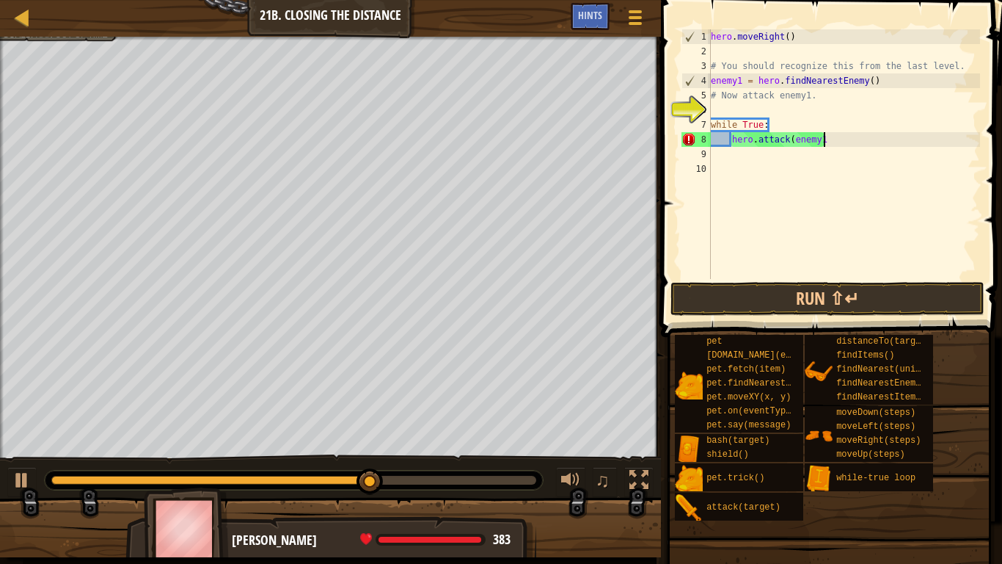
scroll to position [7, 16]
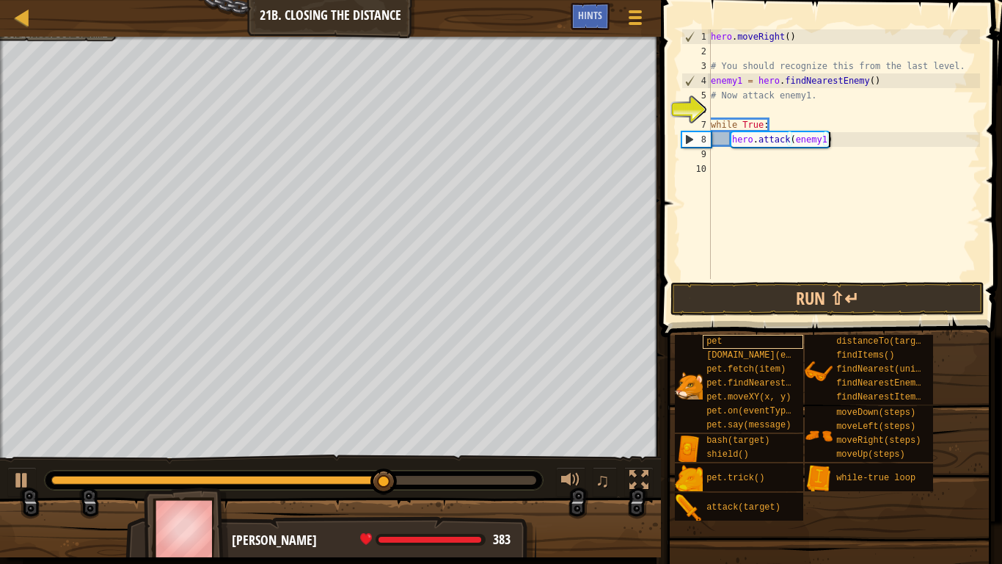
click at [794, 339] on div "pet" at bounding box center [753, 342] width 101 height 14
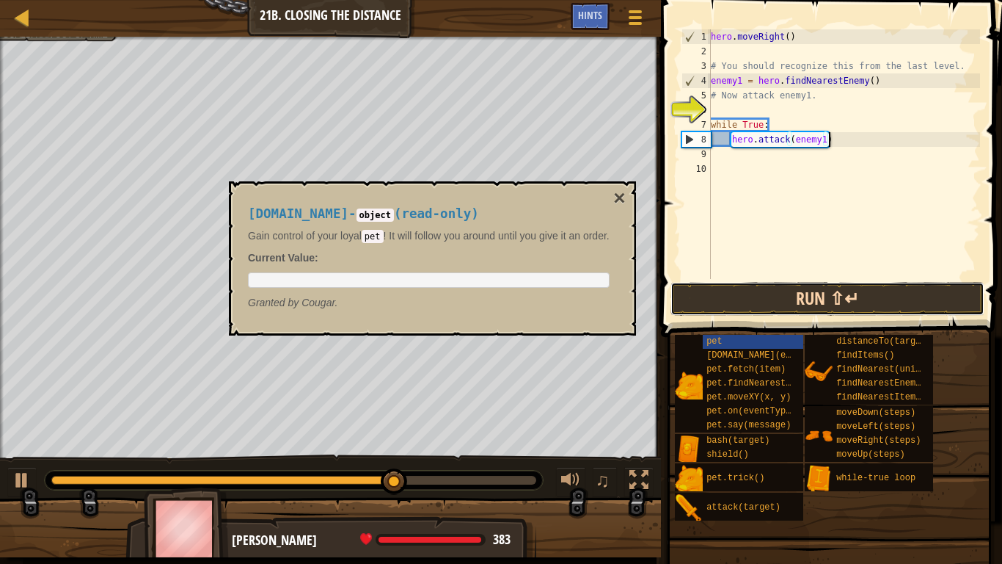
click at [768, 296] on button "Run ⇧↵" at bounding box center [828, 299] width 314 height 34
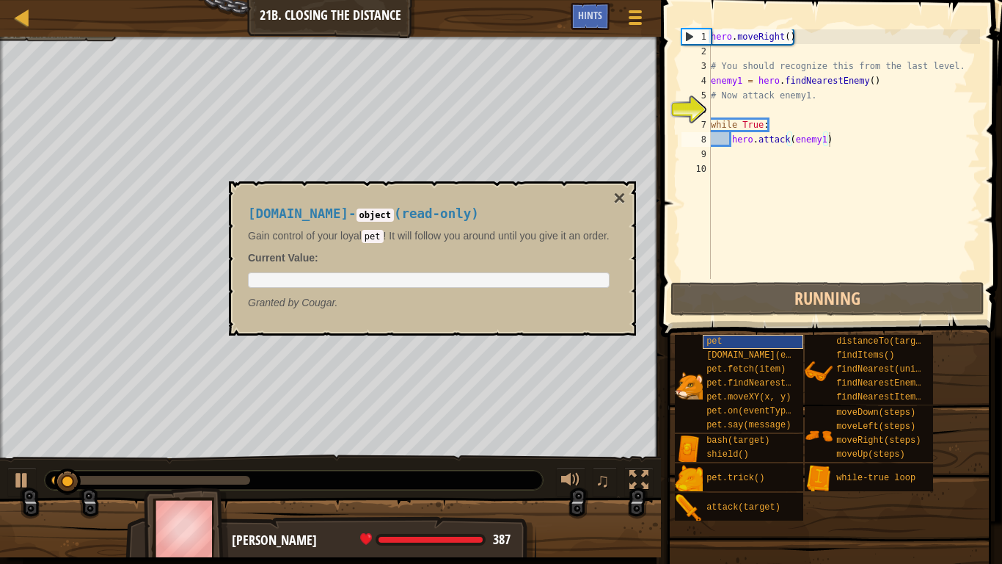
click at [746, 337] on div "pet" at bounding box center [753, 342] width 101 height 14
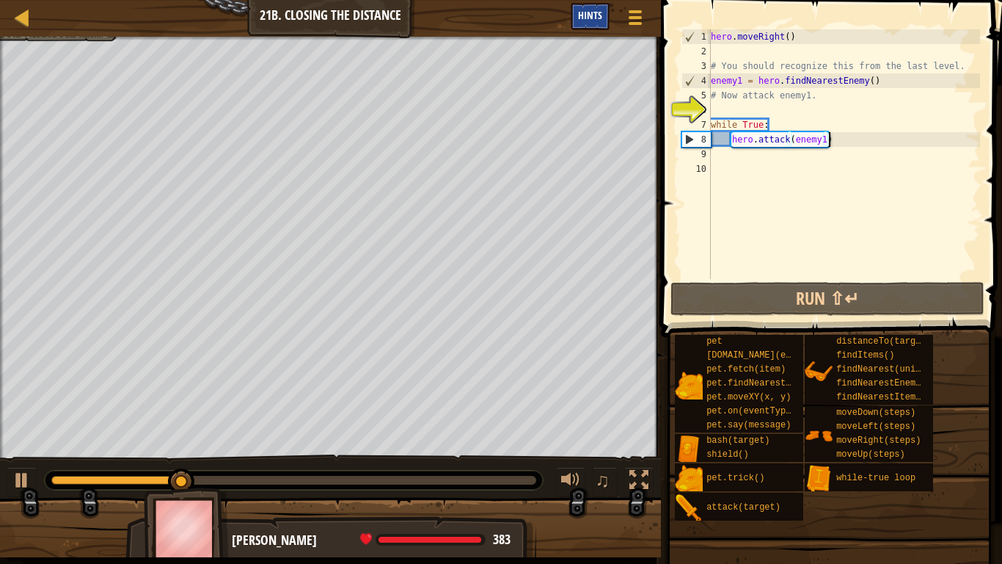
click at [583, 18] on span "Hints" at bounding box center [590, 15] width 24 height 14
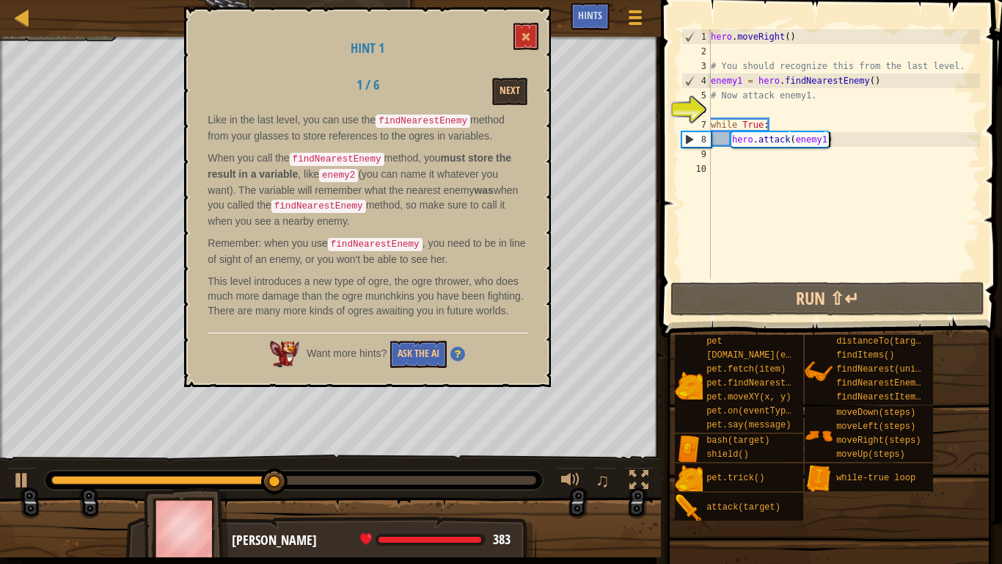
click at [506, 73] on div "Hint 1 1 / 6 Next Like in the last level, you can use the findNearestEnemy meth…" at bounding box center [367, 196] width 367 height 379
click at [508, 79] on button "Next" at bounding box center [509, 91] width 35 height 27
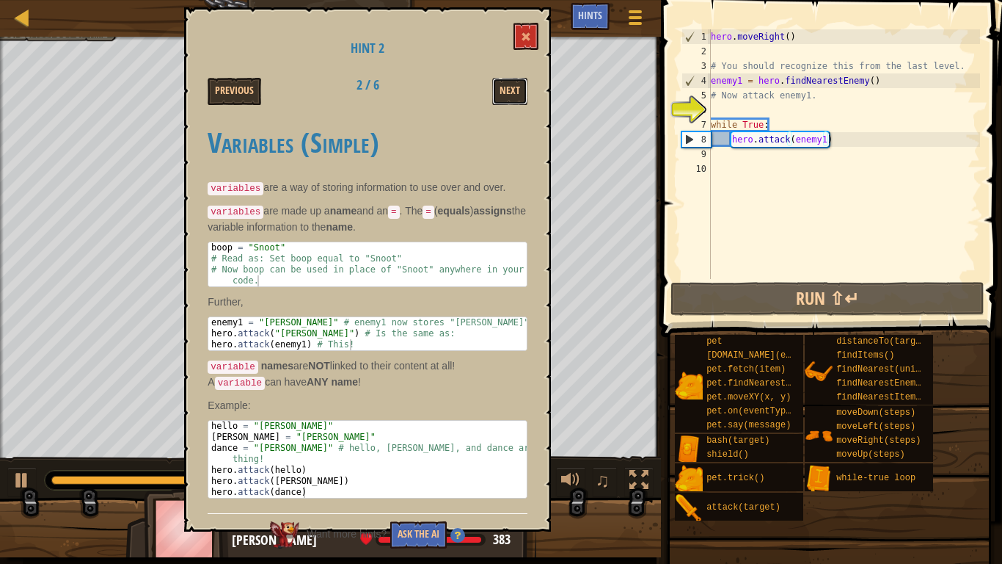
click at [508, 79] on button "Next" at bounding box center [509, 91] width 35 height 27
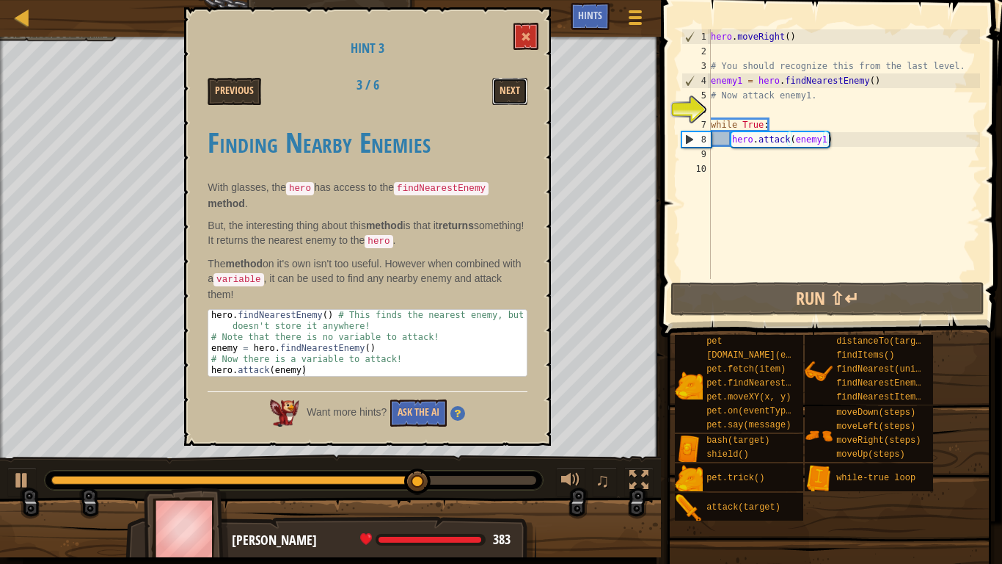
click at [508, 79] on button "Next" at bounding box center [509, 91] width 35 height 27
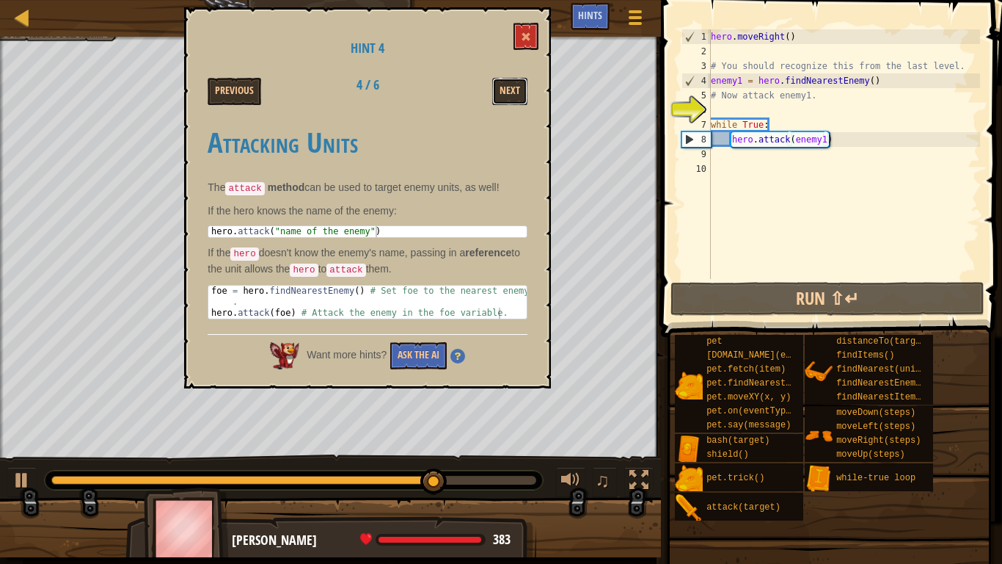
click at [508, 79] on button "Next" at bounding box center [509, 91] width 35 height 27
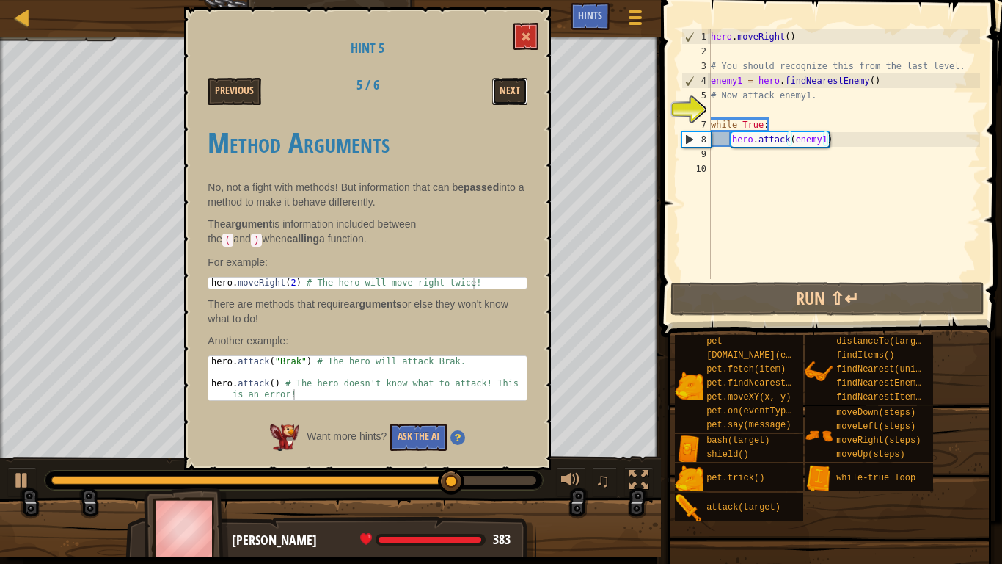
click at [508, 79] on button "Next" at bounding box center [509, 91] width 35 height 27
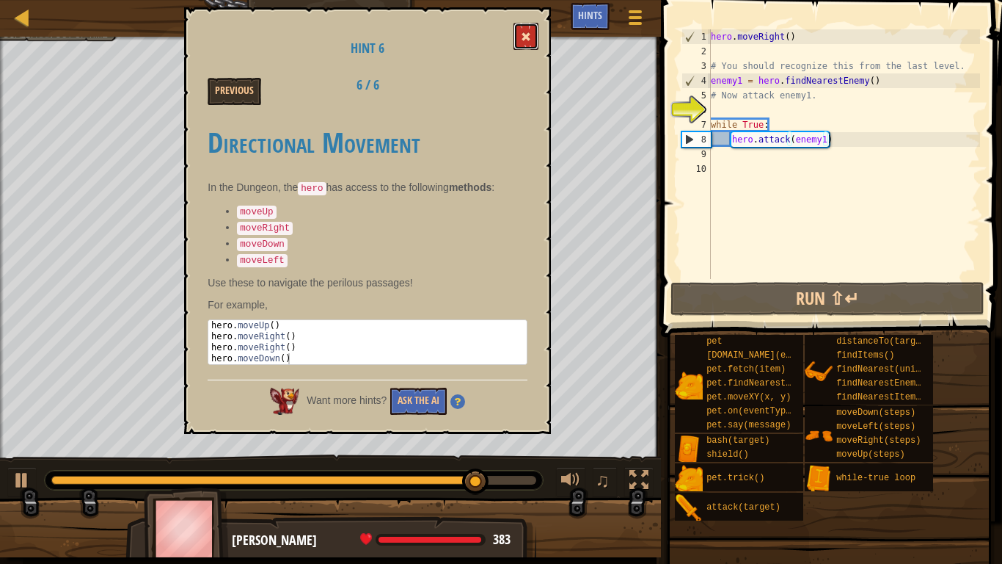
click at [526, 35] on span at bounding box center [526, 37] width 10 height 10
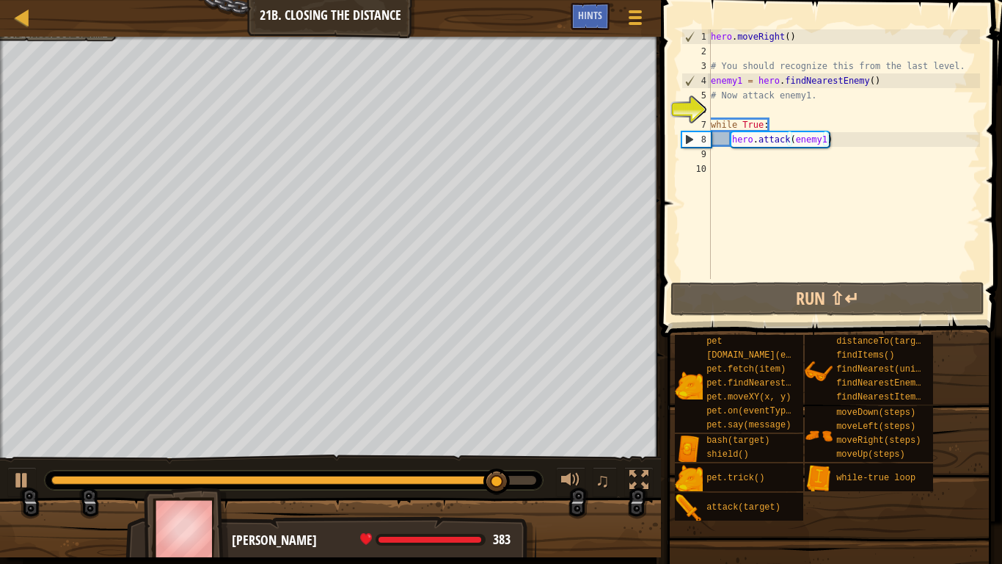
click at [869, 135] on div "hero . moveRight ( ) # You should recognize this from the last level. enemy1 = …" at bounding box center [844, 168] width 272 height 279
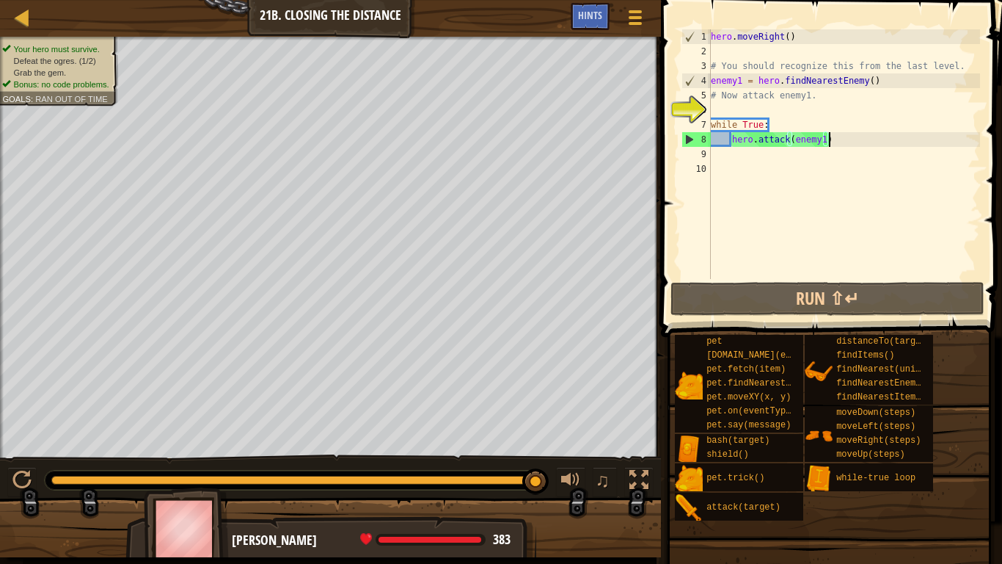
click at [761, 102] on div "hero . moveRight ( ) # You should recognize this from the last level. enemy1 = …" at bounding box center [844, 168] width 272 height 279
type textarea "# Now attack enemy1."
click at [759, 107] on div "hero . moveRight ( ) # You should recognize this from the last level. enemy1 = …" at bounding box center [844, 168] width 272 height 279
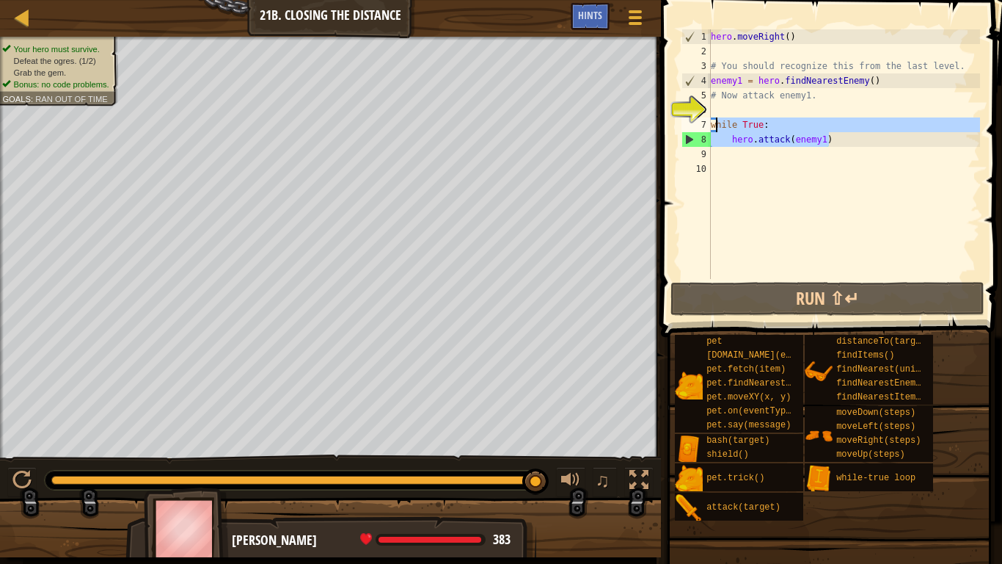
drag, startPoint x: 833, startPoint y: 140, endPoint x: 716, endPoint y: 127, distance: 117.4
click at [716, 127] on div "hero . moveRight ( ) # You should recognize this from the last level. enemy1 = …" at bounding box center [844, 168] width 272 height 279
type textarea "w"
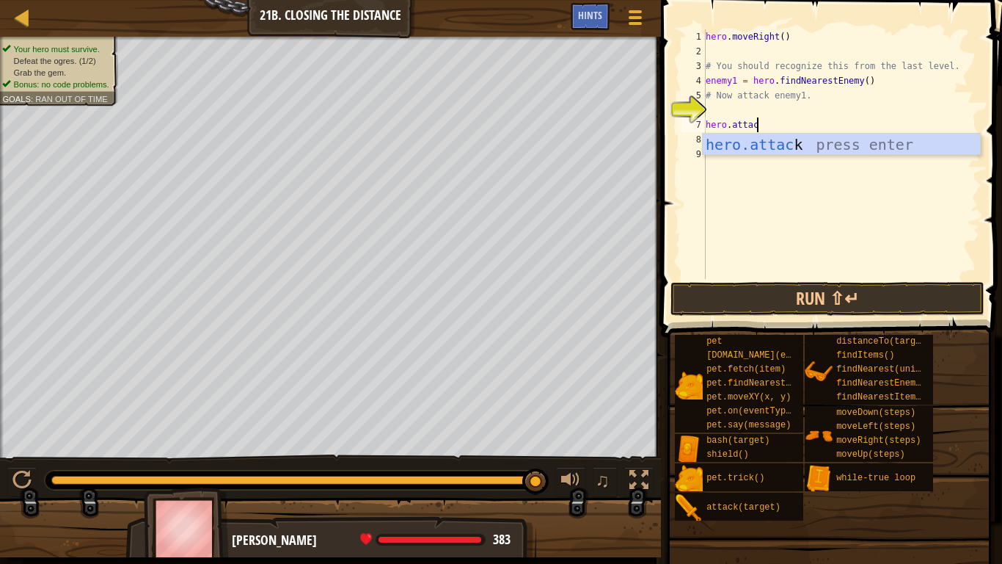
scroll to position [7, 7]
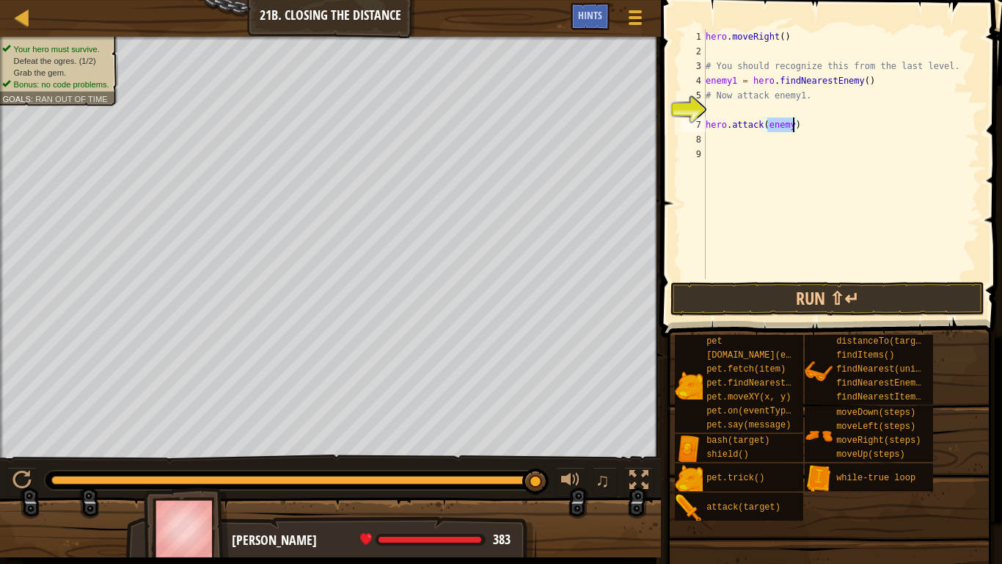
paste textarea "1"
type textarea "hero.attack(enemy1)"
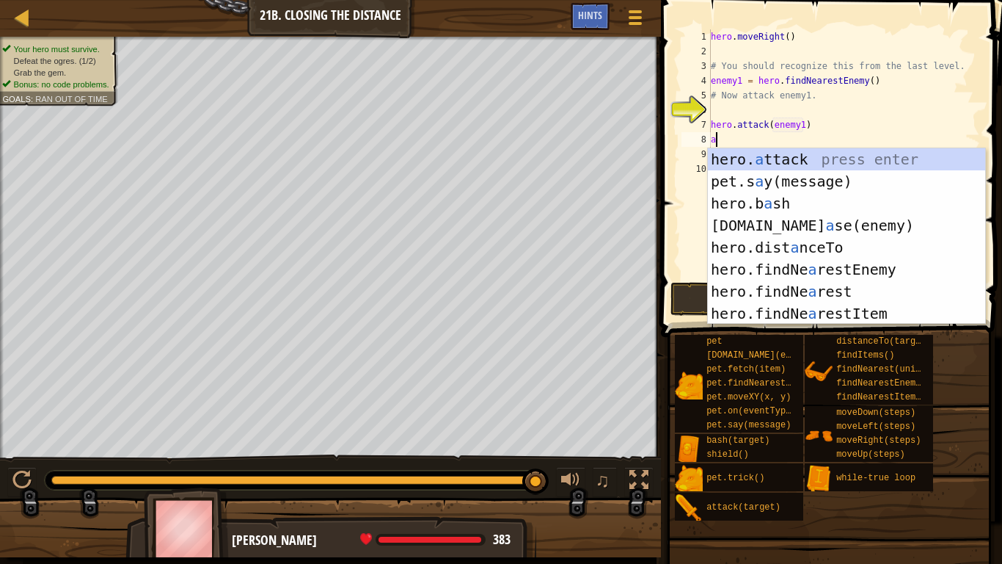
scroll to position [7, 1]
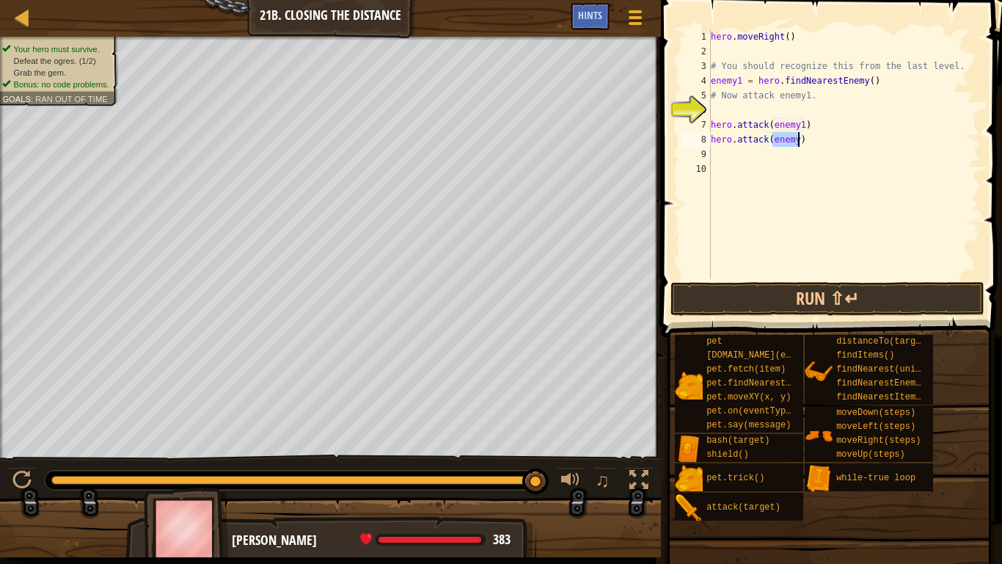
paste textarea "1"
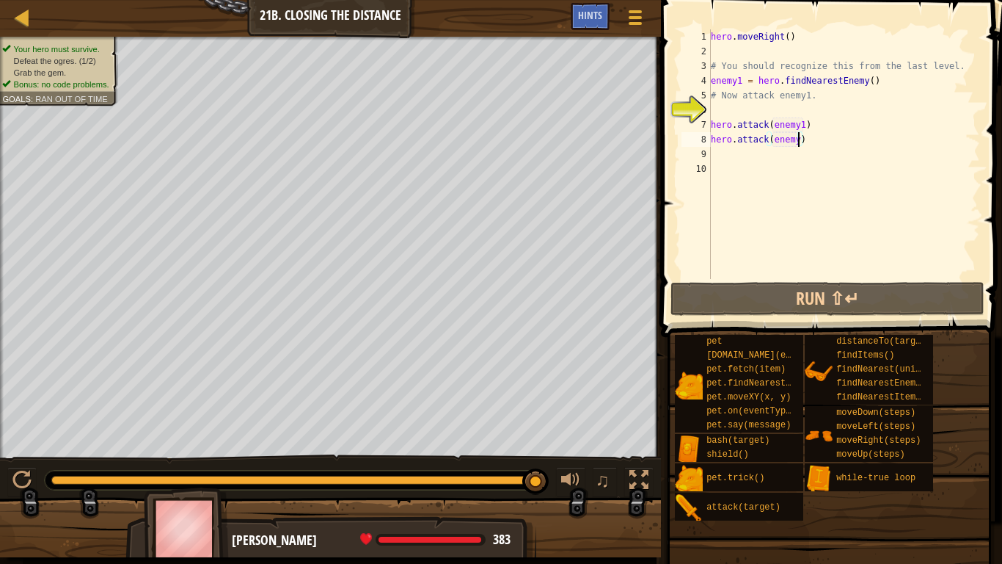
type textarea "hero.attack(enemy1)"
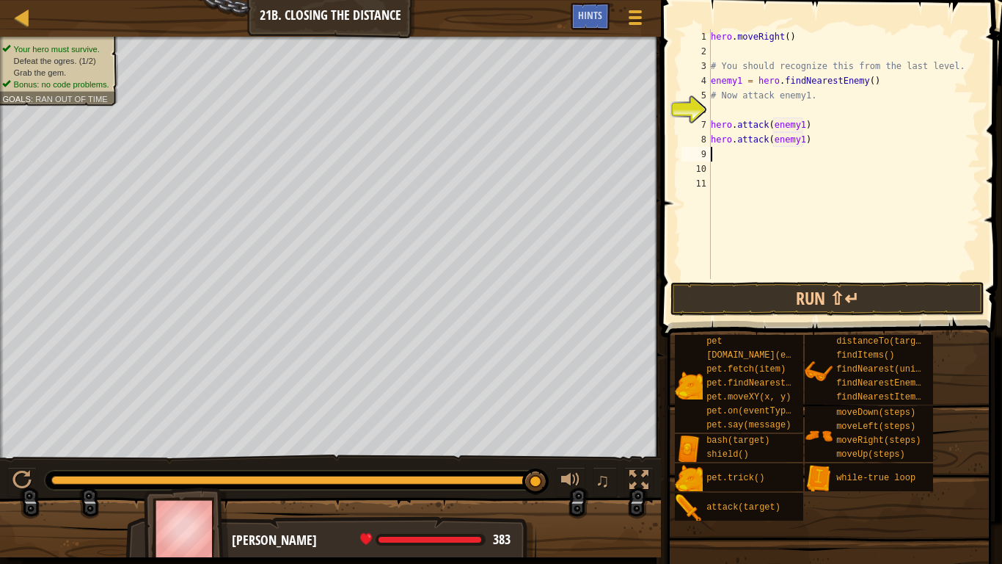
scroll to position [7, 0]
click at [877, 286] on button "Run ⇧↵" at bounding box center [828, 299] width 314 height 34
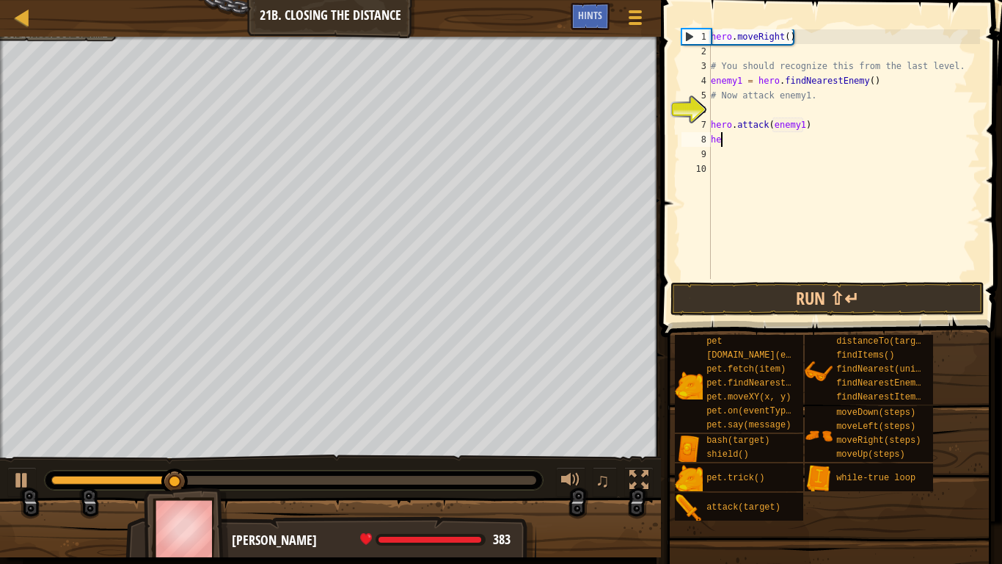
type textarea "h"
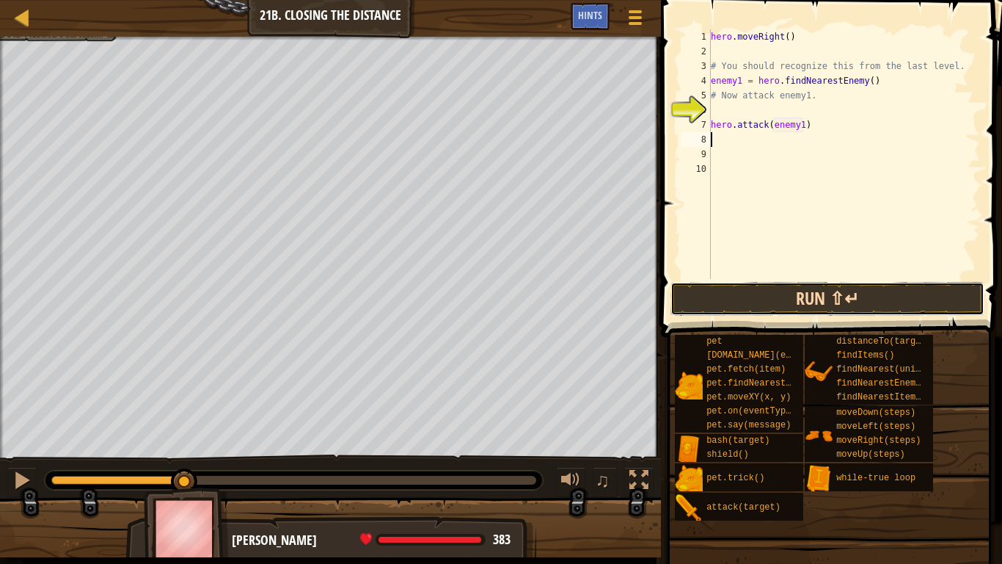
click at [798, 296] on button "Run ⇧↵" at bounding box center [828, 299] width 314 height 34
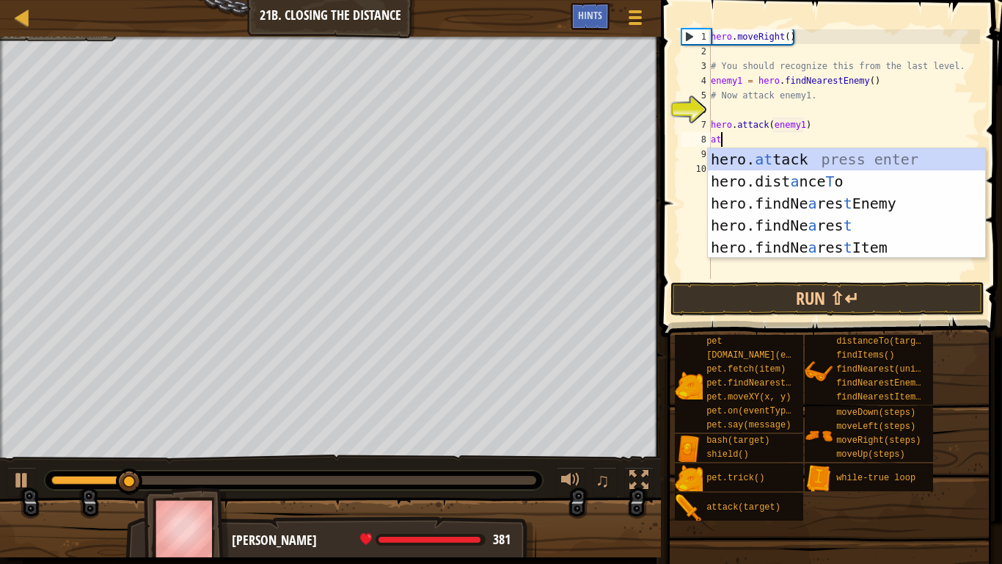
scroll to position [7, 1]
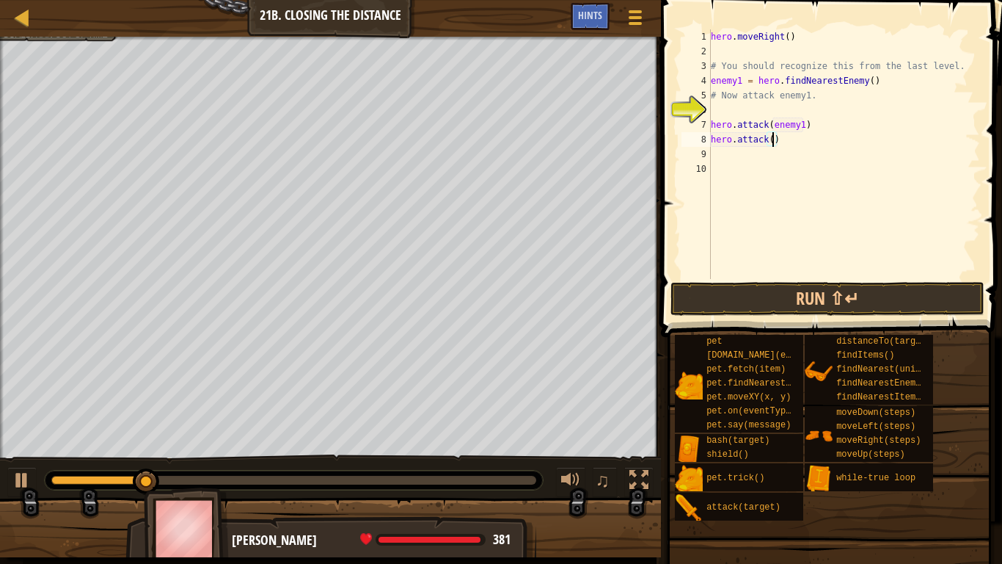
paste textarea "enemy"
type textarea "hero.attack(enemy1)"
click at [845, 147] on div "hero . moveRight ( ) # You should recognize this from the last level. enemy1 = …" at bounding box center [844, 168] width 272 height 279
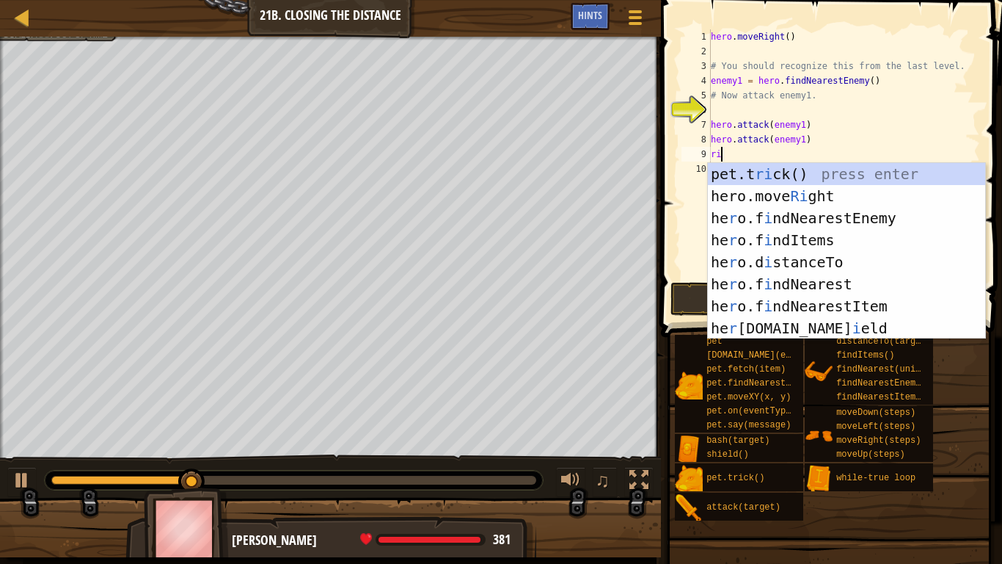
type textarea "righ"
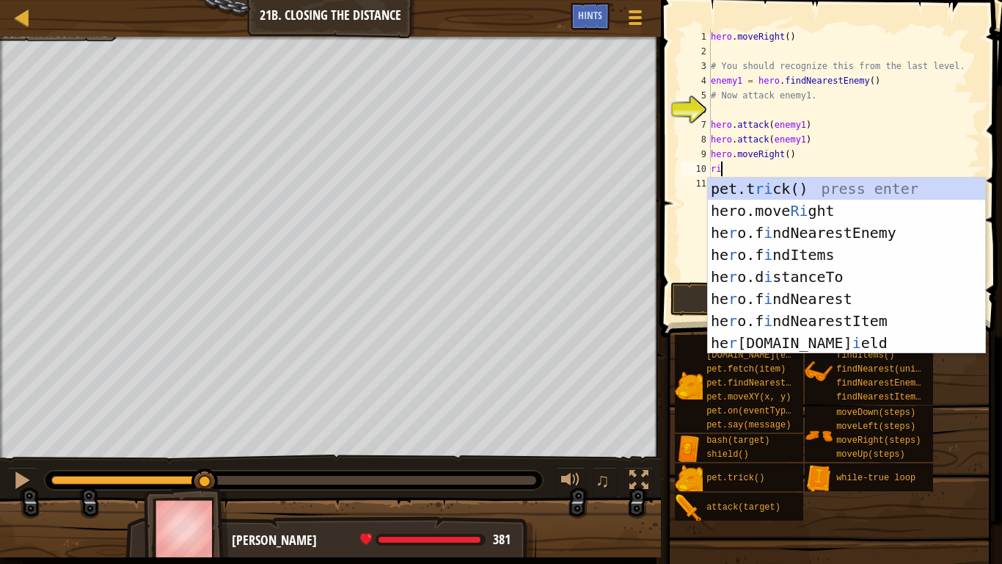
scroll to position [7, 1]
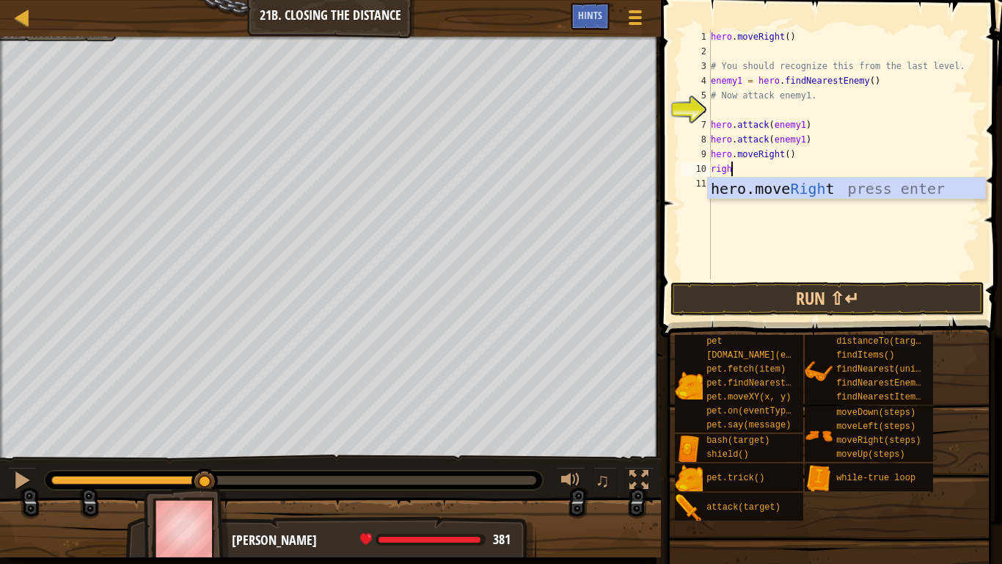
type textarea "right"
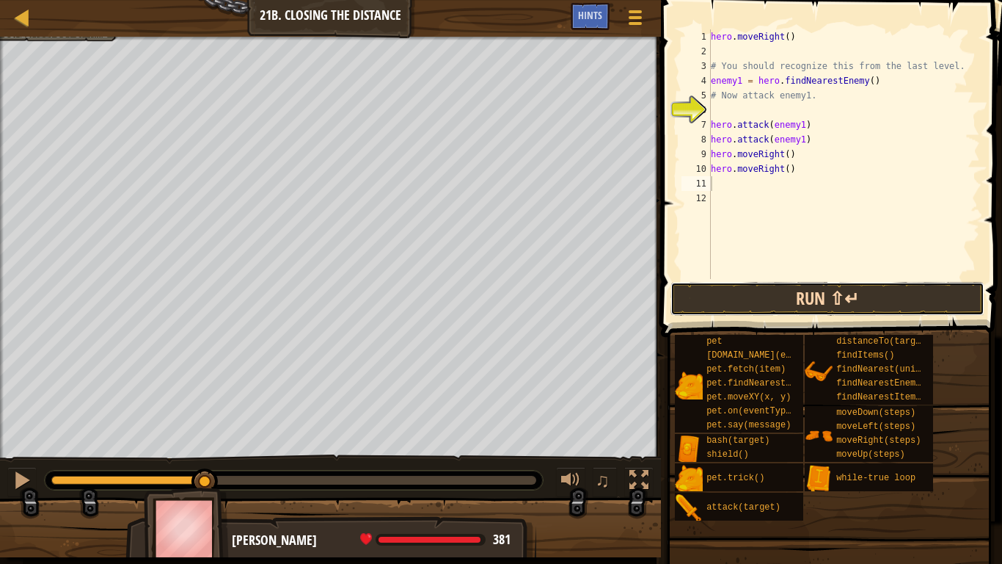
click at [795, 292] on button "Run ⇧↵" at bounding box center [828, 299] width 314 height 34
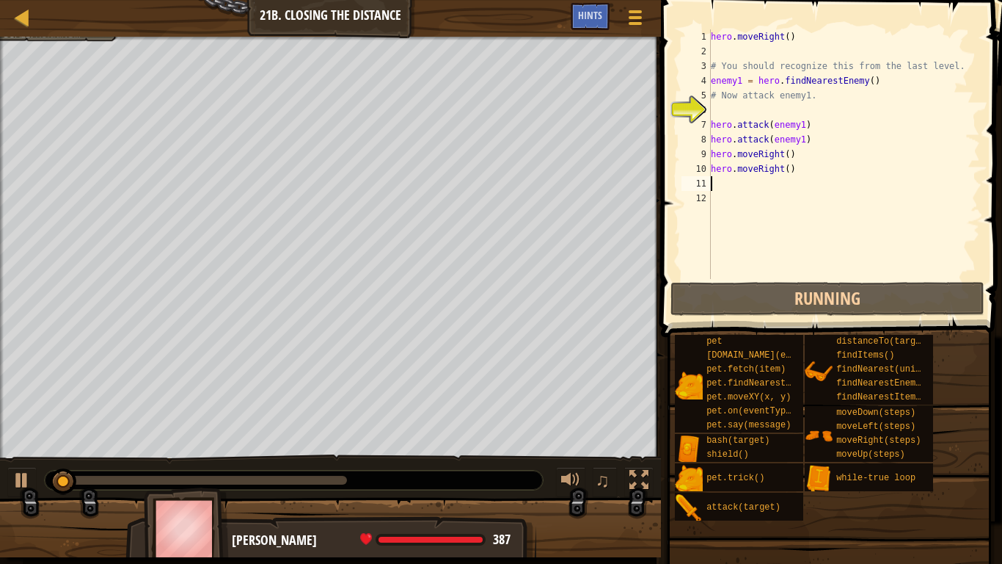
click at [804, 155] on div "hero . moveRight ( ) # You should recognize this from the last level. enemy1 = …" at bounding box center [844, 168] width 272 height 279
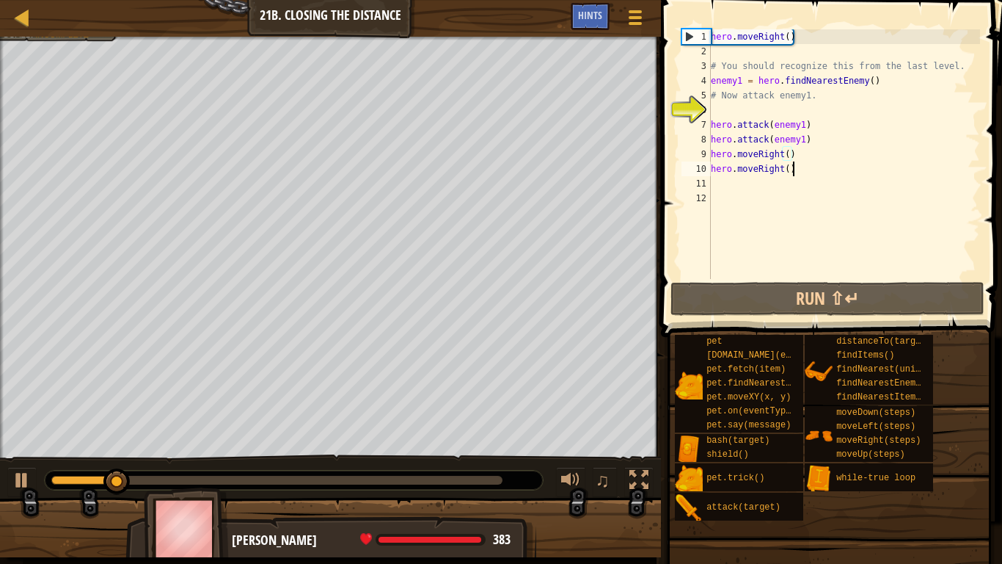
click at [796, 167] on div "hero . moveRight ( ) # You should recognize this from the last level. enemy1 = …" at bounding box center [844, 168] width 272 height 279
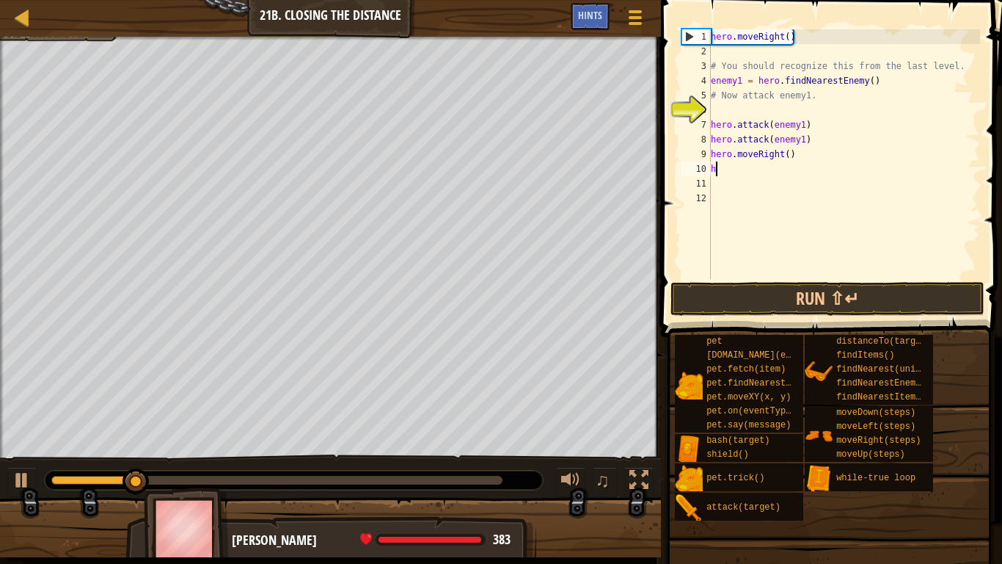
type textarea "h"
type textarea "hero.moveRight(2)"
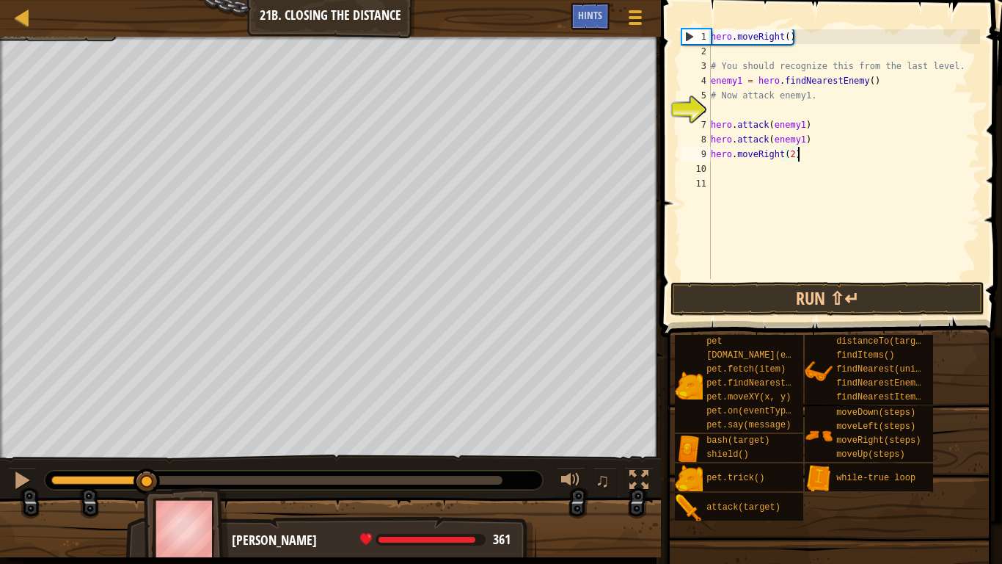
click at [714, 167] on div "hero . moveRight ( ) # You should recognize this from the last level. enemy1 = …" at bounding box center [844, 168] width 272 height 279
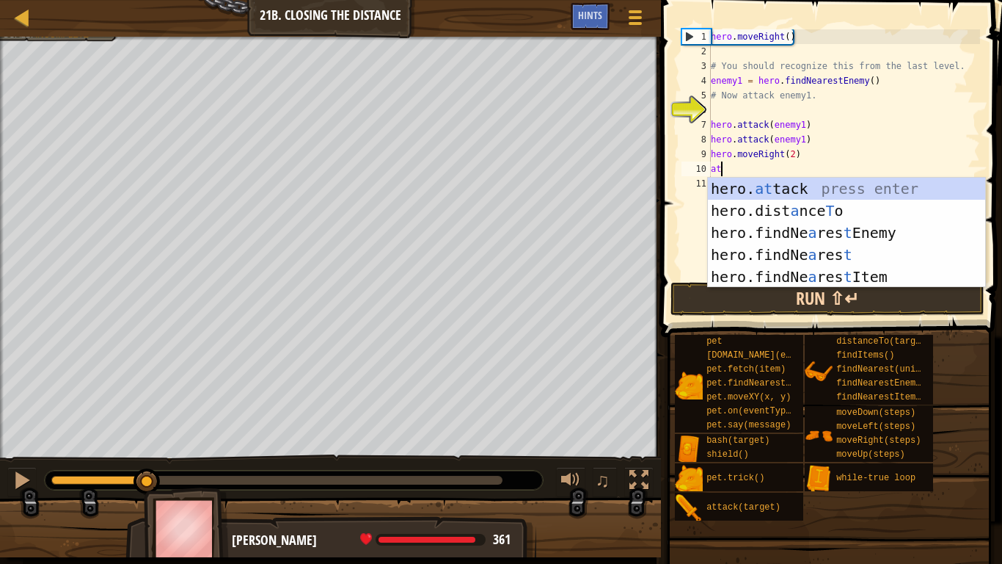
scroll to position [7, 1]
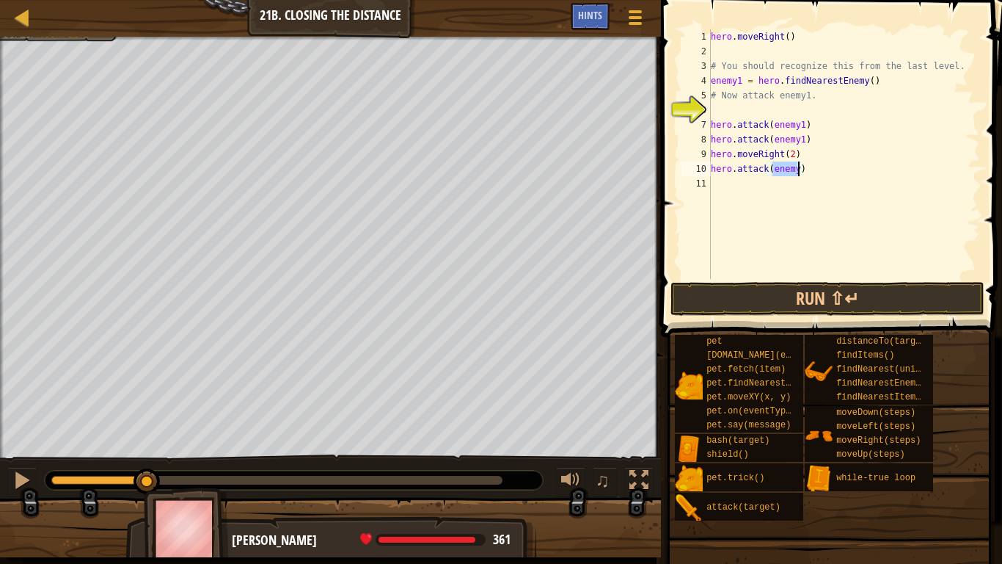
click at [883, 81] on div "hero . moveRight ( ) # You should recognize this from the last level. enemy1 = …" at bounding box center [844, 168] width 272 height 279
type textarea "enemy1 = hero.findNearestEnemy()"
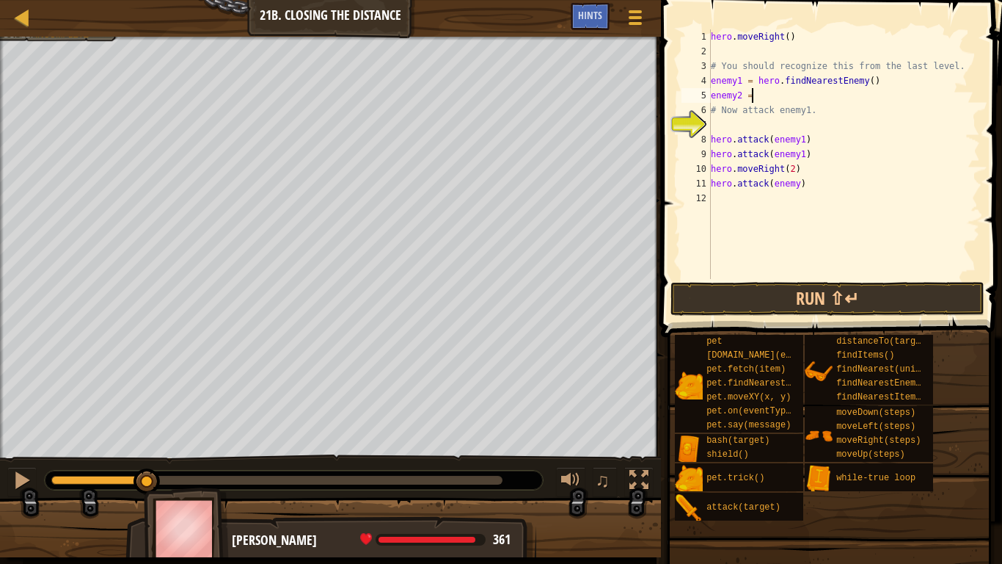
scroll to position [7, 5]
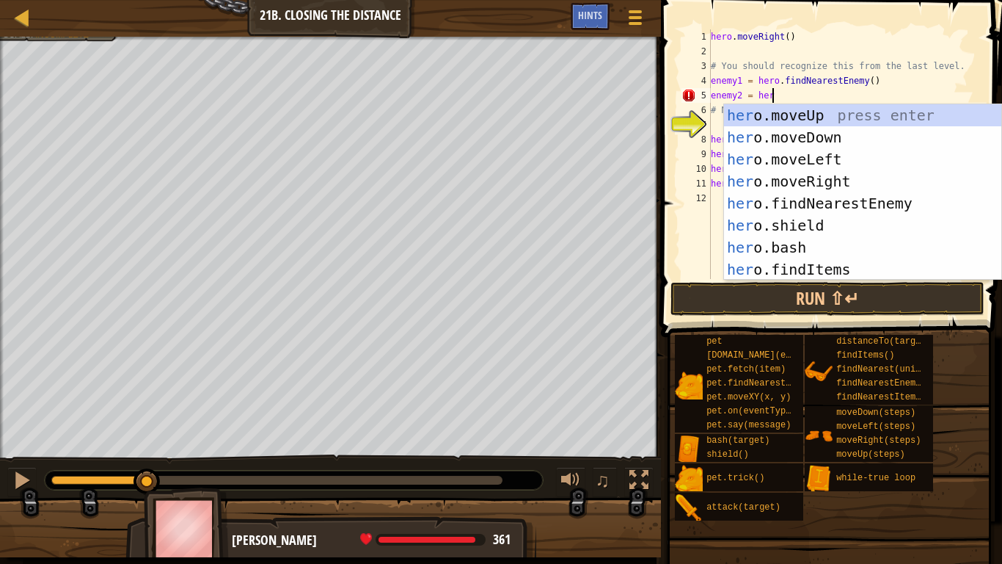
type textarea "enemy2 = hero"
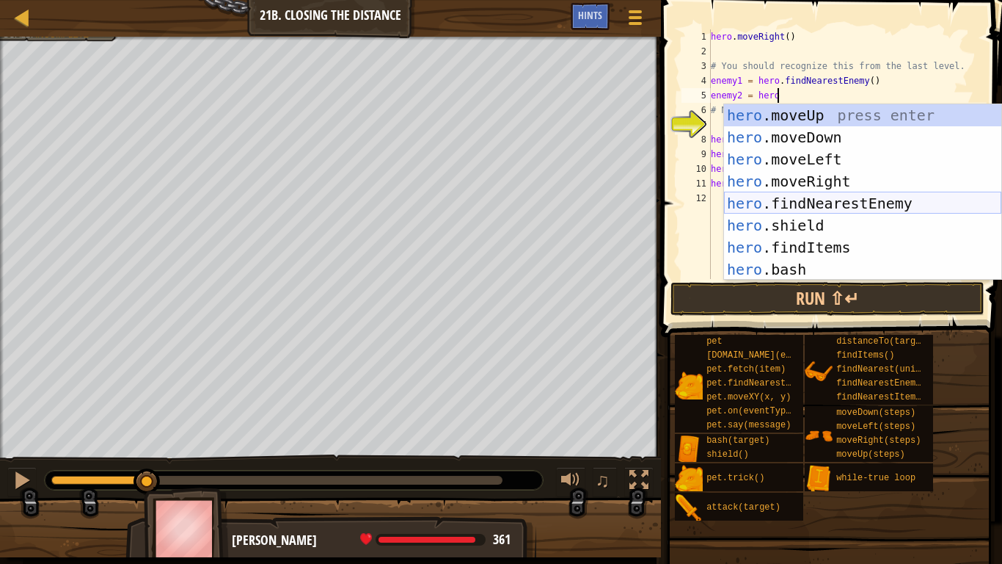
click at [860, 195] on div "hero .moveUp press enter hero .moveDown press enter hero .moveLeft press enter …" at bounding box center [862, 214] width 277 height 220
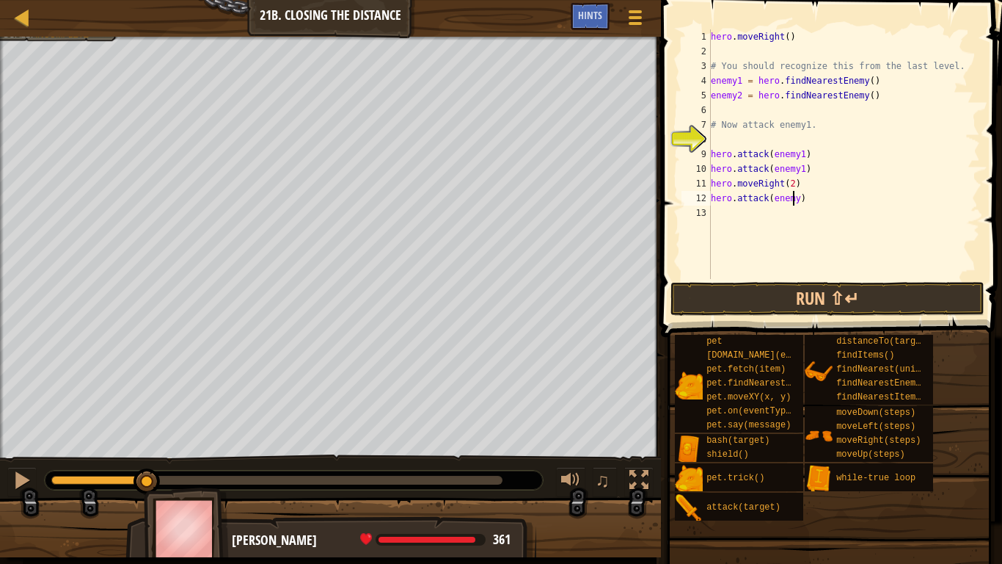
click at [795, 194] on div "hero . moveRight ( ) # You should recognize this from the last level. enemy1 = …" at bounding box center [844, 168] width 272 height 279
click at [797, 196] on div "hero . moveRight ( ) # You should recognize this from the last level. enemy1 = …" at bounding box center [844, 168] width 272 height 279
type textarea "hero.attack(enemy2)"
click at [756, 209] on div "hero . moveRight ( ) # You should recognize this from the last level. enemy1 = …" at bounding box center [844, 168] width 272 height 279
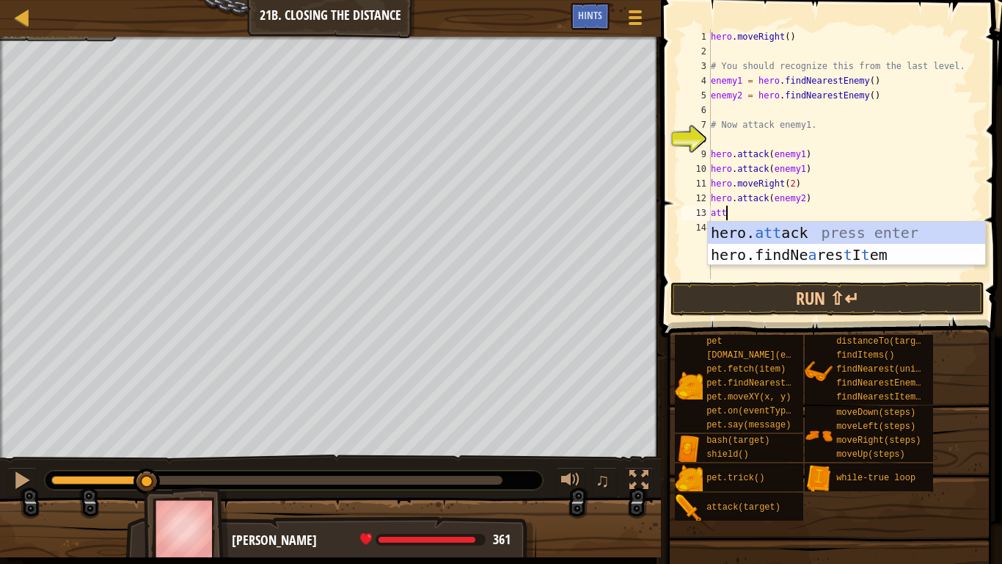
scroll to position [7, 1]
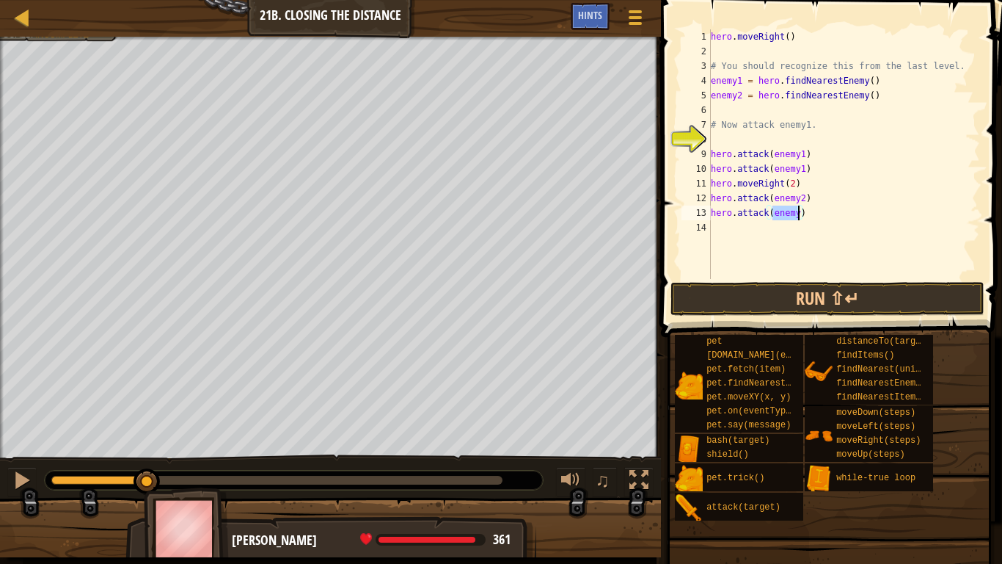
paste textarea "2"
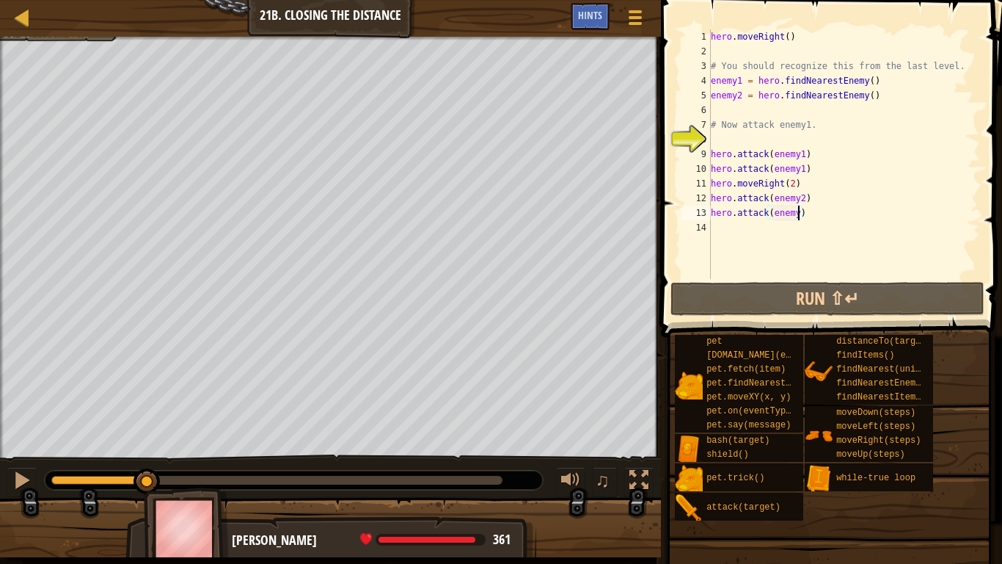
scroll to position [7, 13]
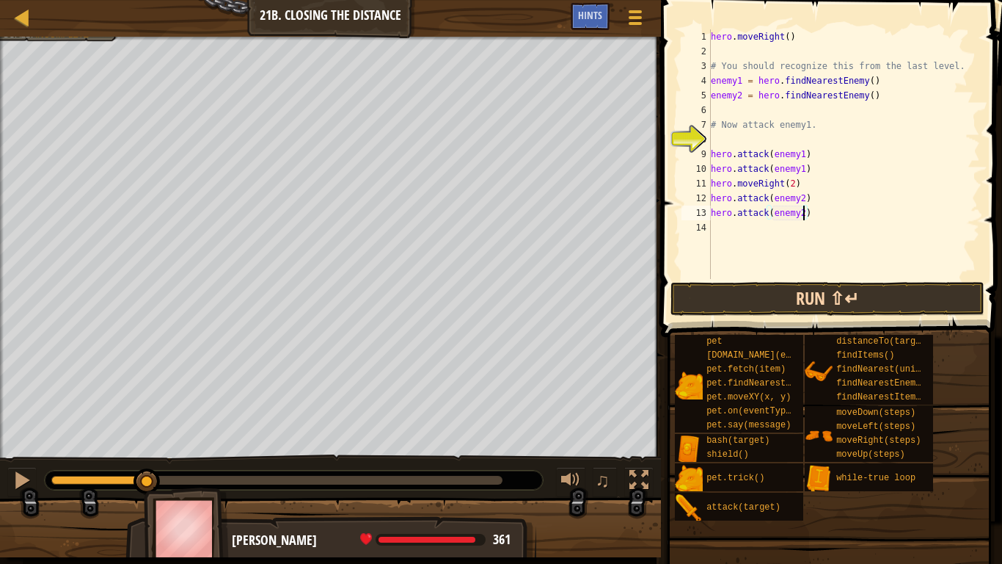
type textarea "hero.attack(enemy2)"
click at [755, 293] on button "Run ⇧↵" at bounding box center [828, 299] width 314 height 34
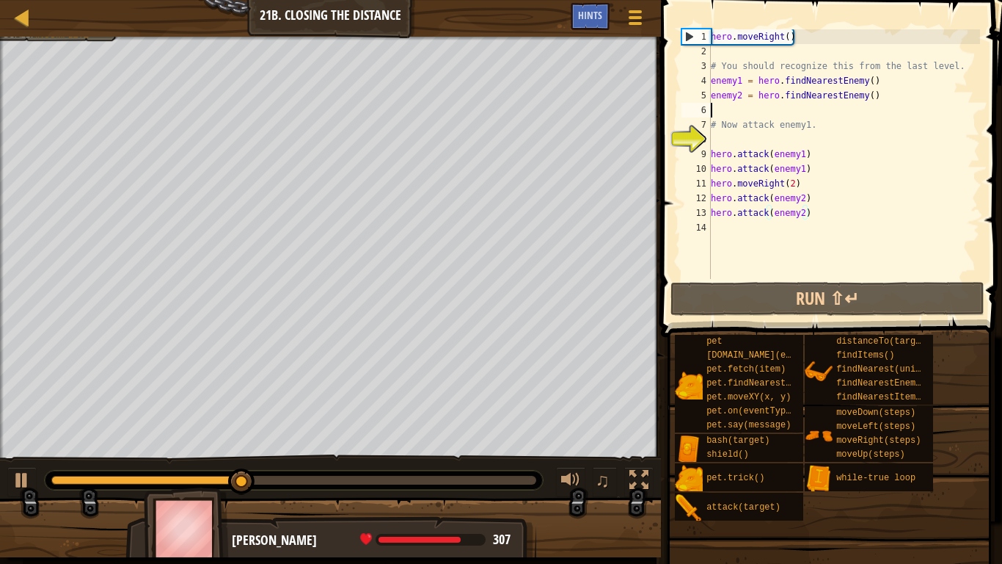
click at [889, 103] on div "hero . moveRight ( ) # You should recognize this from the last level. enemy1 = …" at bounding box center [844, 168] width 272 height 279
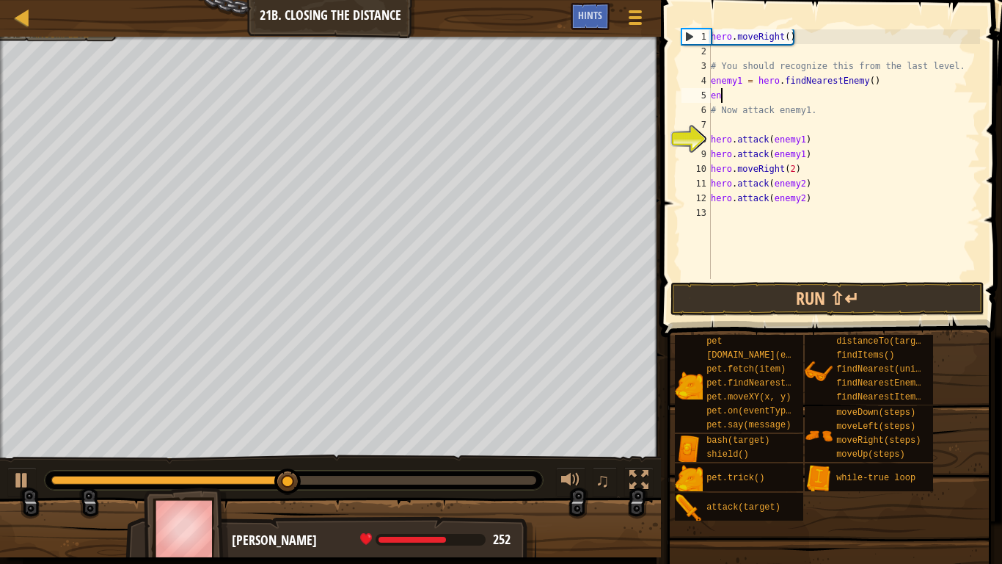
type textarea "e"
click at [718, 131] on div "hero . moveRight ( ) # You should recognize this from the last level. enemy1 = …" at bounding box center [844, 168] width 272 height 279
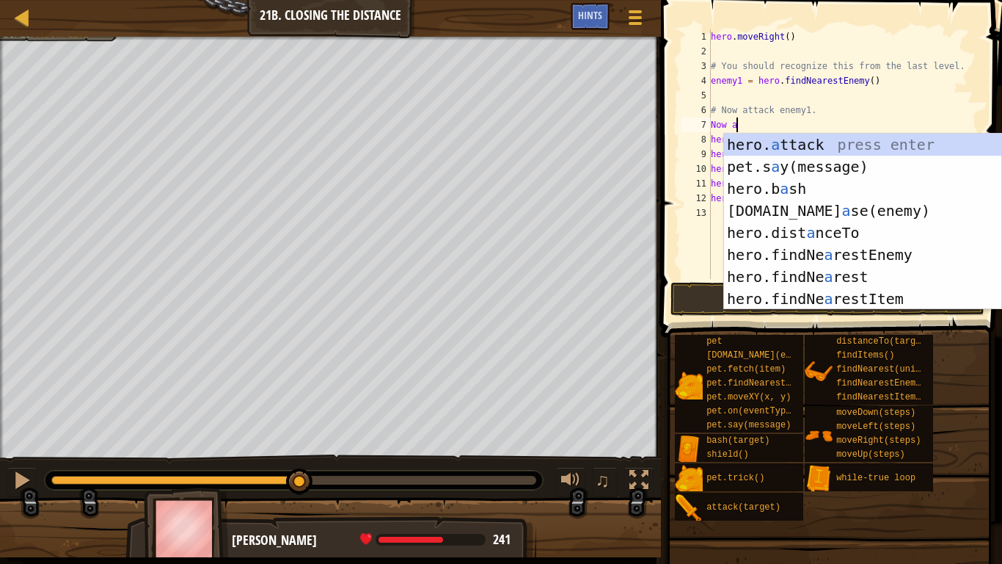
scroll to position [7, 3]
click at [830, 147] on div "hero. a ttack press enter pet.s a y(message) press enter hero.b a sh press ente…" at bounding box center [862, 244] width 277 height 220
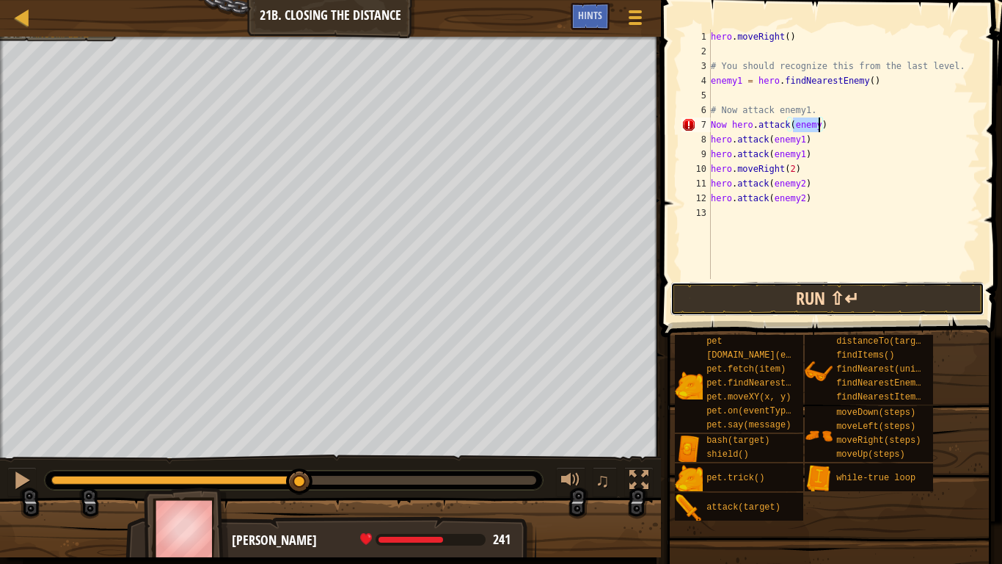
click at [825, 299] on button "Run ⇧↵" at bounding box center [828, 299] width 314 height 34
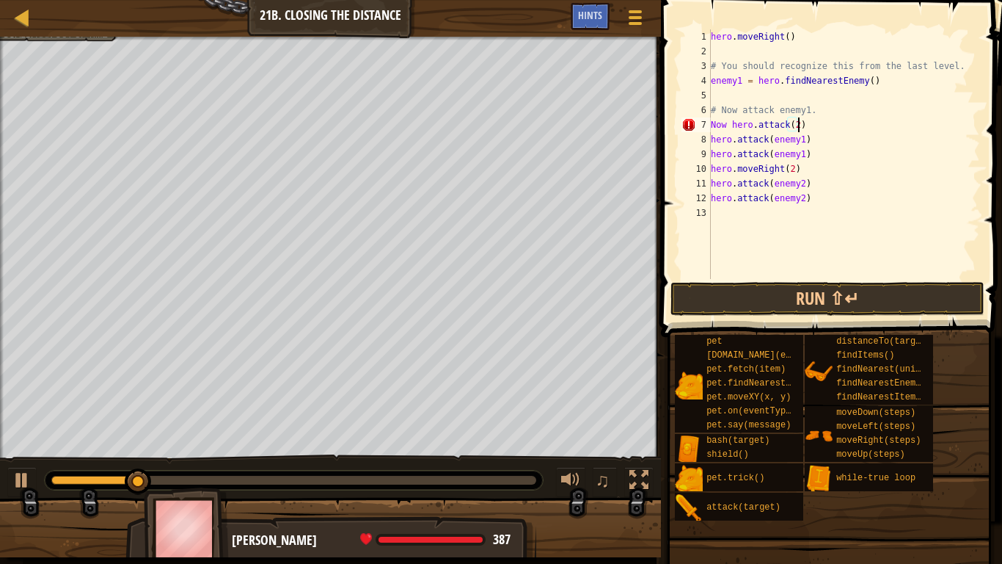
scroll to position [7, 12]
click at [812, 293] on button "Run ⇧↵" at bounding box center [828, 299] width 314 height 34
click at [802, 286] on button "Run ⇧↵" at bounding box center [828, 299] width 314 height 34
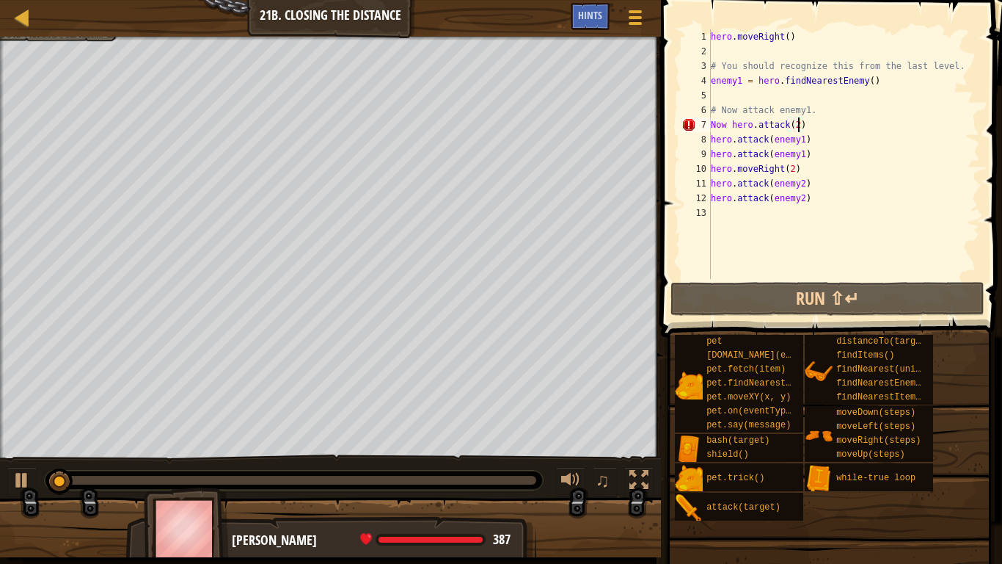
click at [806, 121] on div "hero . moveRight ( ) # You should recognize this from the last level. enemy1 = …" at bounding box center [844, 168] width 272 height 279
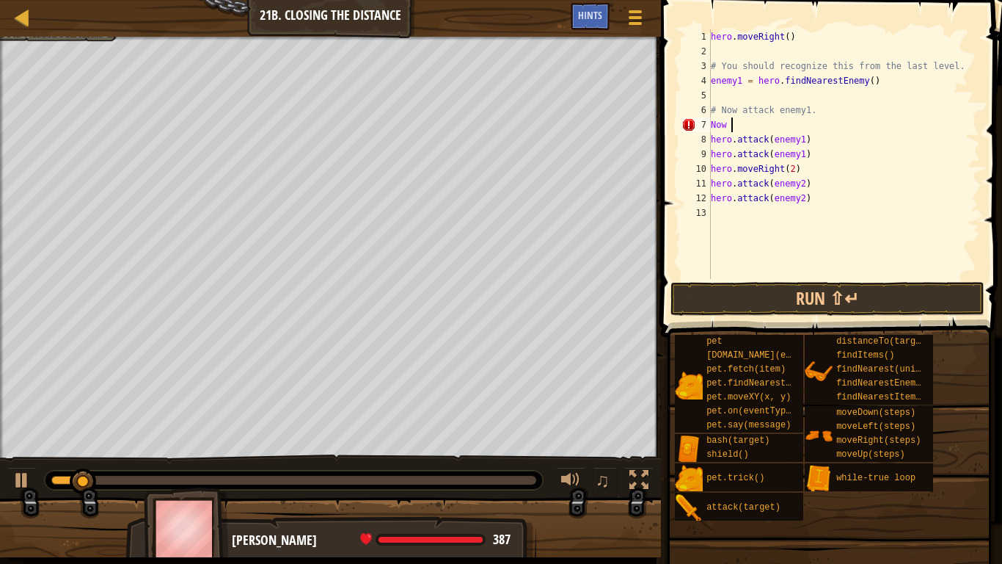
scroll to position [7, 1]
type textarea "N"
click at [856, 295] on button "Run ⇧↵" at bounding box center [828, 299] width 314 height 34
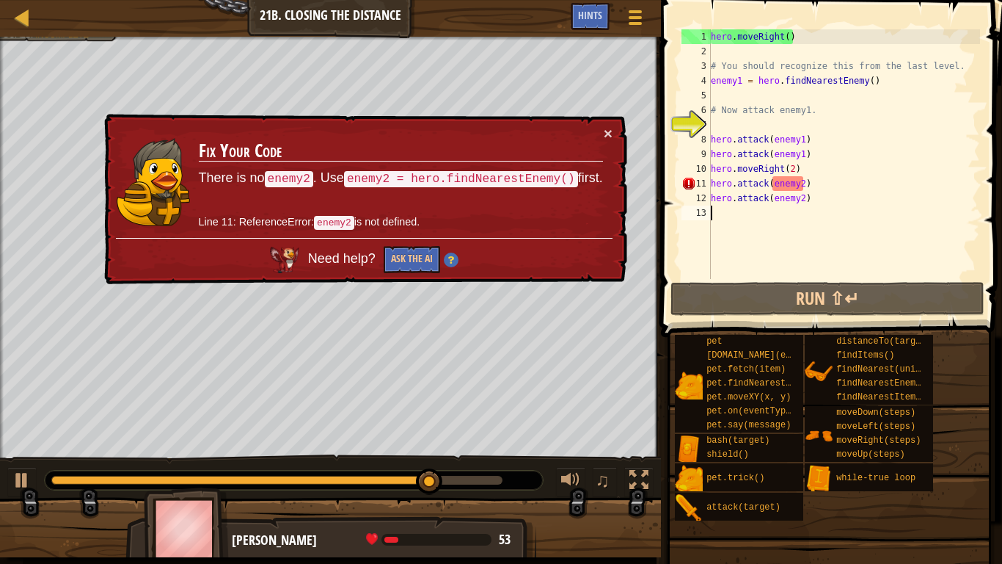
click at [726, 214] on div "hero . moveRight ( ) # You should recognize this from the last level. enemy1 = …" at bounding box center [844, 168] width 272 height 279
type textarea "m"
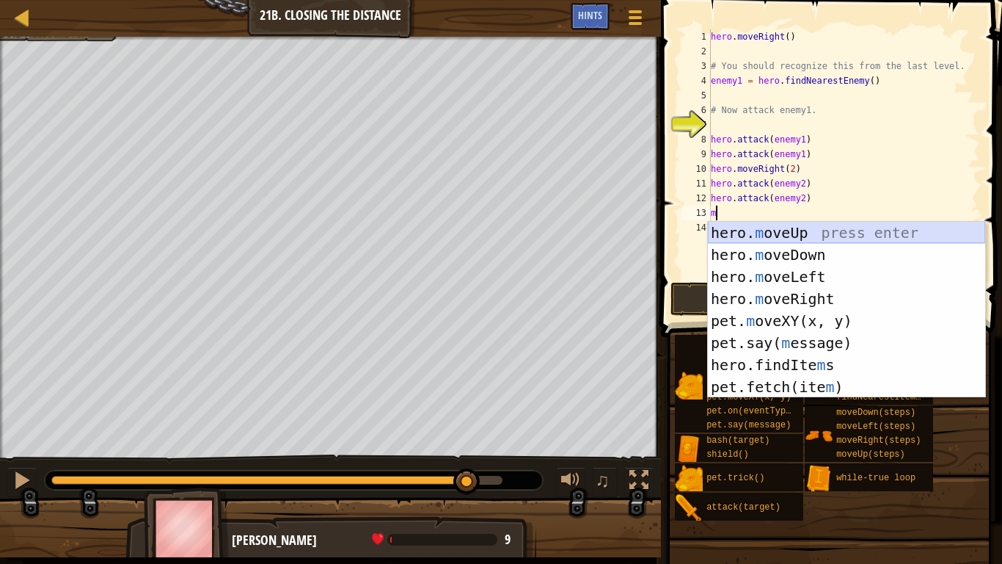
click at [775, 229] on div "hero. m oveUp press enter hero. m oveDown press enter hero. m oveLeft press ent…" at bounding box center [846, 332] width 277 height 220
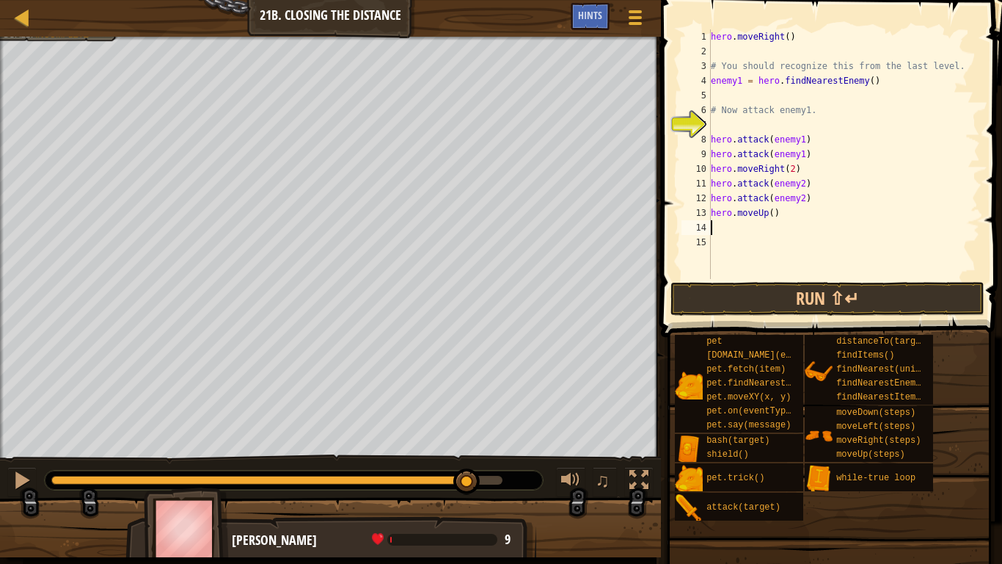
click at [776, 218] on div "hero . moveRight ( ) # You should recognize this from the last level. enemy1 = …" at bounding box center [844, 168] width 272 height 279
click at [775, 218] on div "hero . moveRight ( ) # You should recognize this from the last level. enemy1 = …" at bounding box center [844, 168] width 272 height 279
type textarea "hero.moveUp(3)"
click at [734, 231] on div "hero . moveRight ( ) # You should recognize this from the last level. enemy1 = …" at bounding box center [844, 168] width 272 height 279
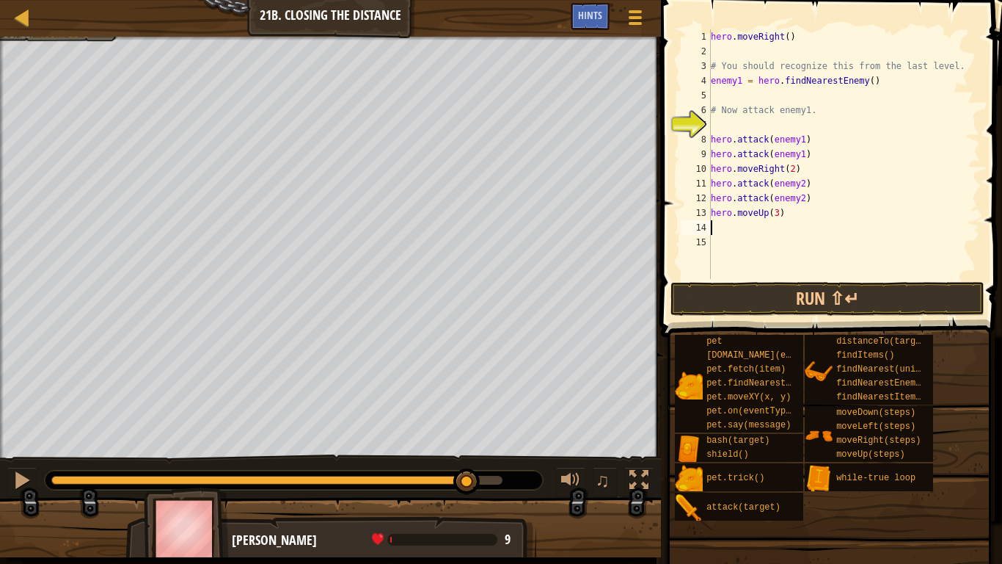
scroll to position [7, 0]
type textarea "m"
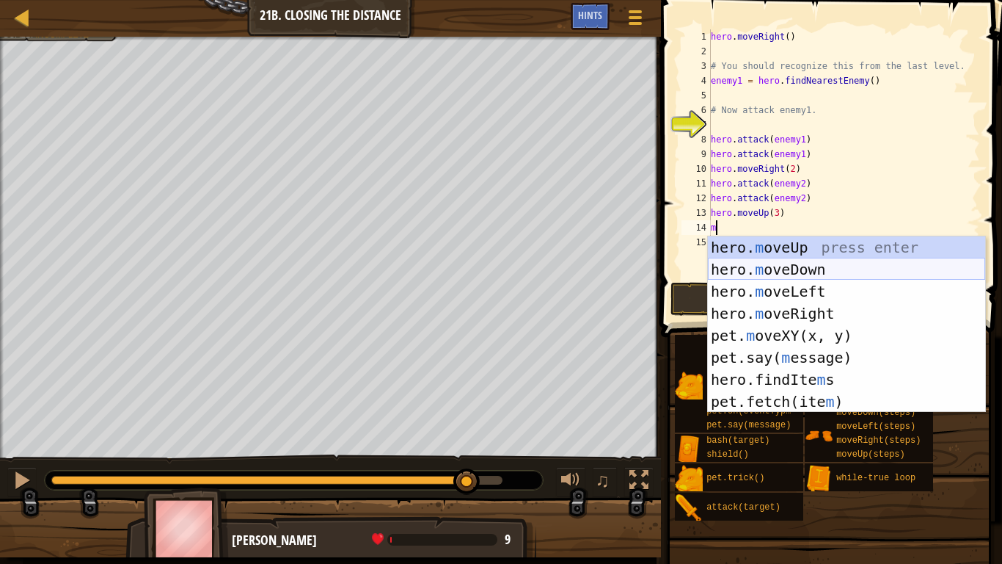
click at [778, 277] on div "hero. m oveUp press enter hero. m oveDown press enter hero. m oveLeft press ent…" at bounding box center [846, 346] width 277 height 220
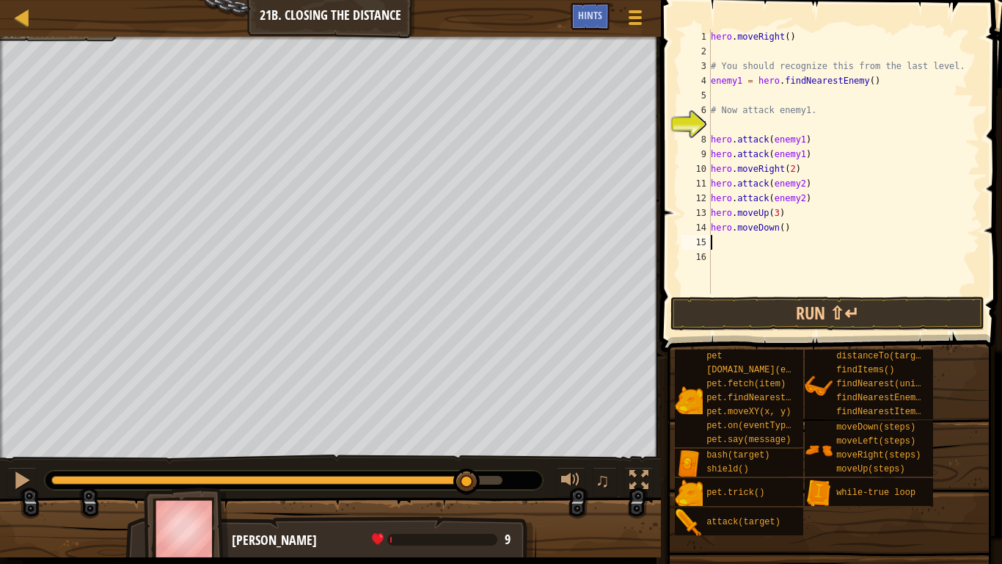
click at [784, 227] on div "hero . moveRight ( ) # You should recognize this from the last level. enemy1 = …" at bounding box center [844, 175] width 272 height 293
type textarea "hero.moveDown(3)"
click at [743, 241] on div "hero . moveRight ( ) # You should recognize this from the last level. enemy1 = …" at bounding box center [844, 175] width 272 height 293
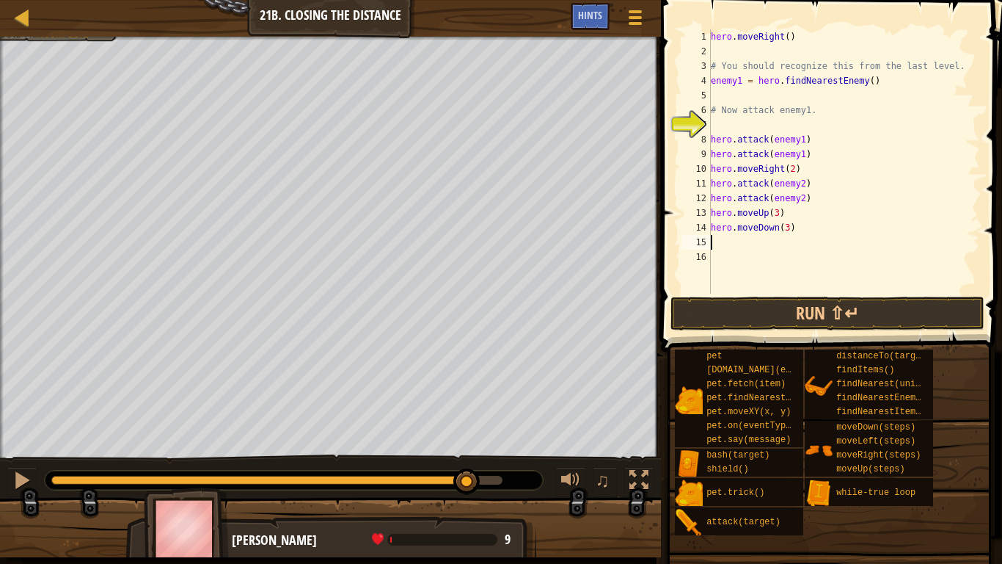
type textarea "m"
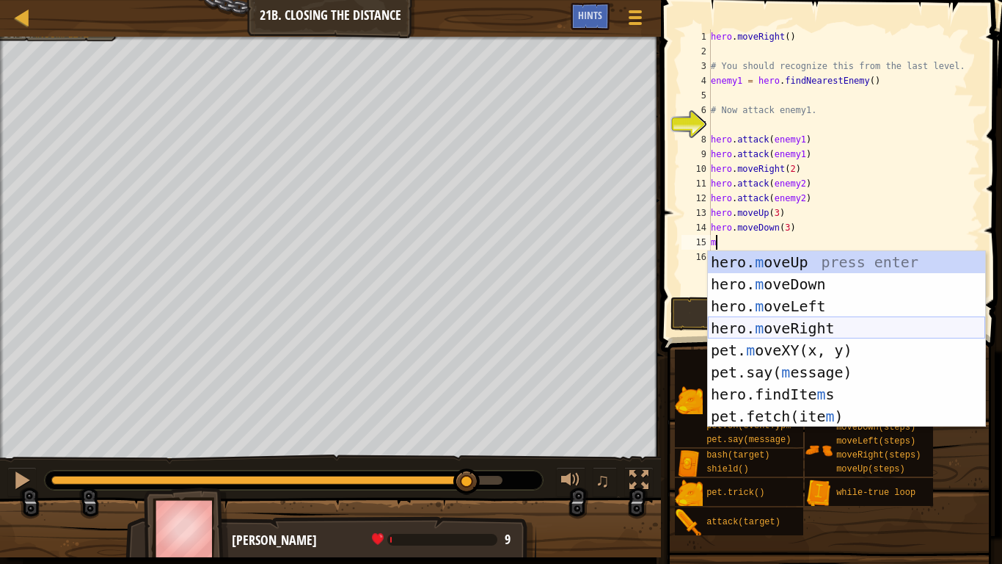
click at [799, 323] on div "hero. m oveUp press enter hero. m oveDown press enter hero. m oveLeft press ent…" at bounding box center [846, 361] width 277 height 220
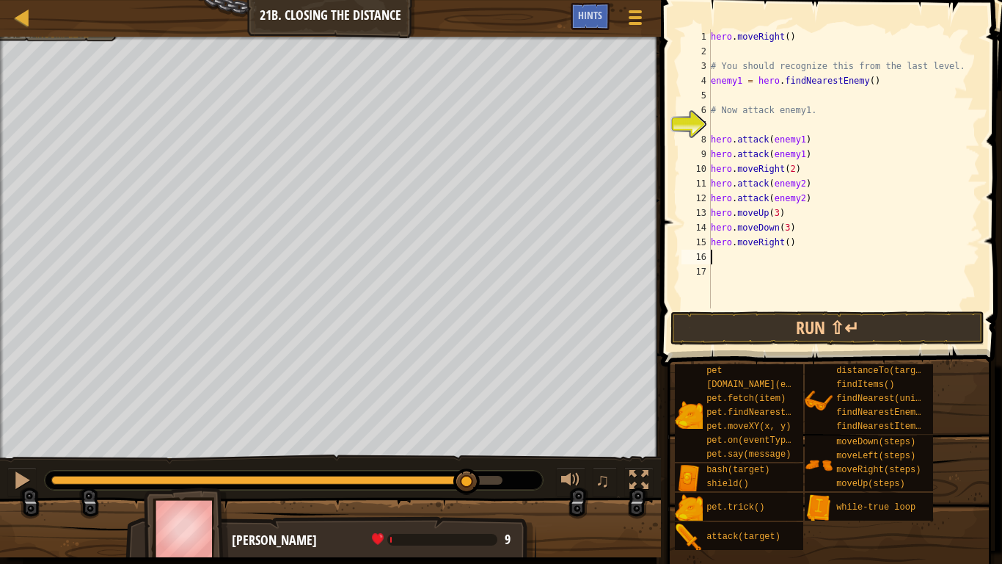
click at [790, 247] on div "hero . moveRight ( ) # You should recognize this from the last level. enemy1 = …" at bounding box center [844, 183] width 272 height 308
click at [785, 329] on button "Run ⇧↵" at bounding box center [828, 328] width 314 height 34
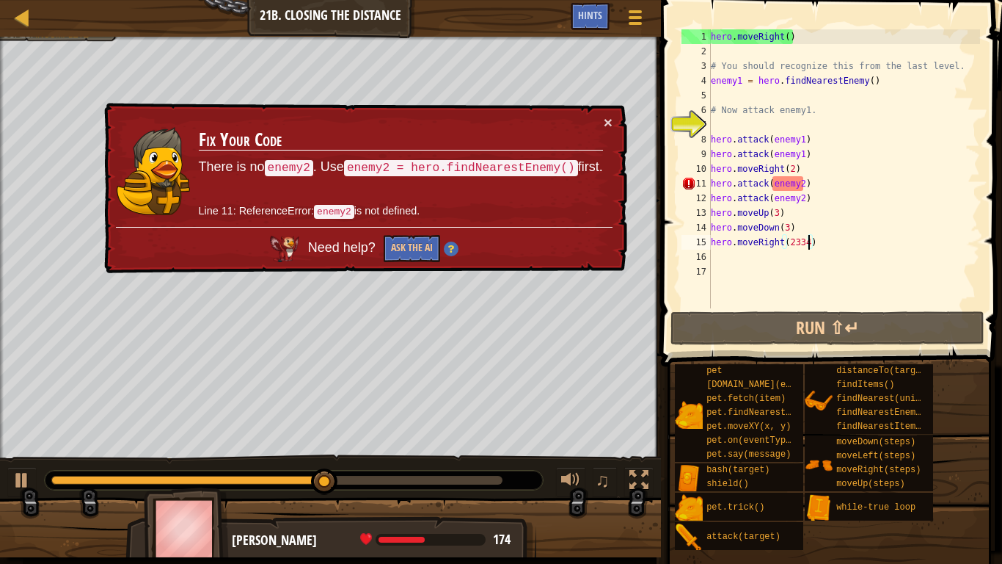
click at [789, 31] on div "hero . moveRight ( ) # You should recognize this from the last level. enemy1 = …" at bounding box center [844, 183] width 272 height 308
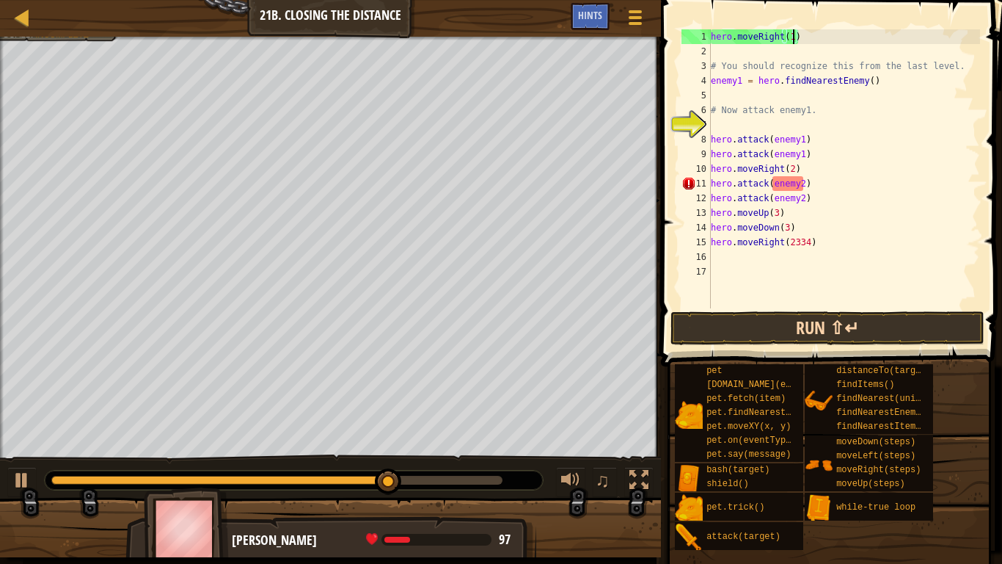
scroll to position [7, 12]
click at [792, 324] on button "Run ⇧↵" at bounding box center [828, 328] width 314 height 34
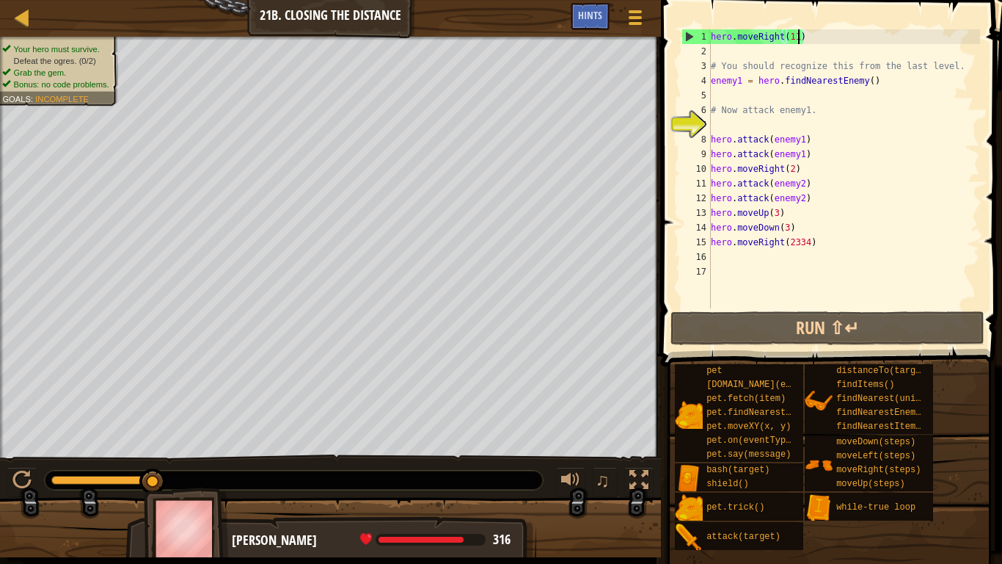
click at [809, 246] on div "hero . moveRight ( 11 ) # You should recognize this from the last level. enemy1…" at bounding box center [844, 183] width 272 height 308
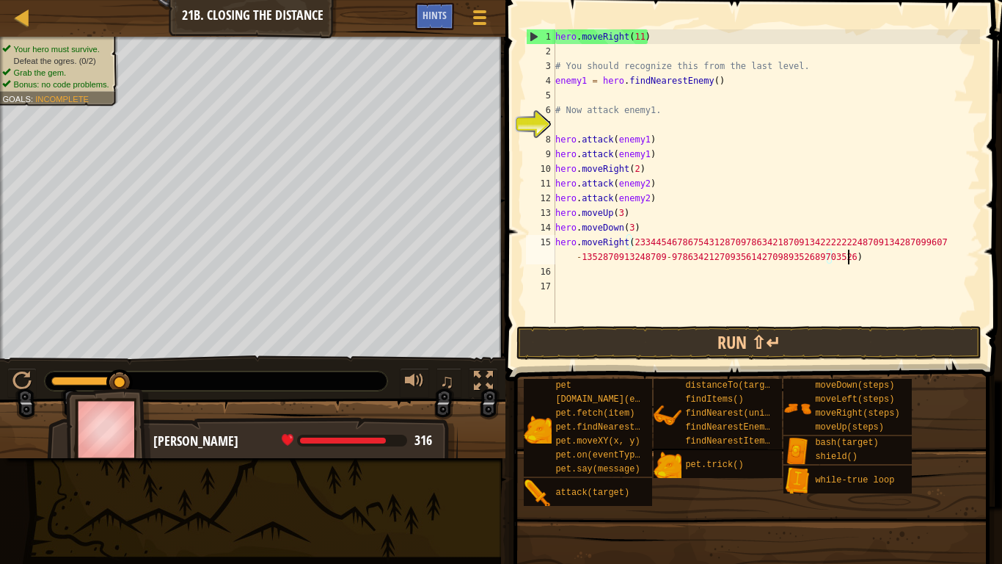
scroll to position [7, 95]
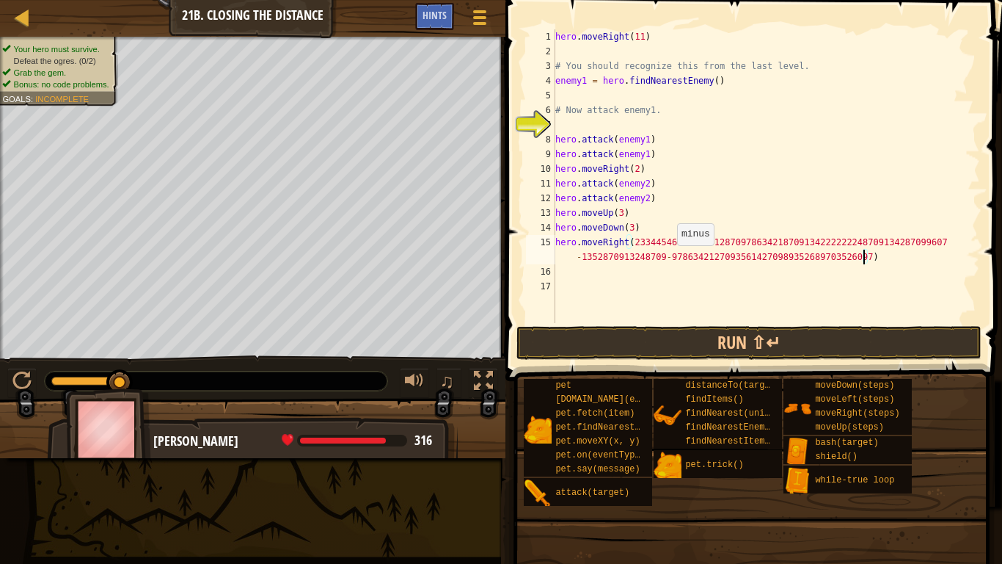
click at [669, 260] on div "hero . moveRight ( 11 ) # You should recognize this from the last level. enemy1…" at bounding box center [767, 190] width 428 height 323
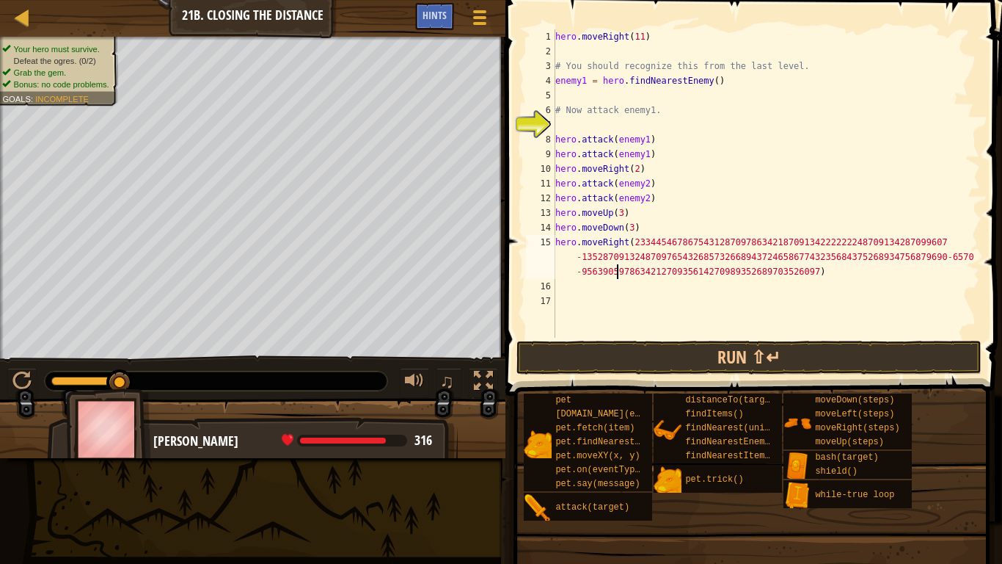
scroll to position [7, 116]
click at [584, 277] on div "hero . moveRight ( 11 ) # You should recognize this from the last level. enemy1…" at bounding box center [767, 198] width 428 height 338
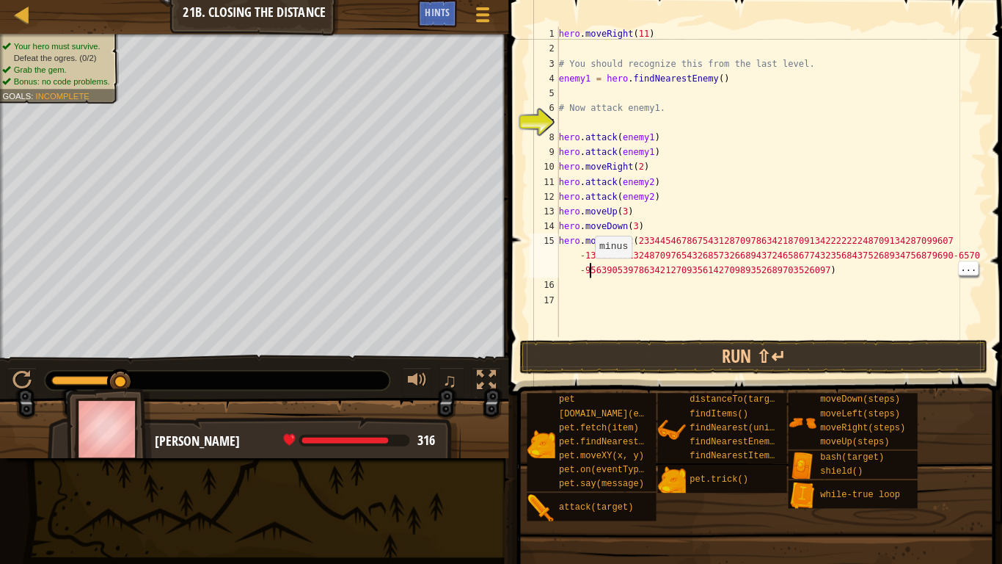
type textarea "hero.moveRight(23344546786754312870978634218709134222222248709134287099607-1352…"
click at [989, 500] on div "pet [DOMAIN_NAME](enemy) pet.fetch(item) pet.findNearestByType(type) pet.moveXY…" at bounding box center [757, 457] width 469 height 128
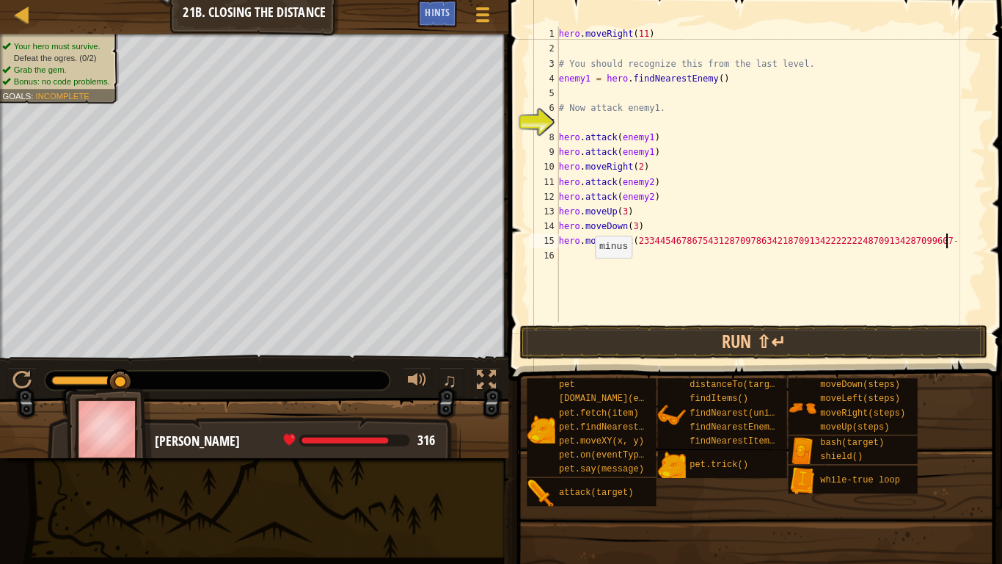
type textarea "hero"
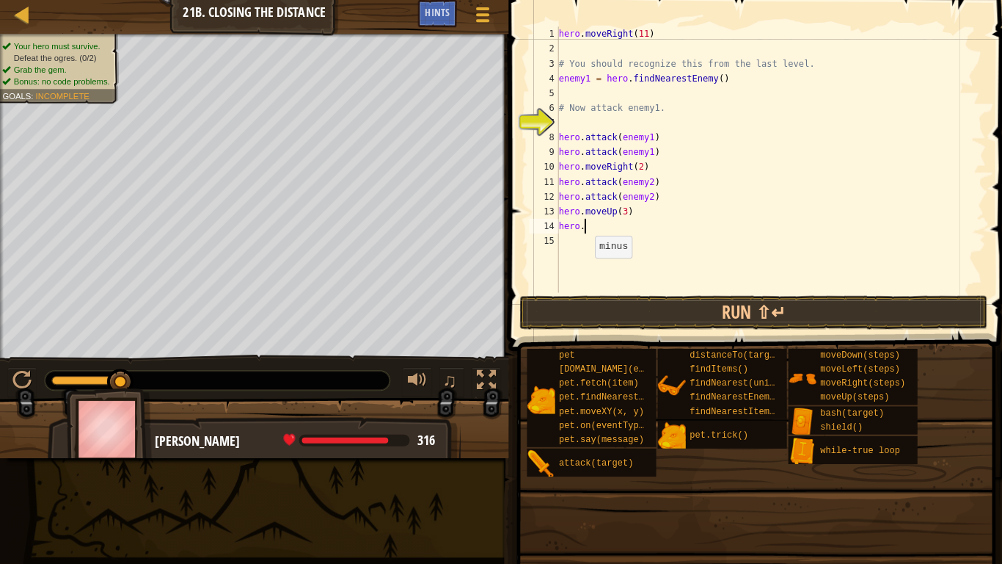
type textarea "hero"
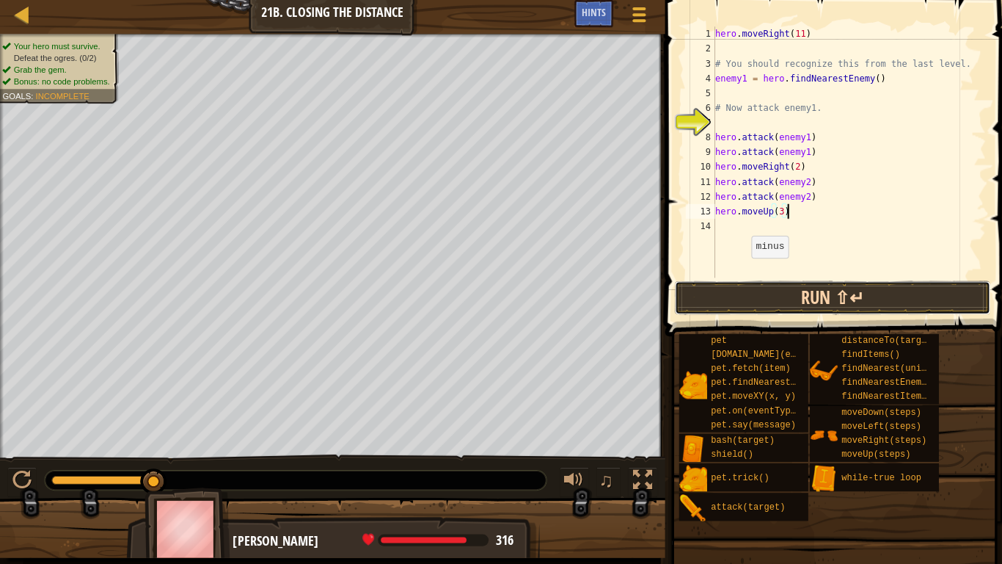
click at [759, 285] on button "Run ⇧↵" at bounding box center [828, 299] width 314 height 34
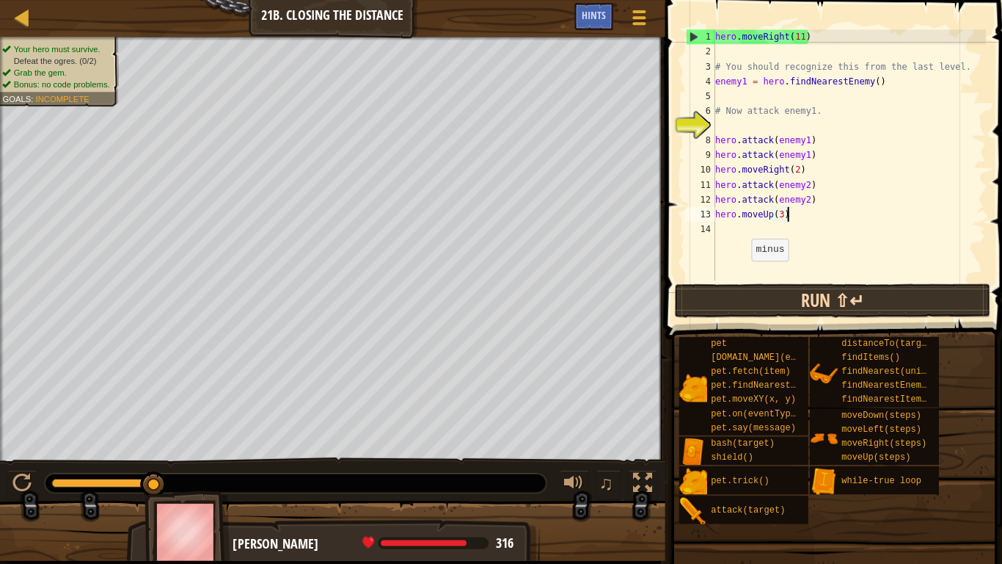
scroll to position [0, 0]
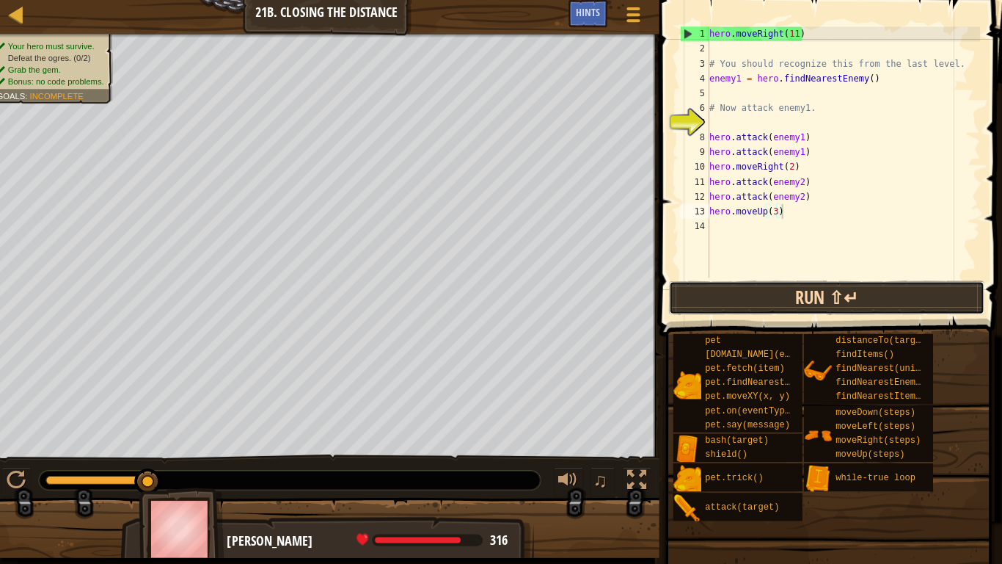
click at [775, 307] on button "Run ⇧↵" at bounding box center [828, 299] width 314 height 34
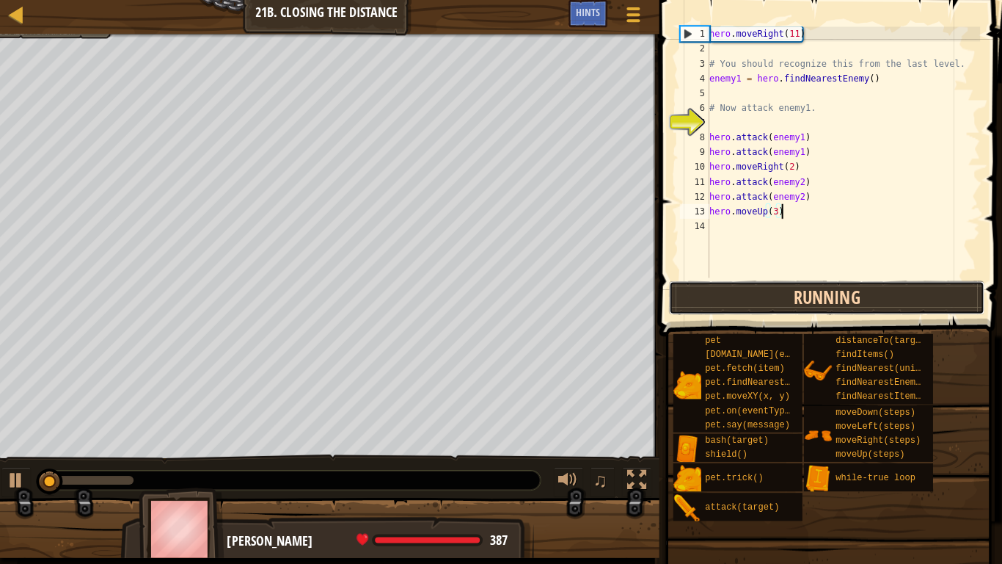
click at [775, 303] on button "Running" at bounding box center [828, 299] width 314 height 34
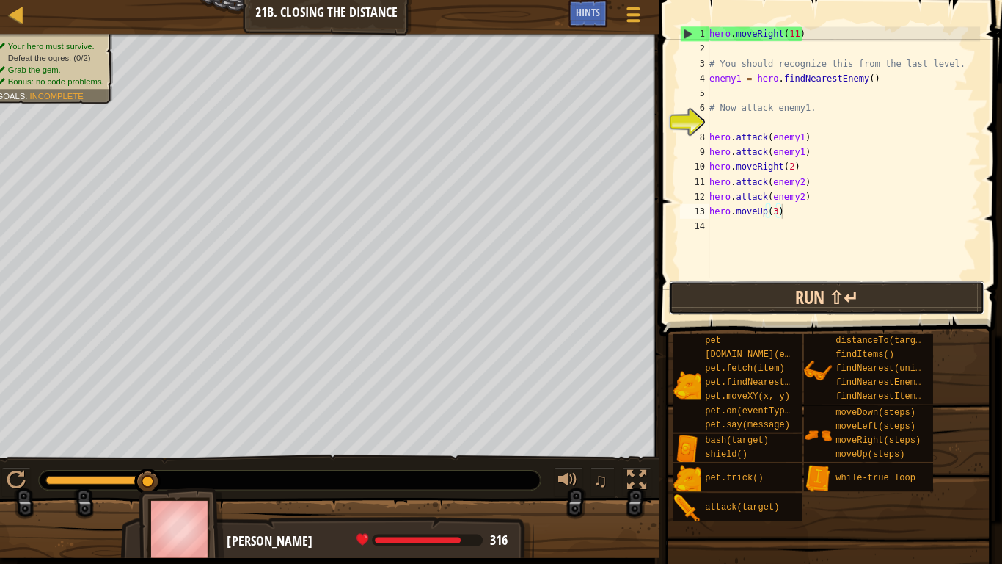
click at [801, 284] on button "Run ⇧↵" at bounding box center [828, 299] width 314 height 34
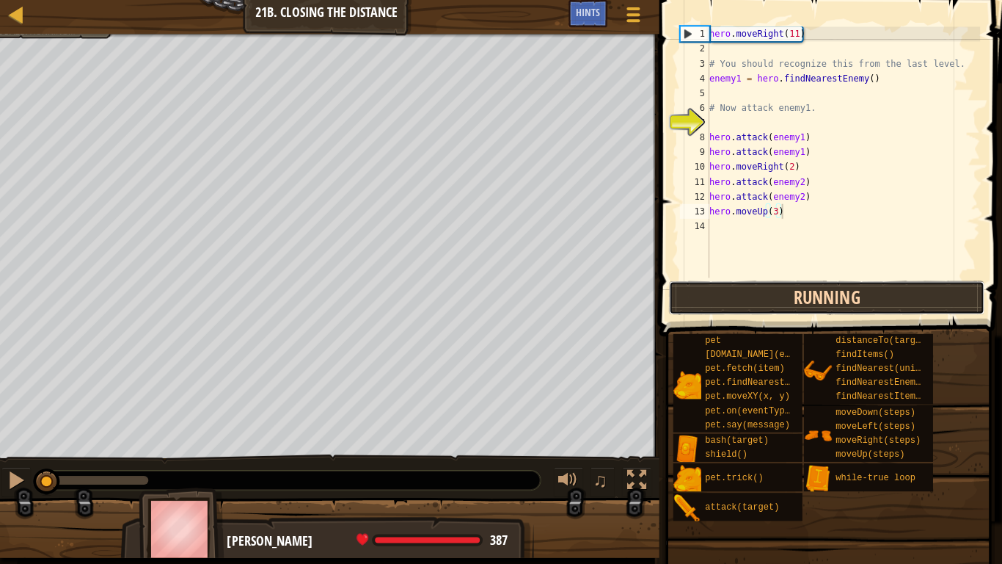
click at [802, 286] on button "Running" at bounding box center [828, 299] width 314 height 34
click at [703, 295] on button "Run ⇧↵" at bounding box center [828, 299] width 314 height 34
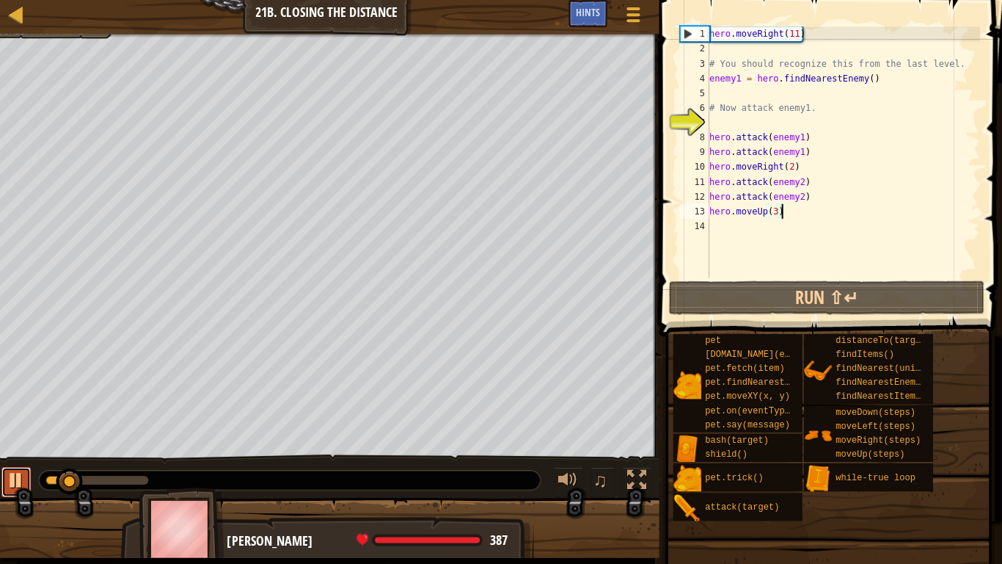
click at [32, 476] on button at bounding box center [21, 482] width 29 height 30
click at [806, 141] on div "hero . moveRight ( 11 ) # You should recognize this from the last level. enemy1…" at bounding box center [844, 168] width 272 height 279
click at [801, 141] on div "hero . moveRight ( 11 ) # You should recognize this from the last level. enemy1…" at bounding box center [844, 168] width 272 height 279
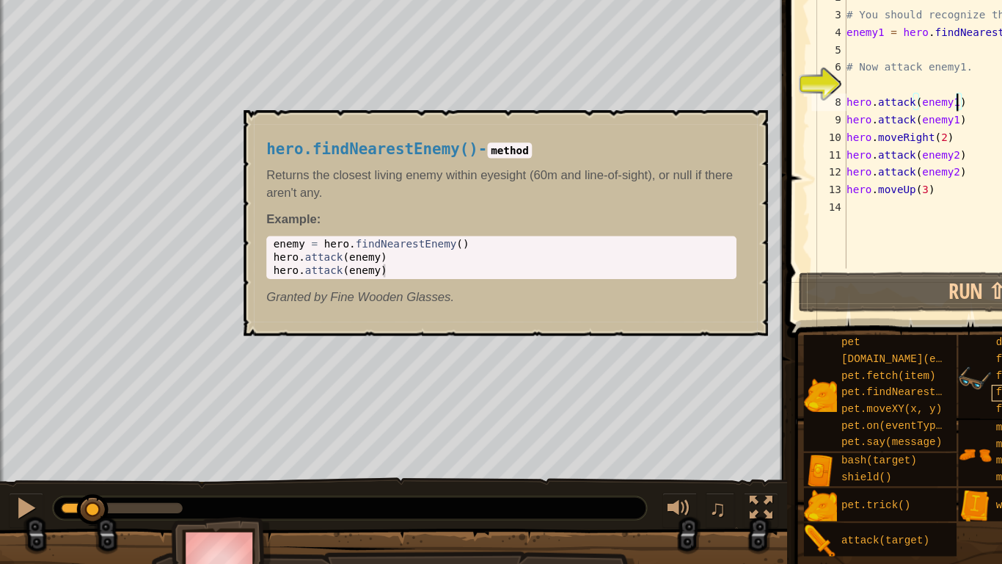
click at [841, 376] on div "findNearestEnemy()" at bounding box center [883, 383] width 101 height 14
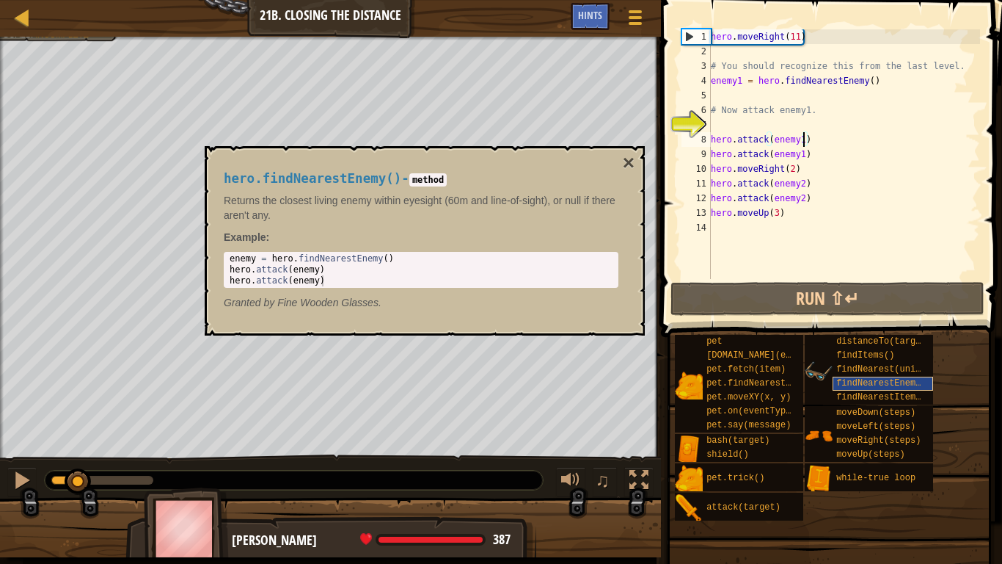
scroll to position [7, 14]
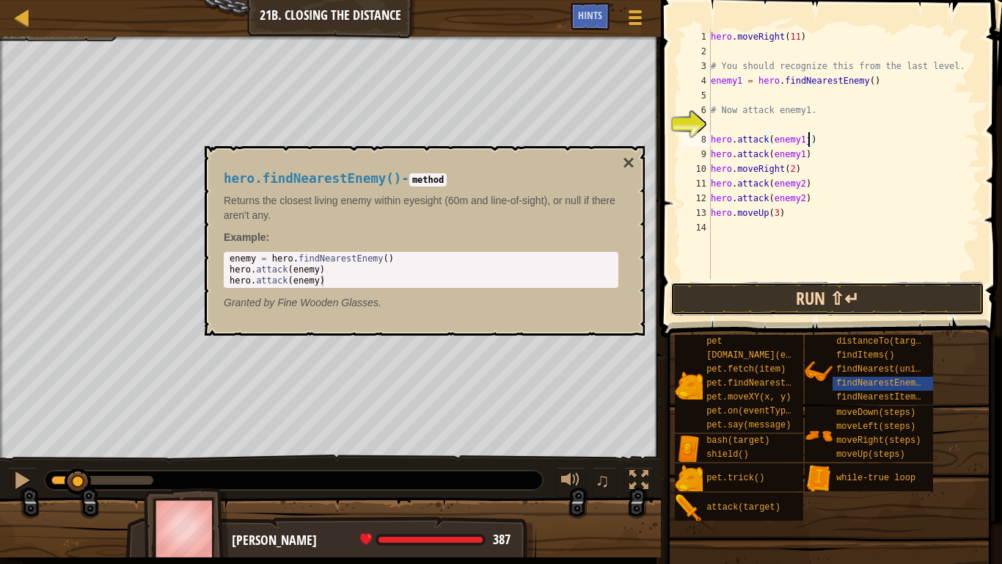
click at [861, 302] on button "Run ⇧↵" at bounding box center [828, 299] width 314 height 34
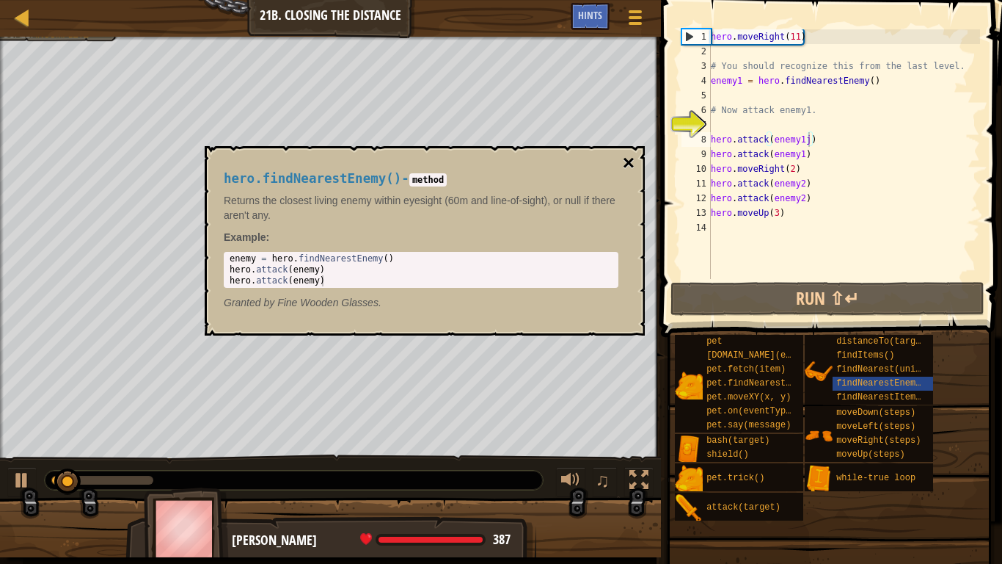
click at [624, 153] on button "×" at bounding box center [629, 163] width 12 height 21
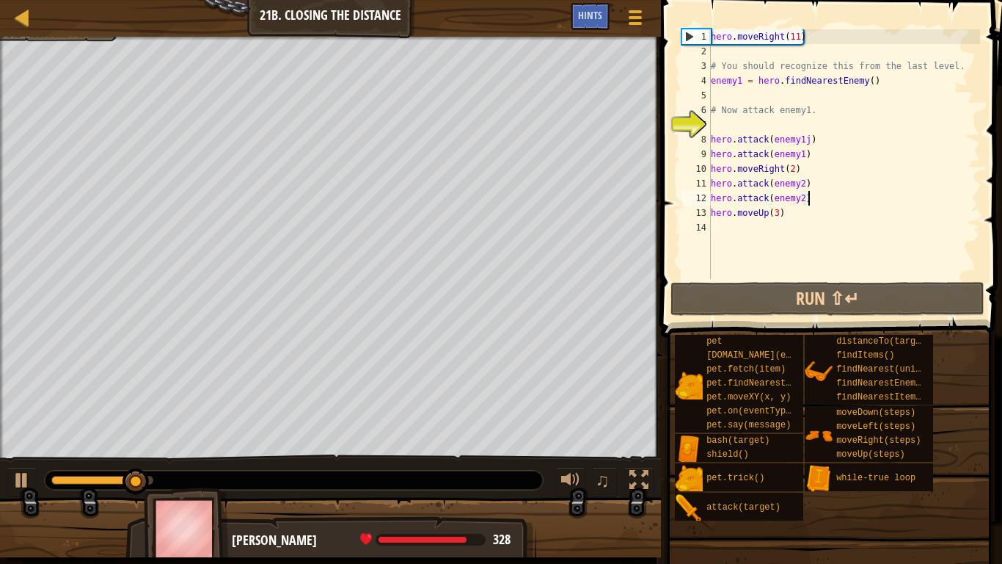
click at [825, 194] on div "hero . moveRight ( 11 ) # You should recognize this from the last level. enemy1…" at bounding box center [844, 168] width 272 height 279
click at [810, 217] on div "hero . moveRight ( 11 ) # You should recognize this from the last level. enemy1…" at bounding box center [844, 168] width 272 height 279
type textarea "hero.moveUp(3)"
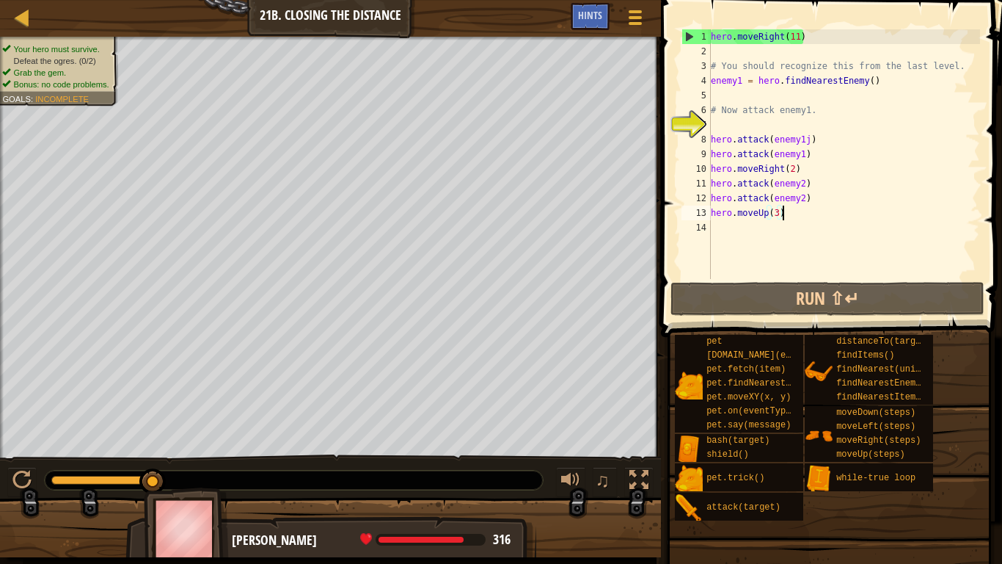
click at [810, 217] on div "hero . moveRight ( 11 ) # You should recognize this from the last level. enemy1…" at bounding box center [844, 168] width 272 height 279
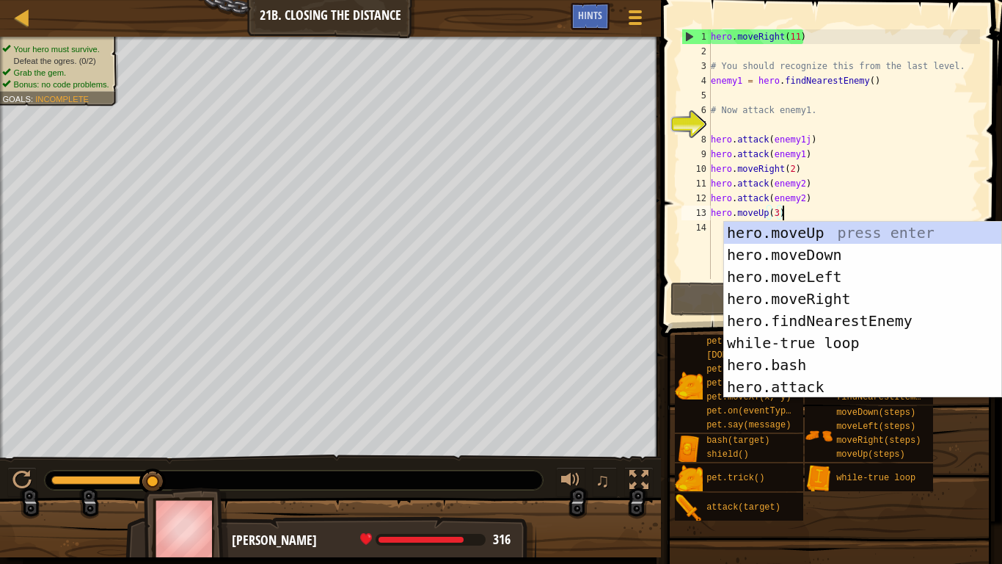
type textarea "hero"
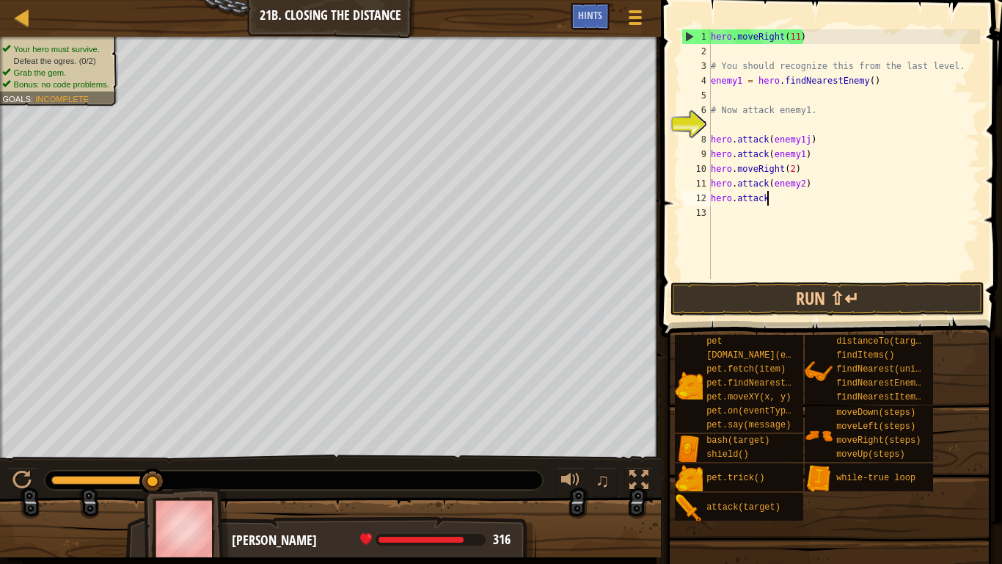
type textarea "hero"
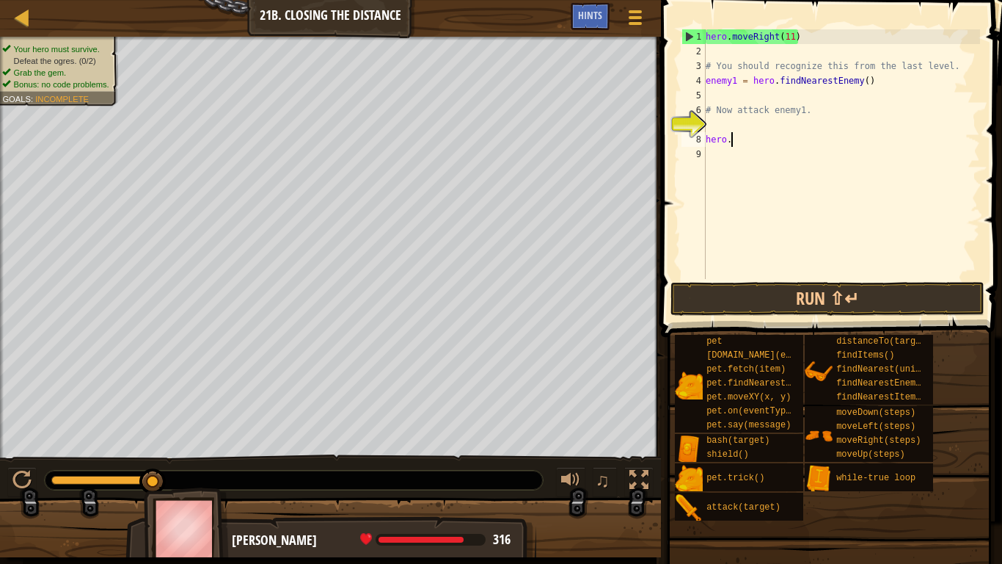
type textarea "hero"
click at [630, 1] on div "Map Introduction to Computer Science 21b. Closing the Distance Game Menu Done H…" at bounding box center [330, 18] width 661 height 37
click at [632, 7] on div at bounding box center [635, 17] width 20 height 21
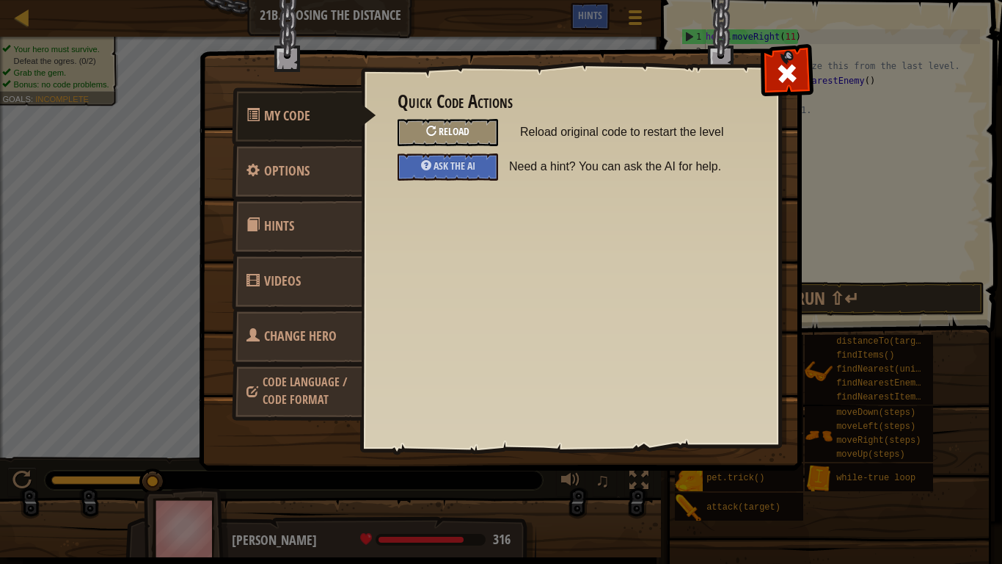
click at [478, 132] on div "Reload" at bounding box center [448, 132] width 101 height 27
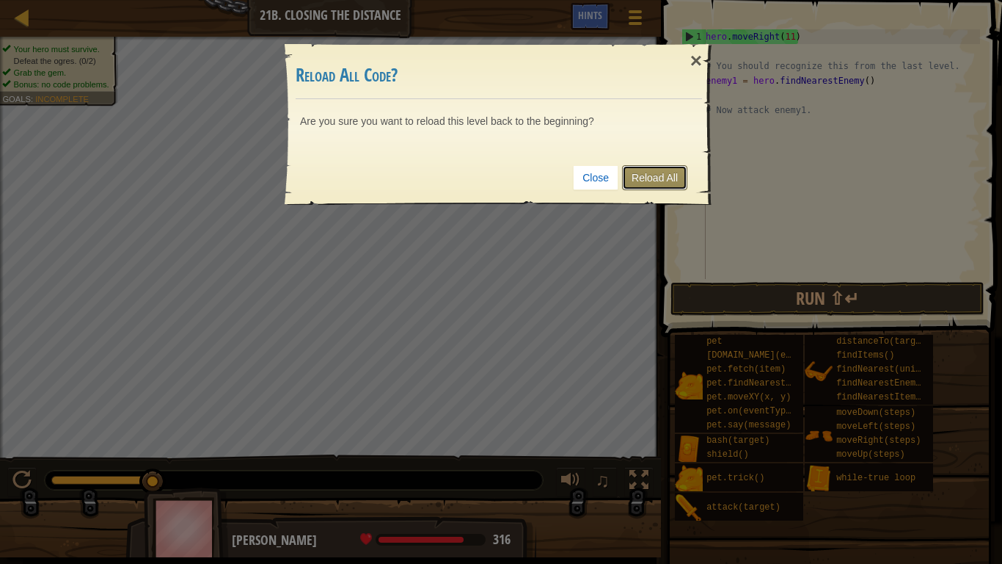
click at [664, 172] on link "Reload All" at bounding box center [654, 177] width 65 height 25
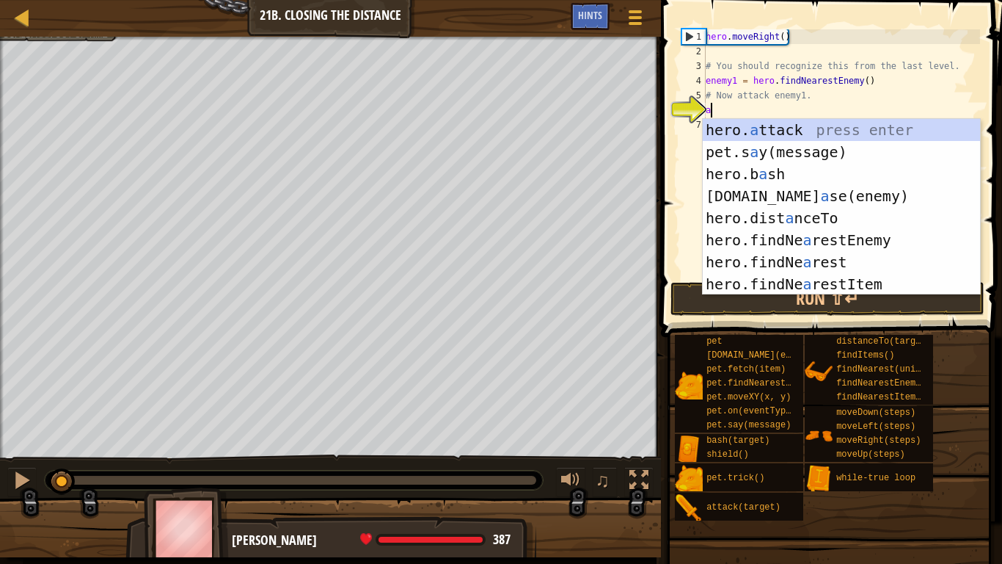
scroll to position [7, 1]
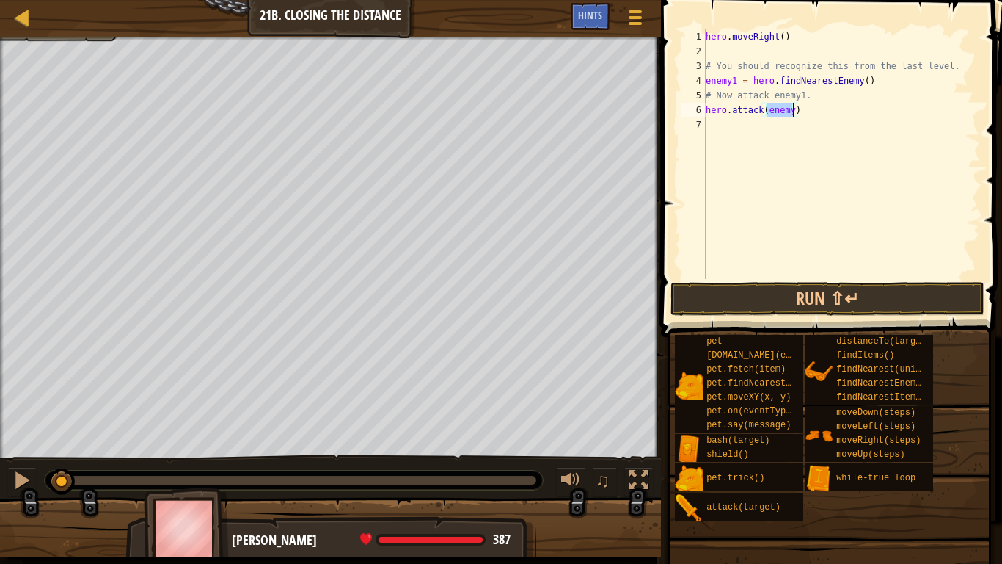
paste textarea
type textarea "hero.attack(enemy1)"
click at [806, 291] on button "Run ⇧↵" at bounding box center [828, 299] width 314 height 34
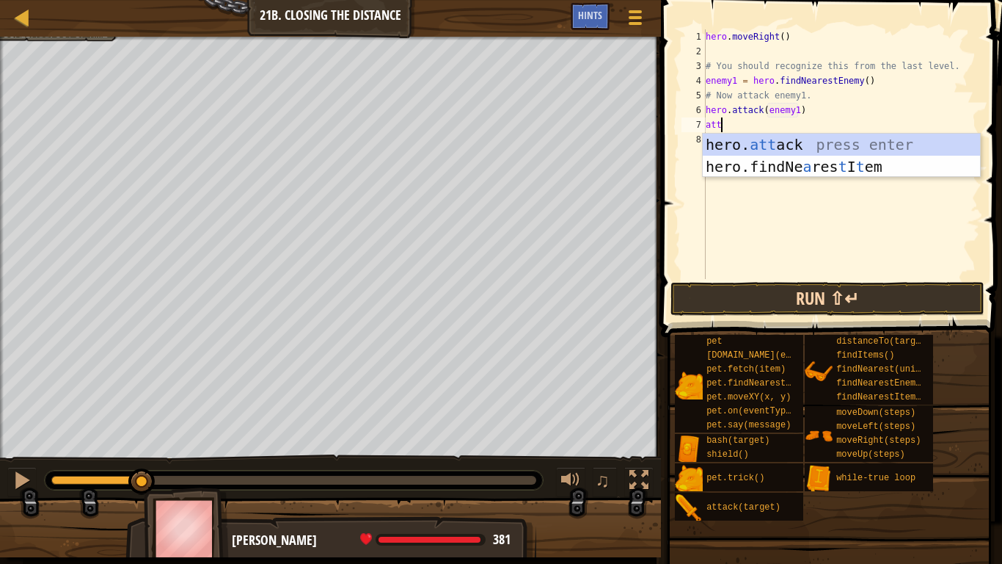
scroll to position [7, 1]
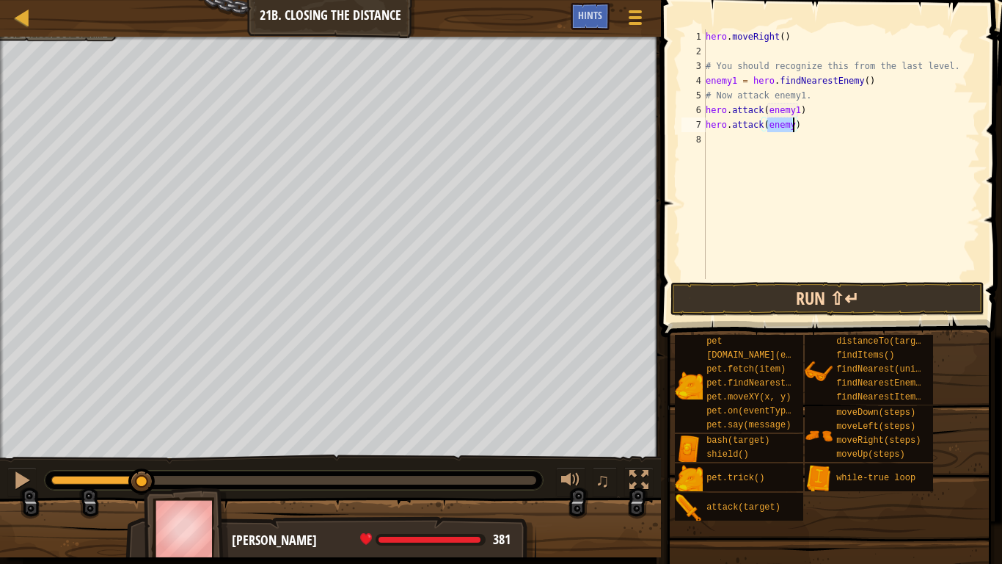
paste textarea "1"
type textarea "hero.attack(enemy1)"
click at [801, 277] on div "hero . moveRight ( ) # You should recognize this from the last level. enemy1 = …" at bounding box center [841, 168] width 277 height 279
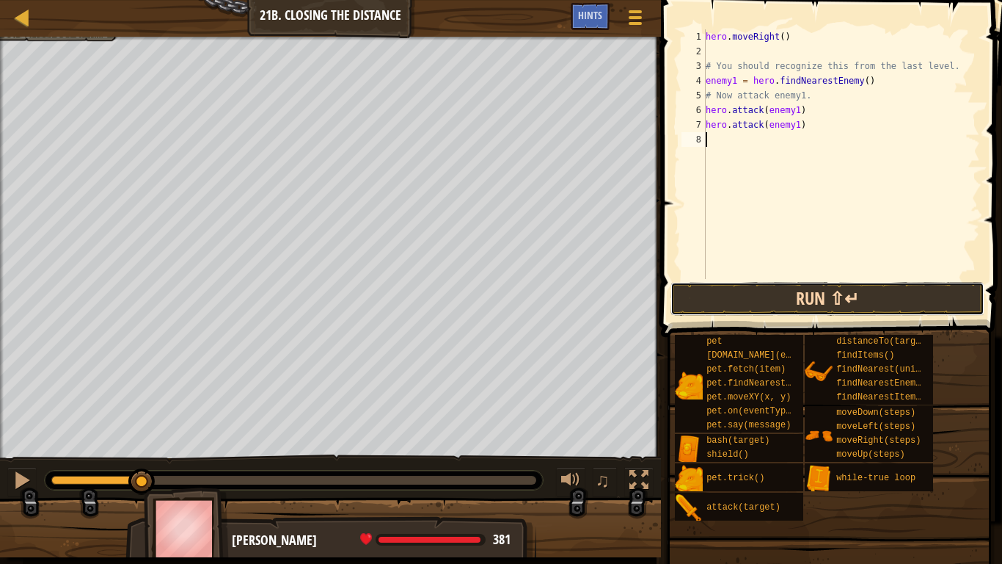
click at [803, 282] on button "Run ⇧↵" at bounding box center [828, 299] width 314 height 34
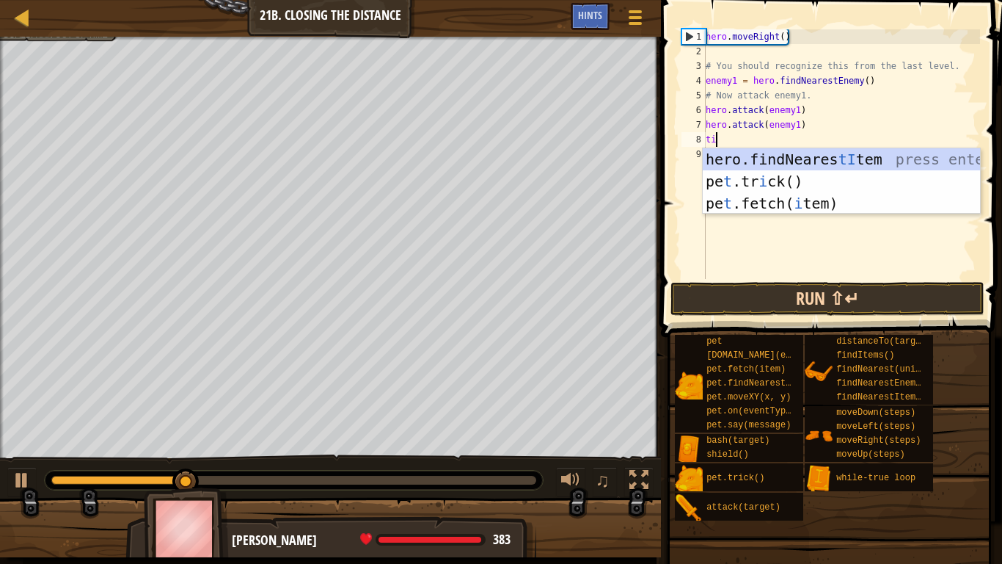
scroll to position [7, 1]
type textarea "t"
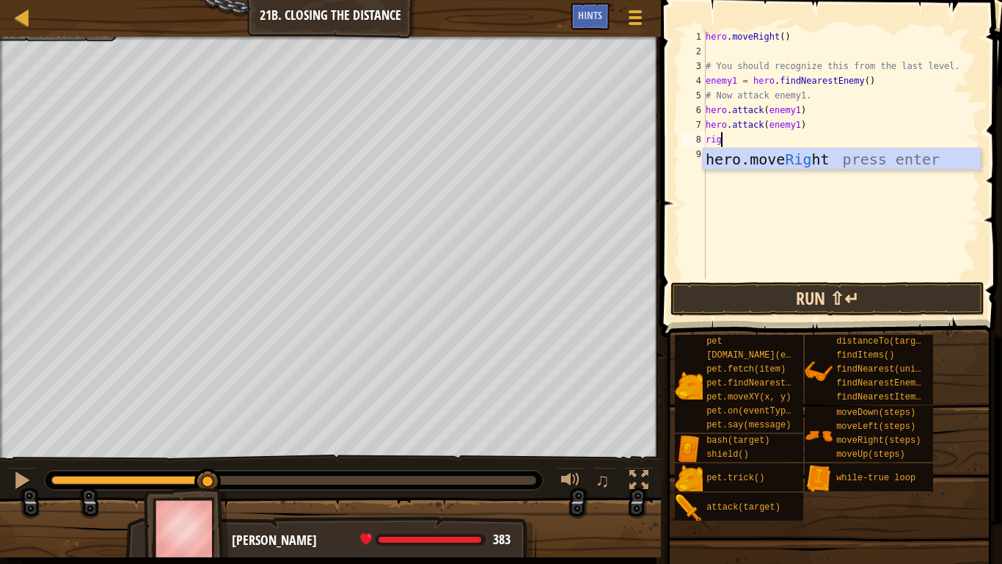
scroll to position [7, 3]
type textarea "right"
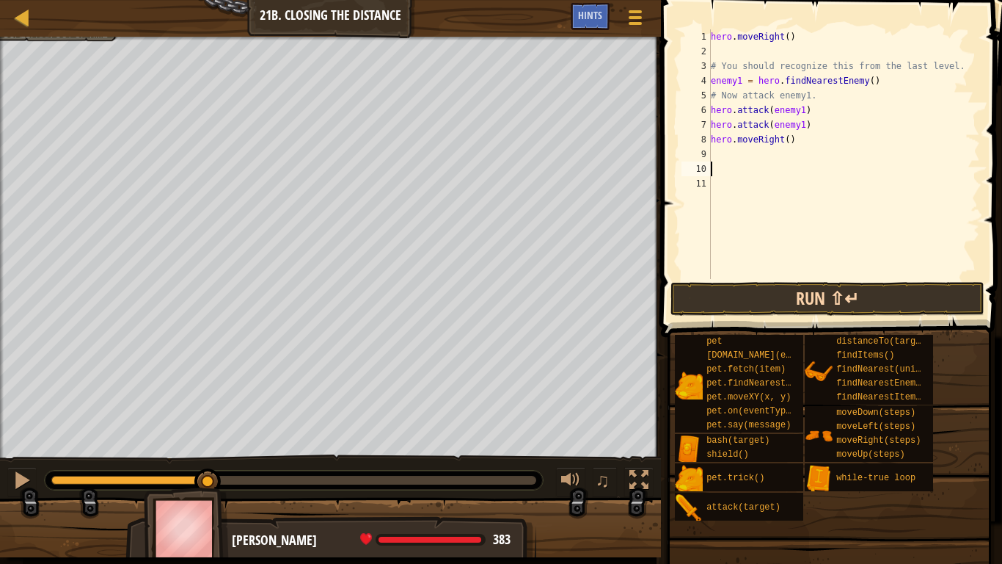
scroll to position [7, 0]
type textarea "hero.moveRight(2)"
click at [740, 153] on div "hero . moveRight ( ) # You should recognize this from the last level. enemy1 = …" at bounding box center [841, 168] width 277 height 279
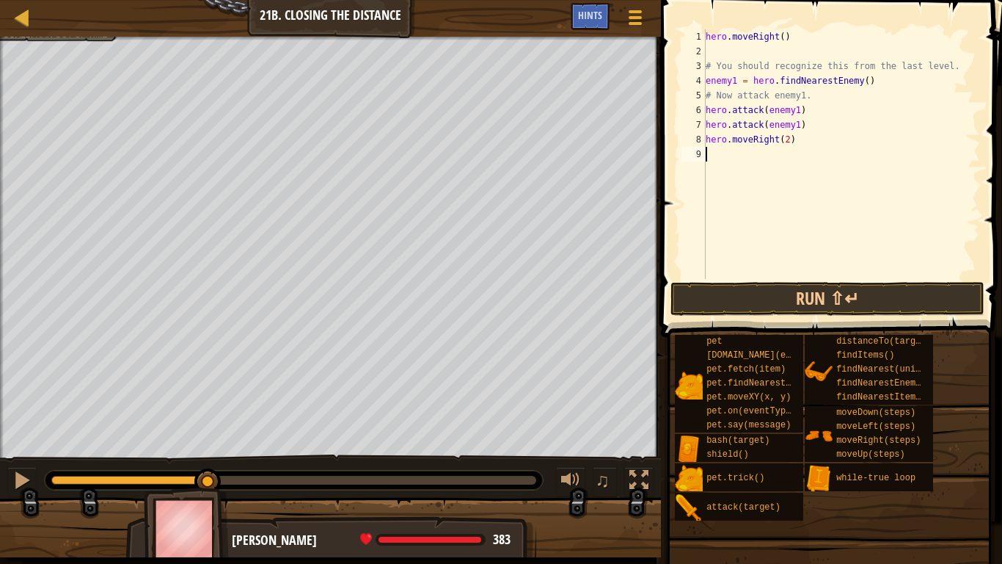
type textarea "u"
type textarea "up"
click at [812, 284] on button "Run ⇧↵" at bounding box center [828, 299] width 314 height 34
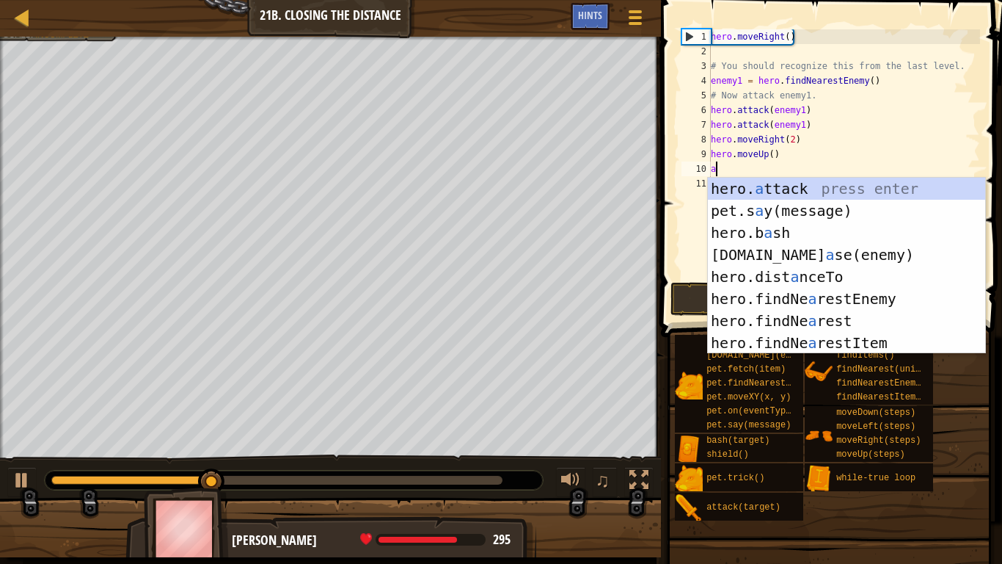
scroll to position [7, 1]
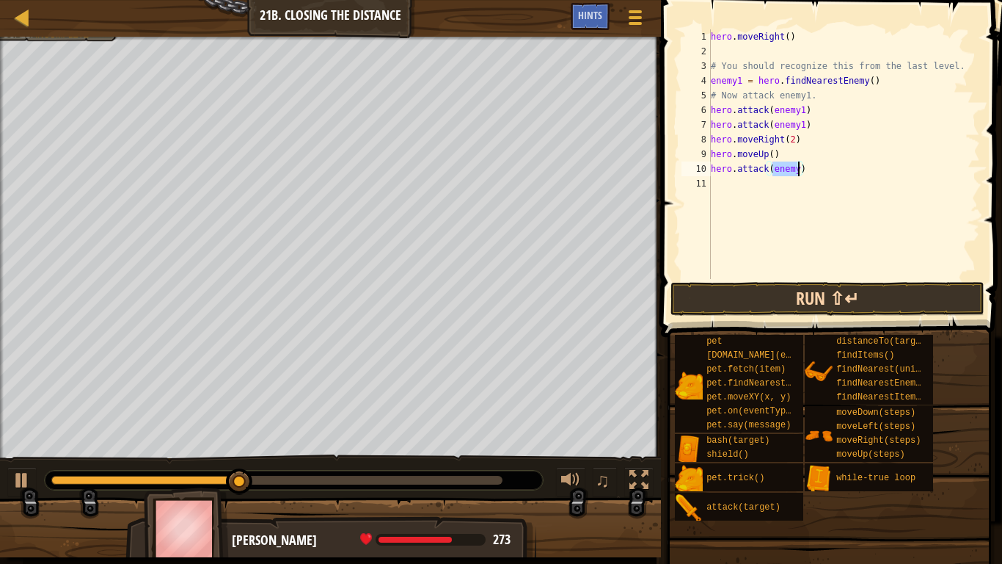
paste textarea "1"
click at [816, 299] on button "Run ⇧↵" at bounding box center [828, 299] width 314 height 34
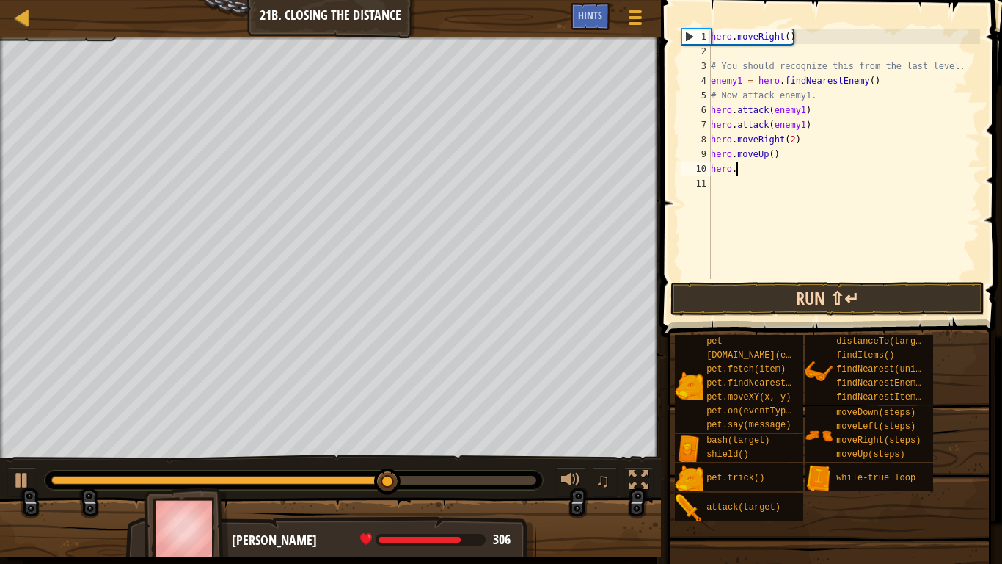
type textarea "hero"
type textarea "h"
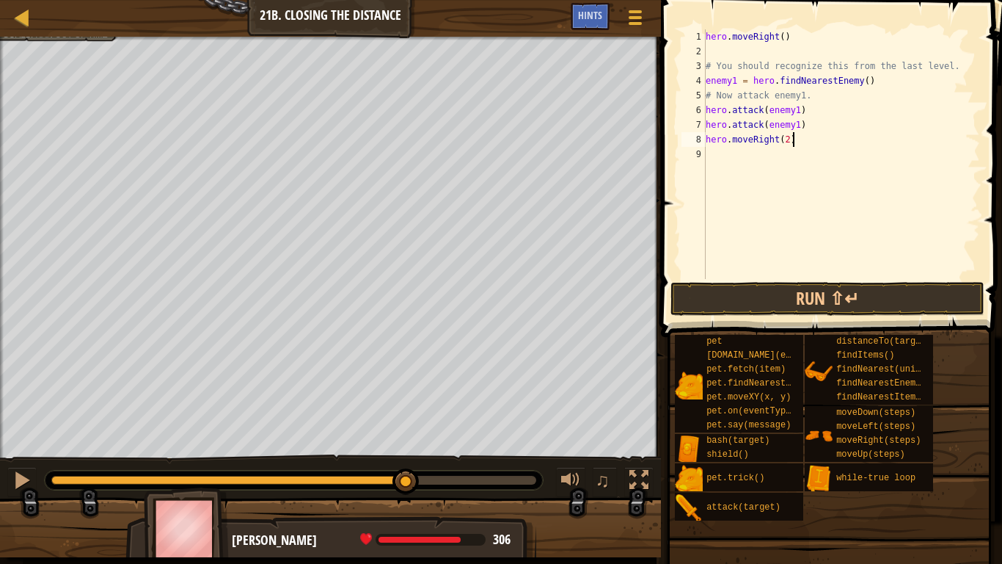
type textarea "hero.moveRight(2)"
click at [734, 151] on div "hero . moveRight ( ) # You should recognize this from the last level. enemy1 = …" at bounding box center [841, 168] width 277 height 279
click at [825, 157] on div "hero . moveRight ( ) # You should recognize this from the last level. enemy1 = …" at bounding box center [844, 168] width 272 height 279
type textarea "hero"
type textarea "hero.moveRight(2)"
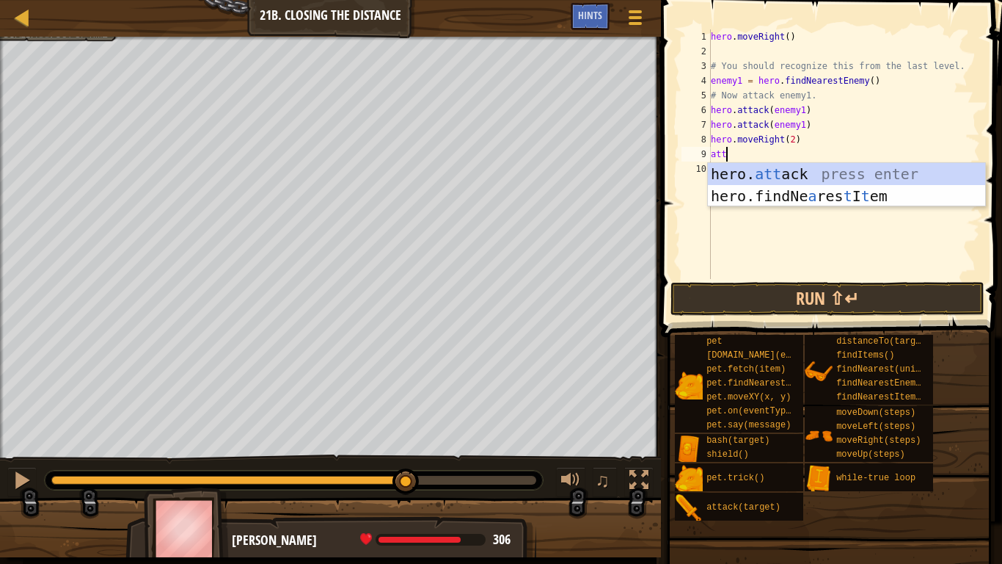
scroll to position [7, 1]
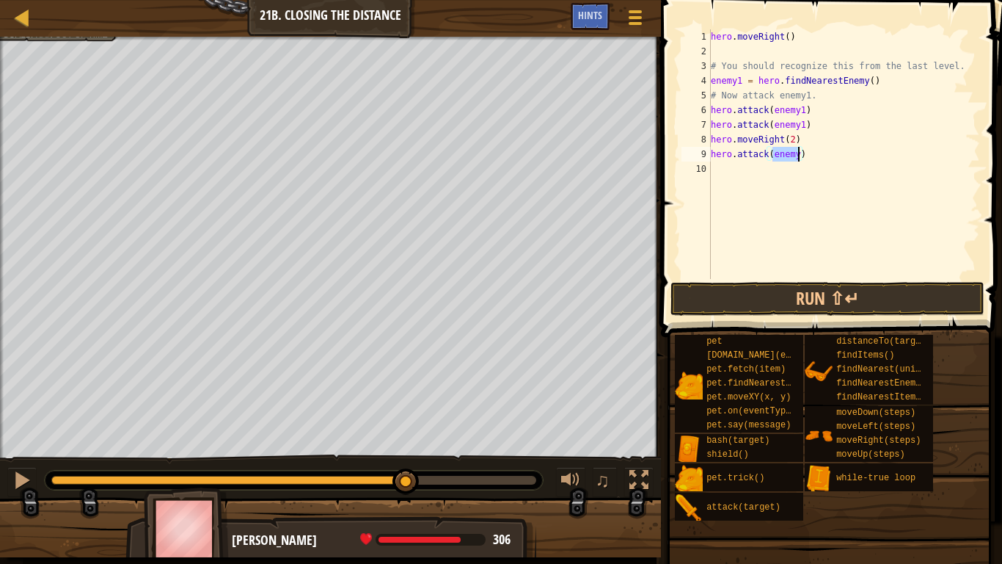
click at [850, 142] on div "hero . moveRight ( ) # You should recognize this from the last level. enemy1 = …" at bounding box center [844, 168] width 272 height 279
type textarea "hero.moveRight(2)"
click at [789, 180] on div "hero . moveRight ( ) # You should recognize this from the last level. enemy1 = …" at bounding box center [844, 168] width 272 height 279
click at [814, 166] on div "hero . moveRight ( ) # You should recognize this from the last level. enemy1 = …" at bounding box center [844, 168] width 272 height 279
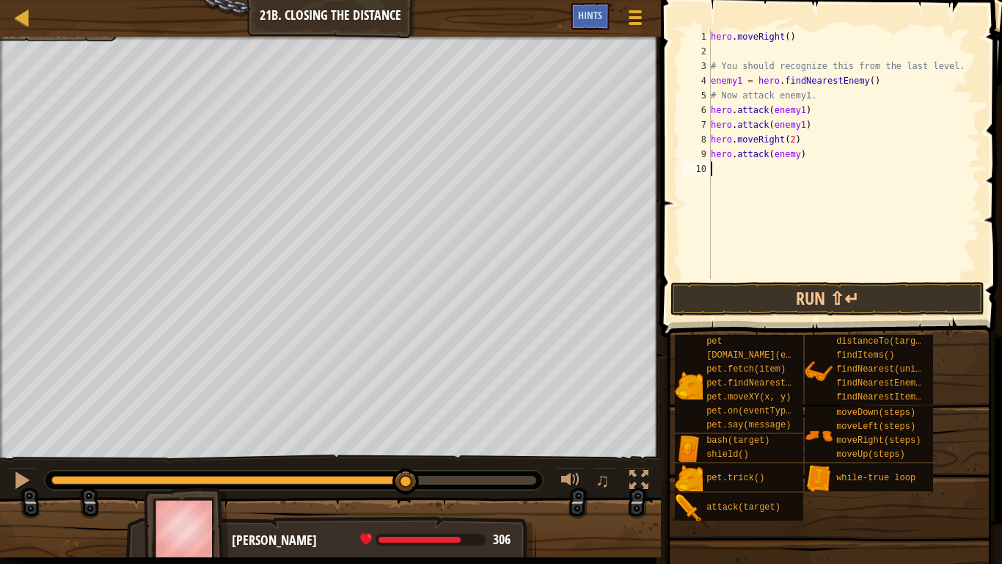
click at [811, 153] on div "hero . moveRight ( ) # You should recognize this from the last level. enemy1 = …" at bounding box center [844, 168] width 272 height 279
click at [740, 293] on button "Run ⇧↵" at bounding box center [828, 299] width 314 height 34
type textarea "hero.attack("enemy")"
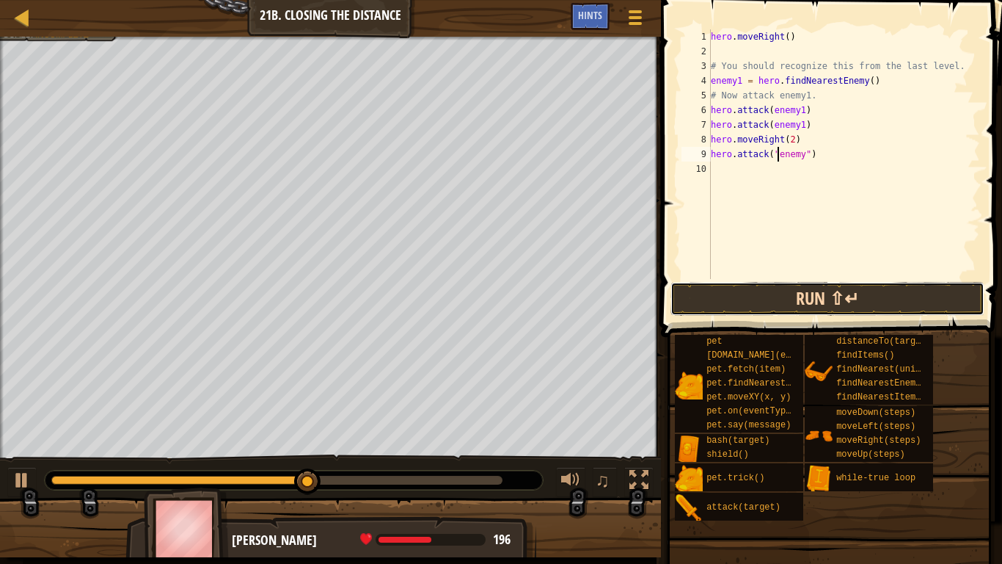
click at [783, 294] on button "Run ⇧↵" at bounding box center [828, 299] width 314 height 34
